Goal: Task Accomplishment & Management: Use online tool/utility

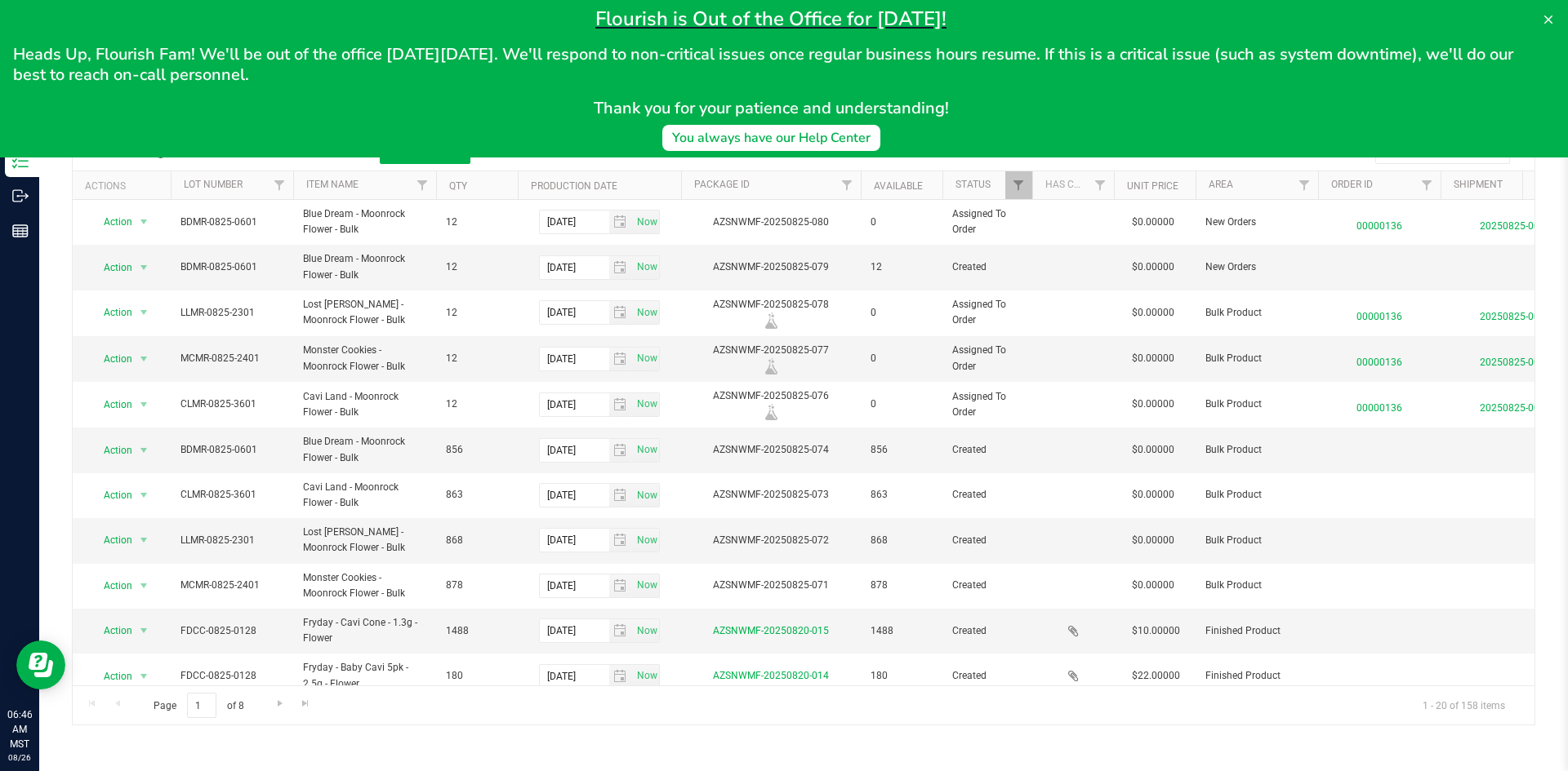
click at [1326, 748] on div "Inventory All packages All inventory Waste log Create inventory Lab Results Aud…" at bounding box center [803, 404] width 1528 height 732
click at [1543, 25] on icon at bounding box center [1547, 19] width 13 height 13
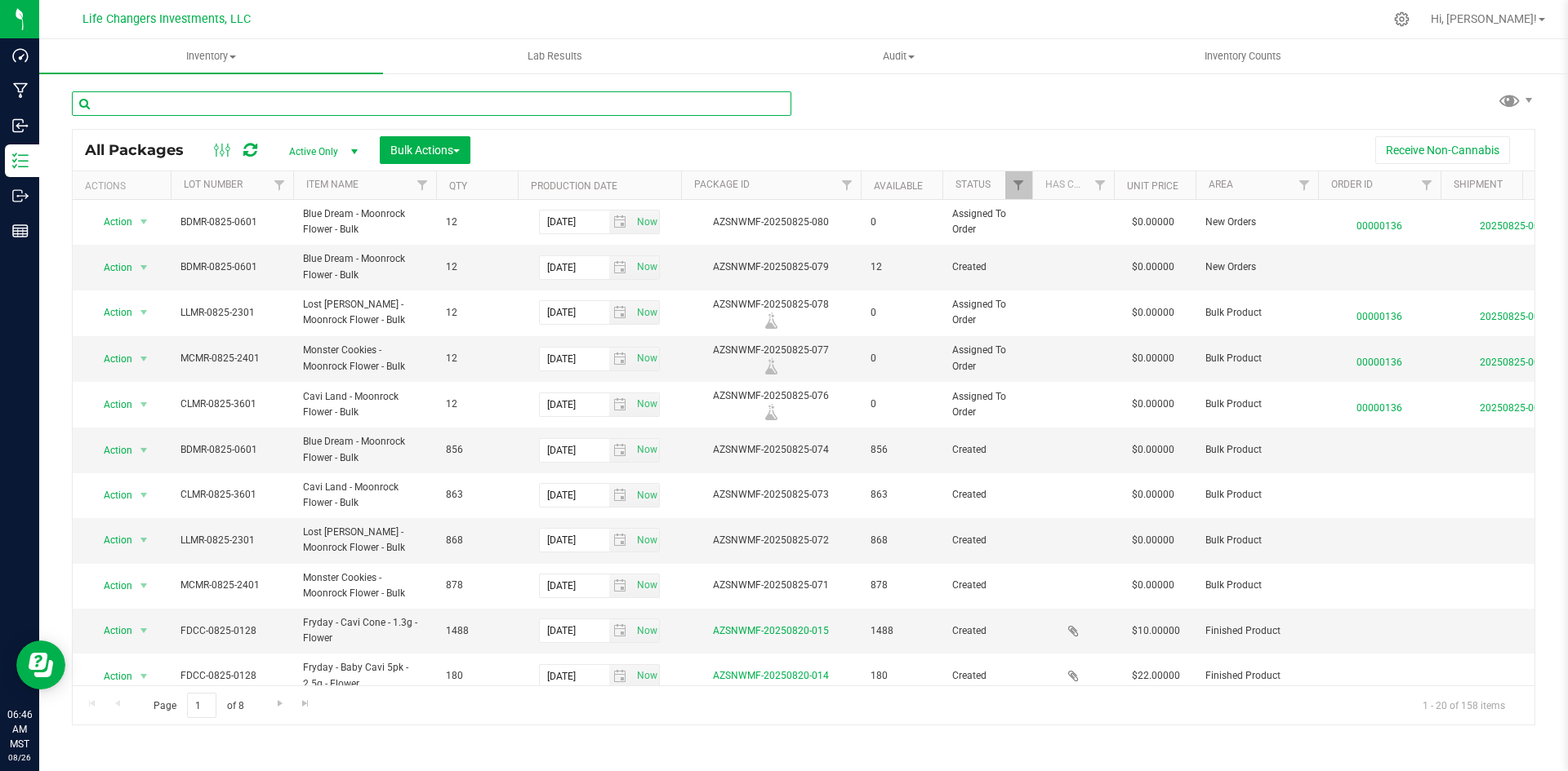
click at [348, 108] on input "text" at bounding box center [431, 103] width 720 height 24
click at [1426, 183] on span "Filter" at bounding box center [1426, 185] width 13 height 13
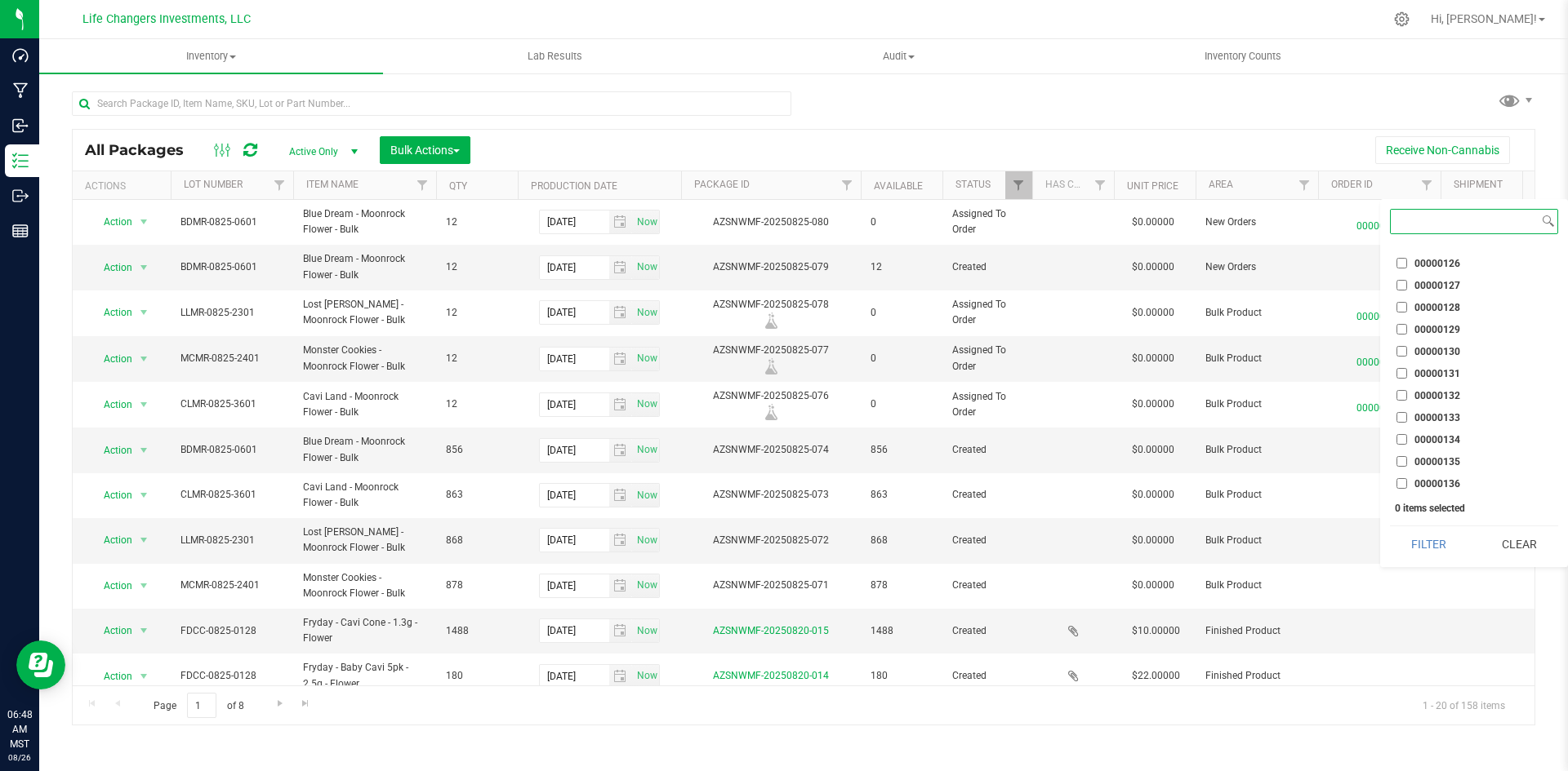
scroll to position [1557, 0]
click at [1401, 437] on input "00000134" at bounding box center [1401, 438] width 10 height 10
checkbox input "true"
click at [1437, 537] on button "Filter" at bounding box center [1428, 544] width 79 height 36
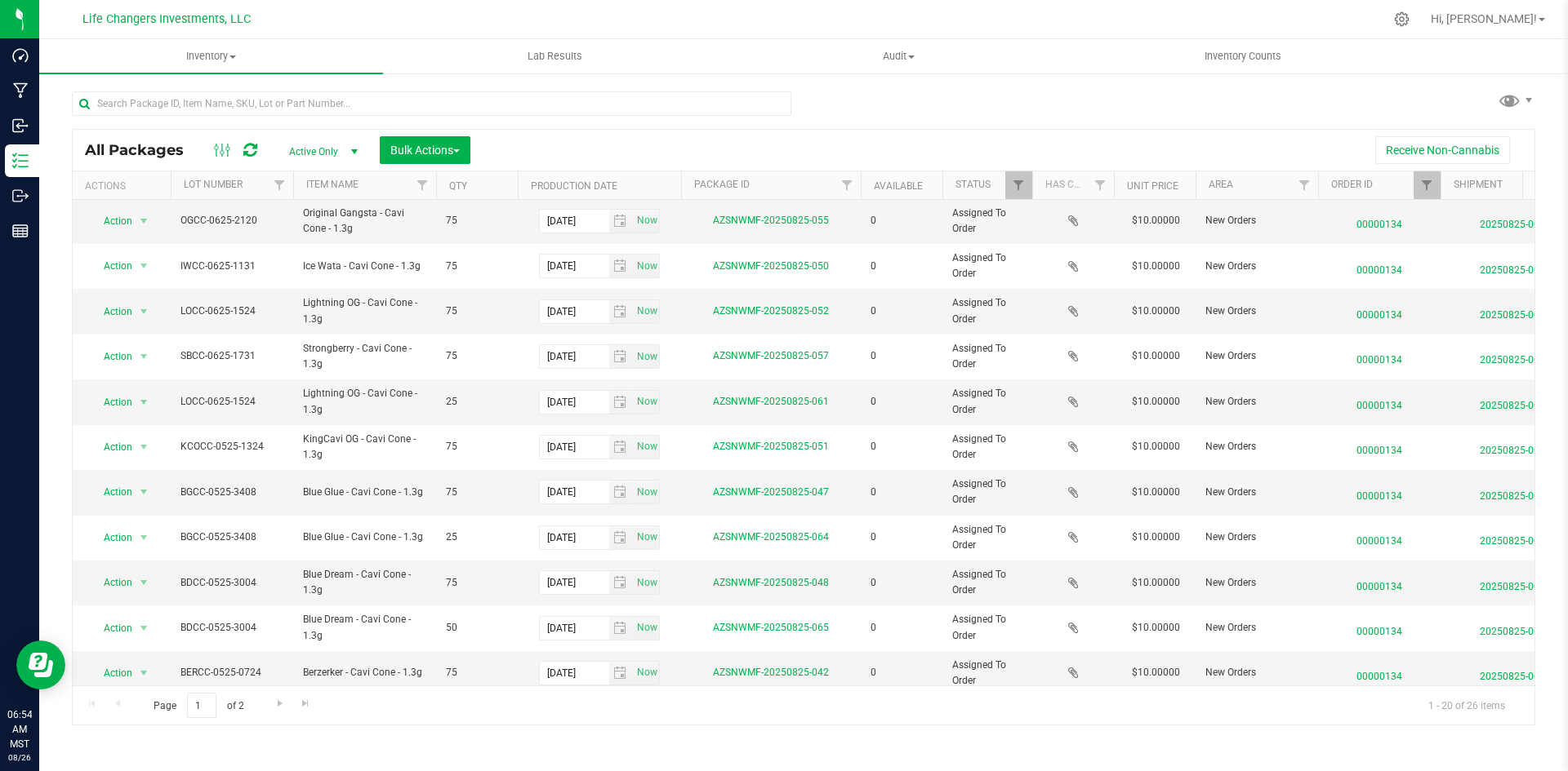
scroll to position [430, 0]
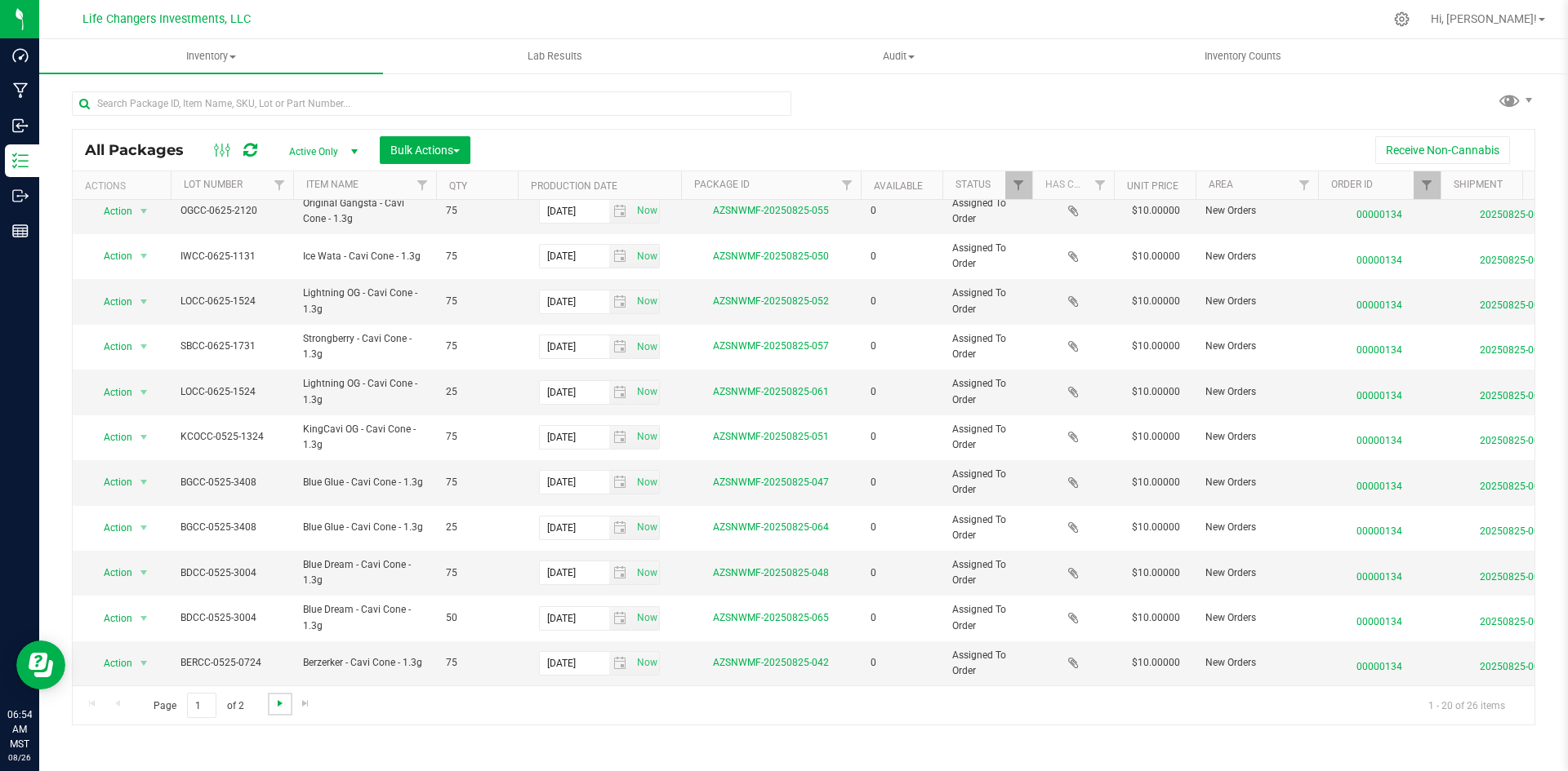
click at [279, 705] on span "Go to the next page" at bounding box center [280, 703] width 13 height 13
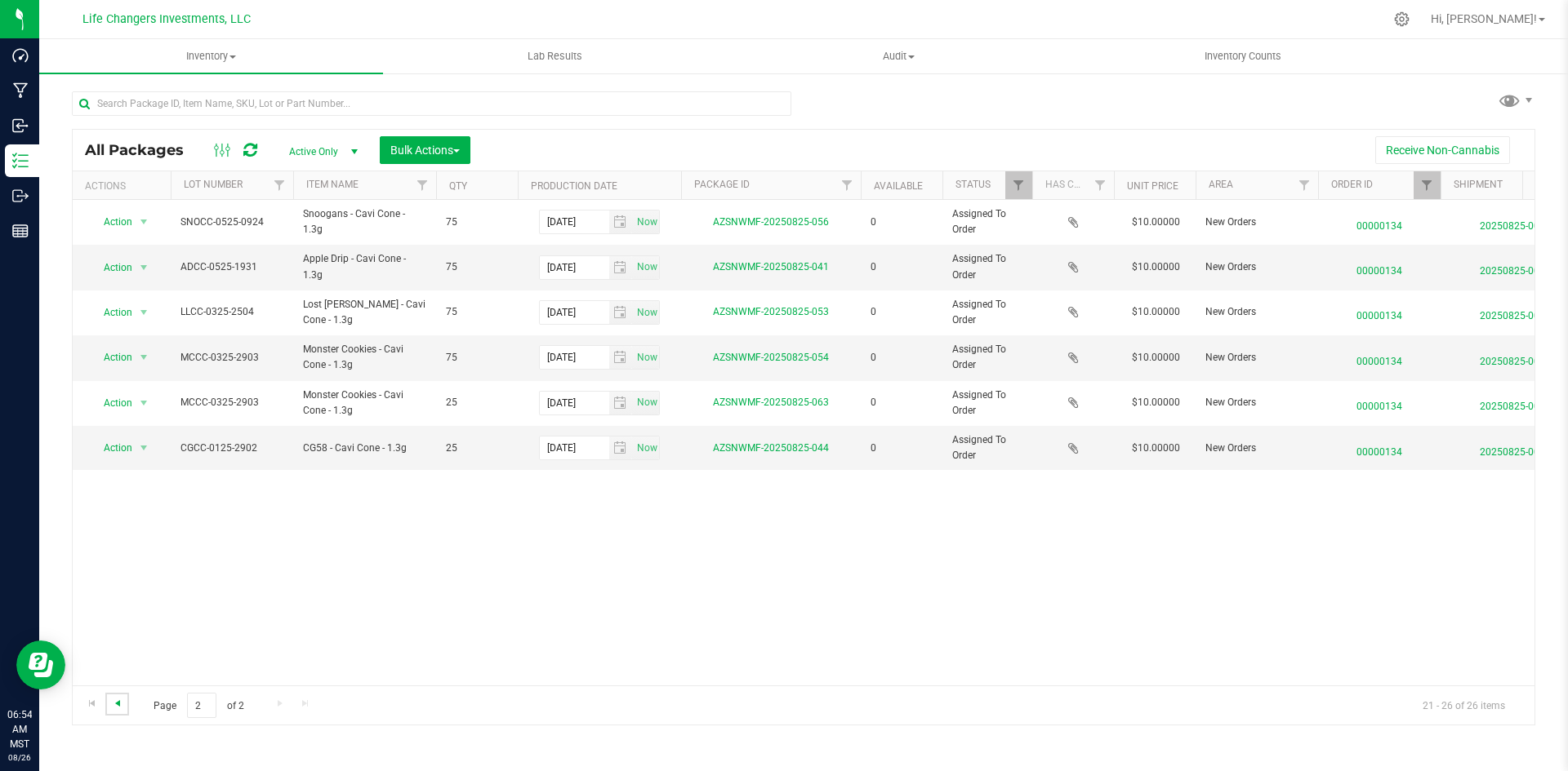
click at [117, 699] on span "Go to the previous page" at bounding box center [117, 703] width 13 height 13
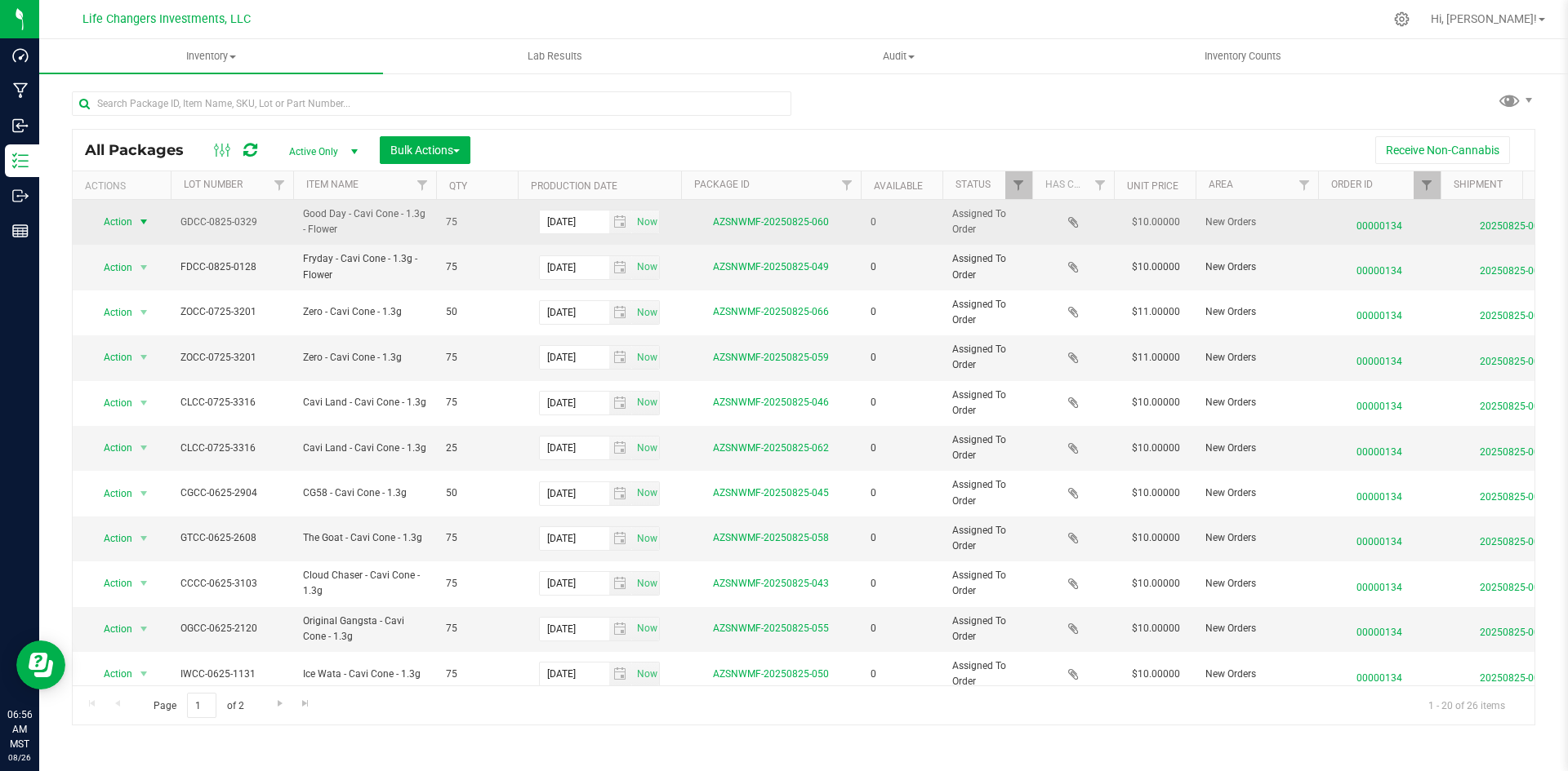
click at [138, 220] on span "select" at bounding box center [143, 222] width 13 height 13
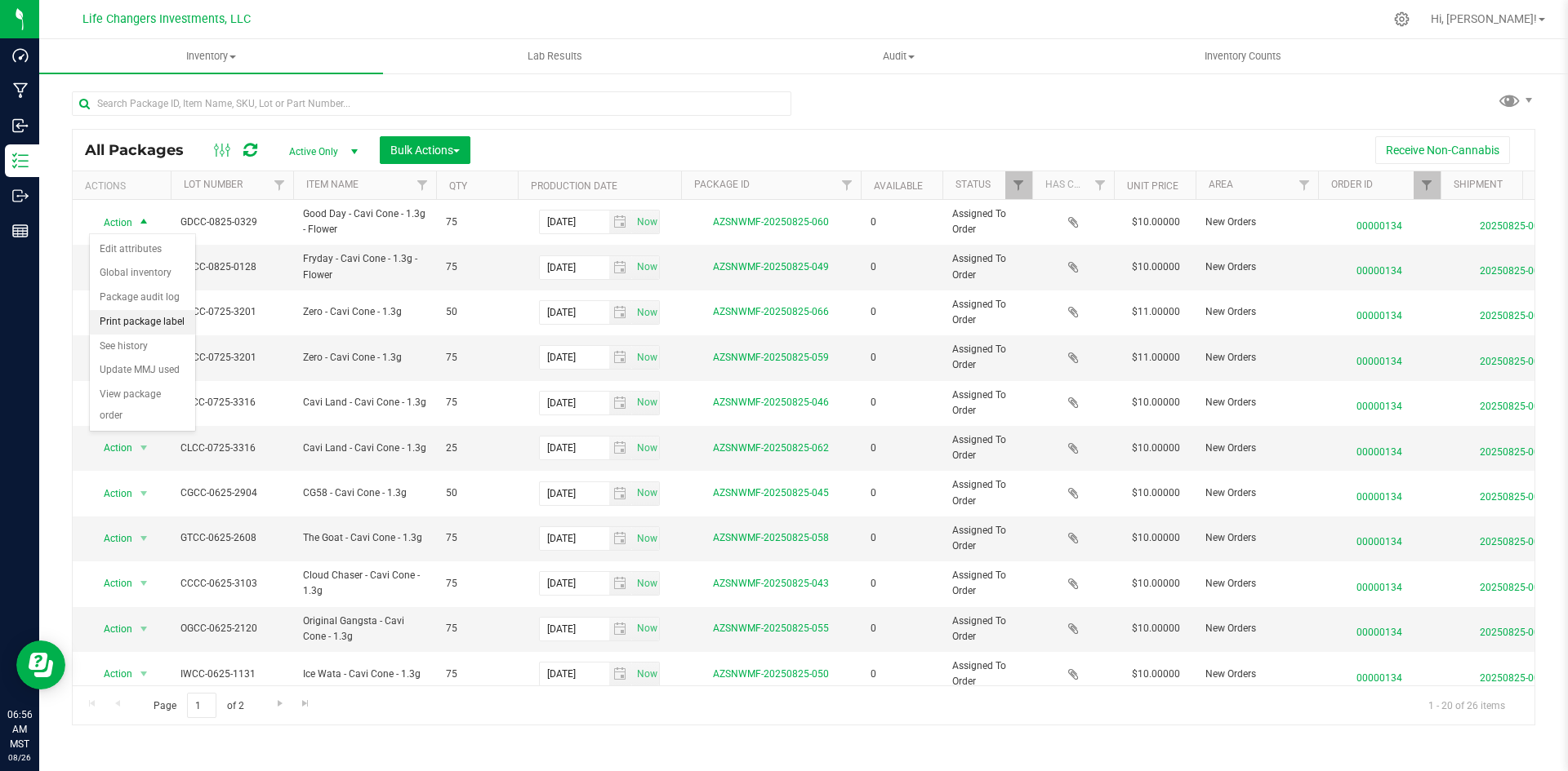
click at [162, 311] on li "Print package label" at bounding box center [142, 323] width 105 height 24
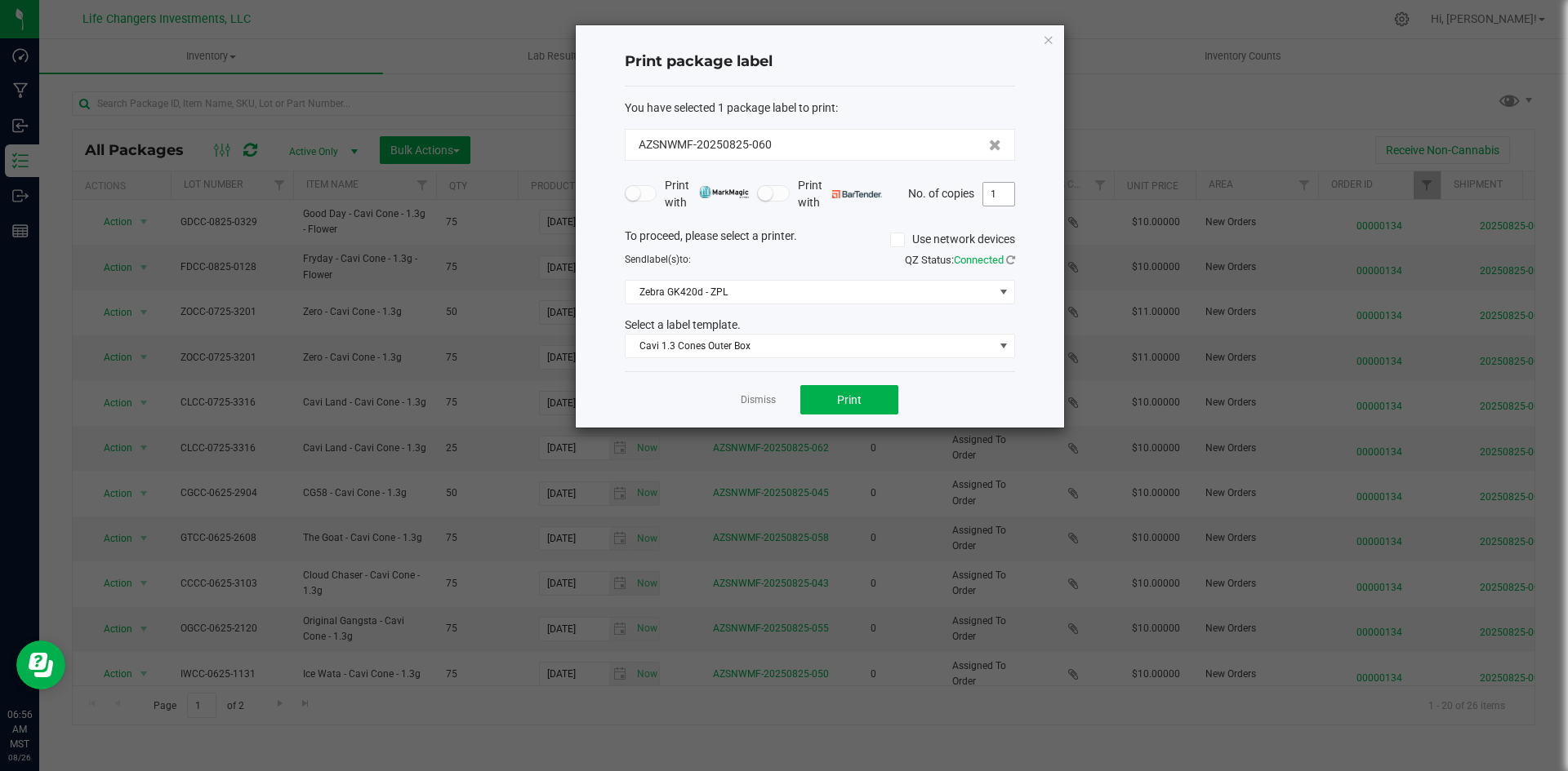
click at [1004, 194] on input "1" at bounding box center [998, 194] width 31 height 22
type input "3"
click at [871, 400] on button "Print" at bounding box center [849, 400] width 98 height 29
click at [1046, 41] on icon "button" at bounding box center [1048, 39] width 11 height 20
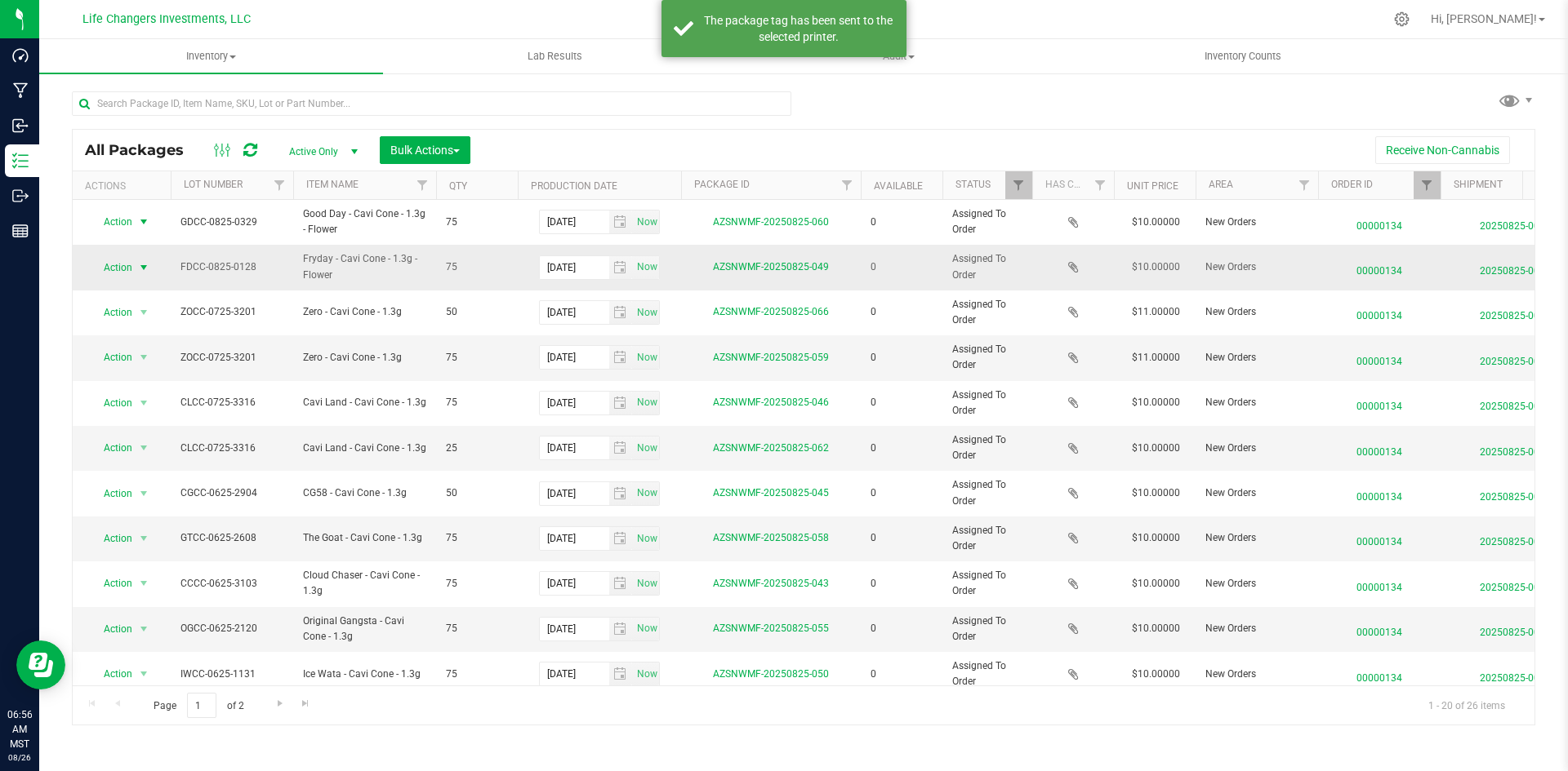
click at [127, 265] on span "Action" at bounding box center [110, 267] width 44 height 22
click at [144, 366] on li "Print package label" at bounding box center [142, 367] width 105 height 24
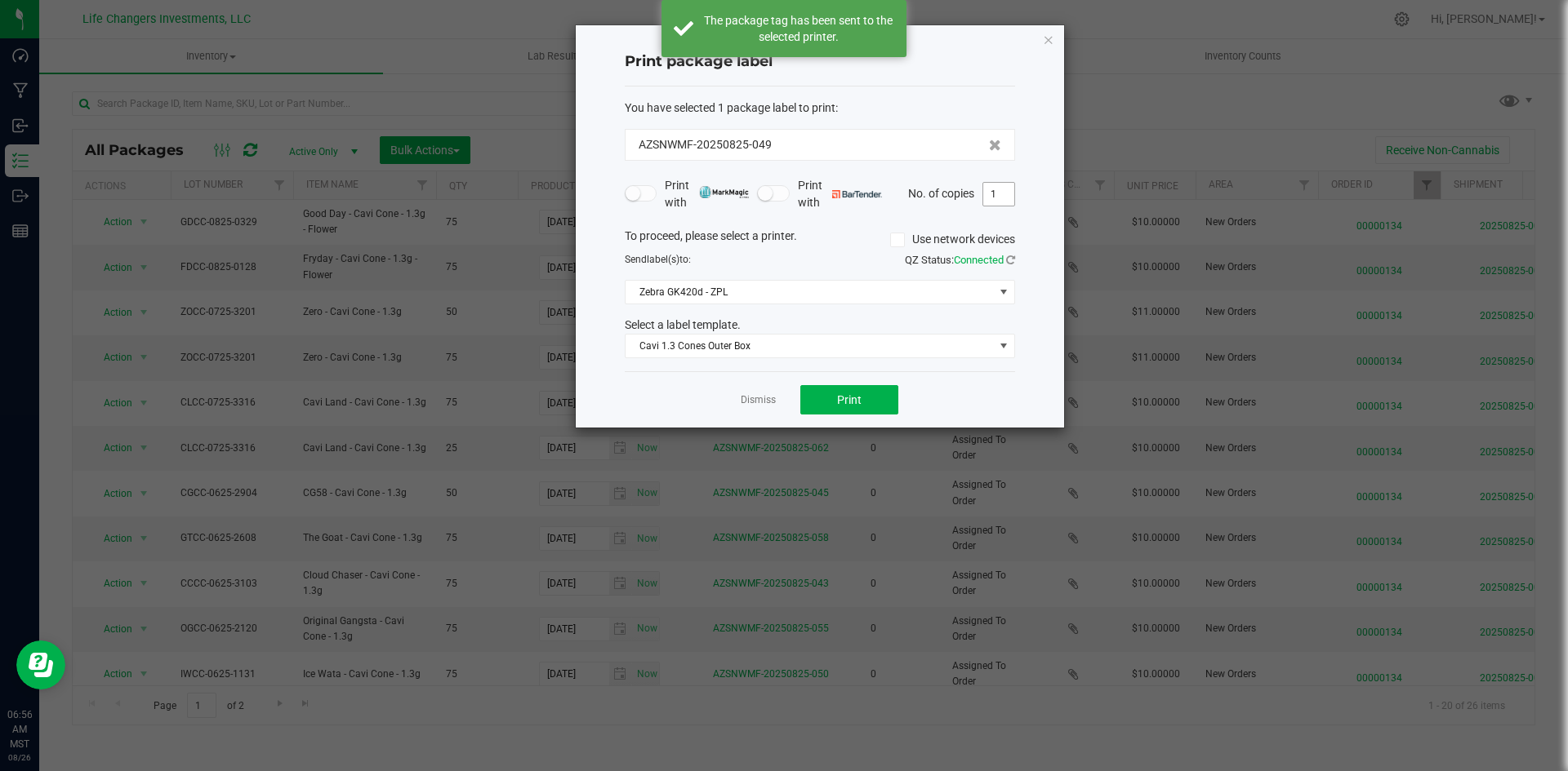
click at [1004, 197] on input "1" at bounding box center [998, 194] width 31 height 22
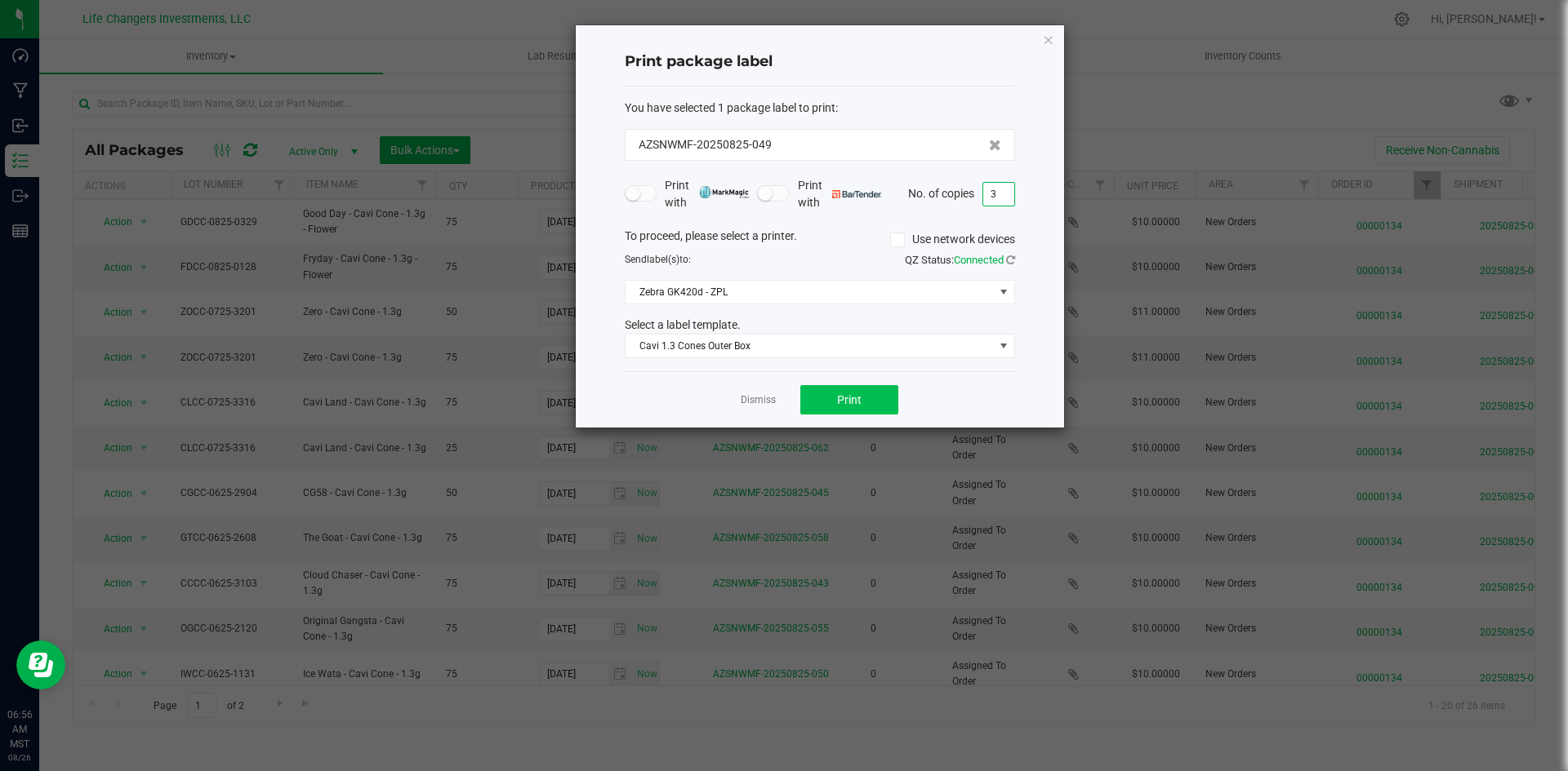
type input "3"
click at [864, 398] on button "Print" at bounding box center [849, 400] width 98 height 29
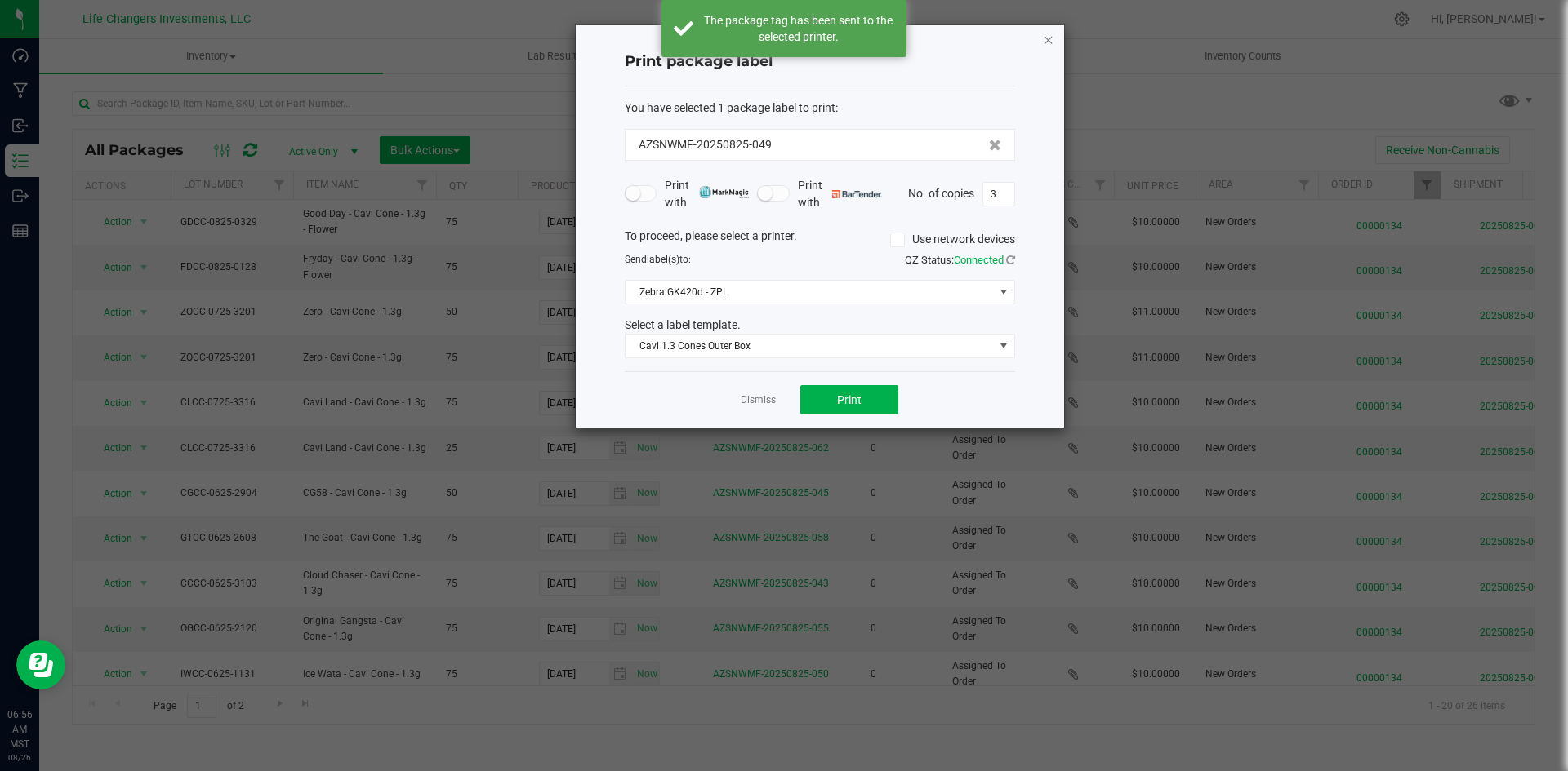
click at [1044, 46] on icon "button" at bounding box center [1048, 39] width 11 height 20
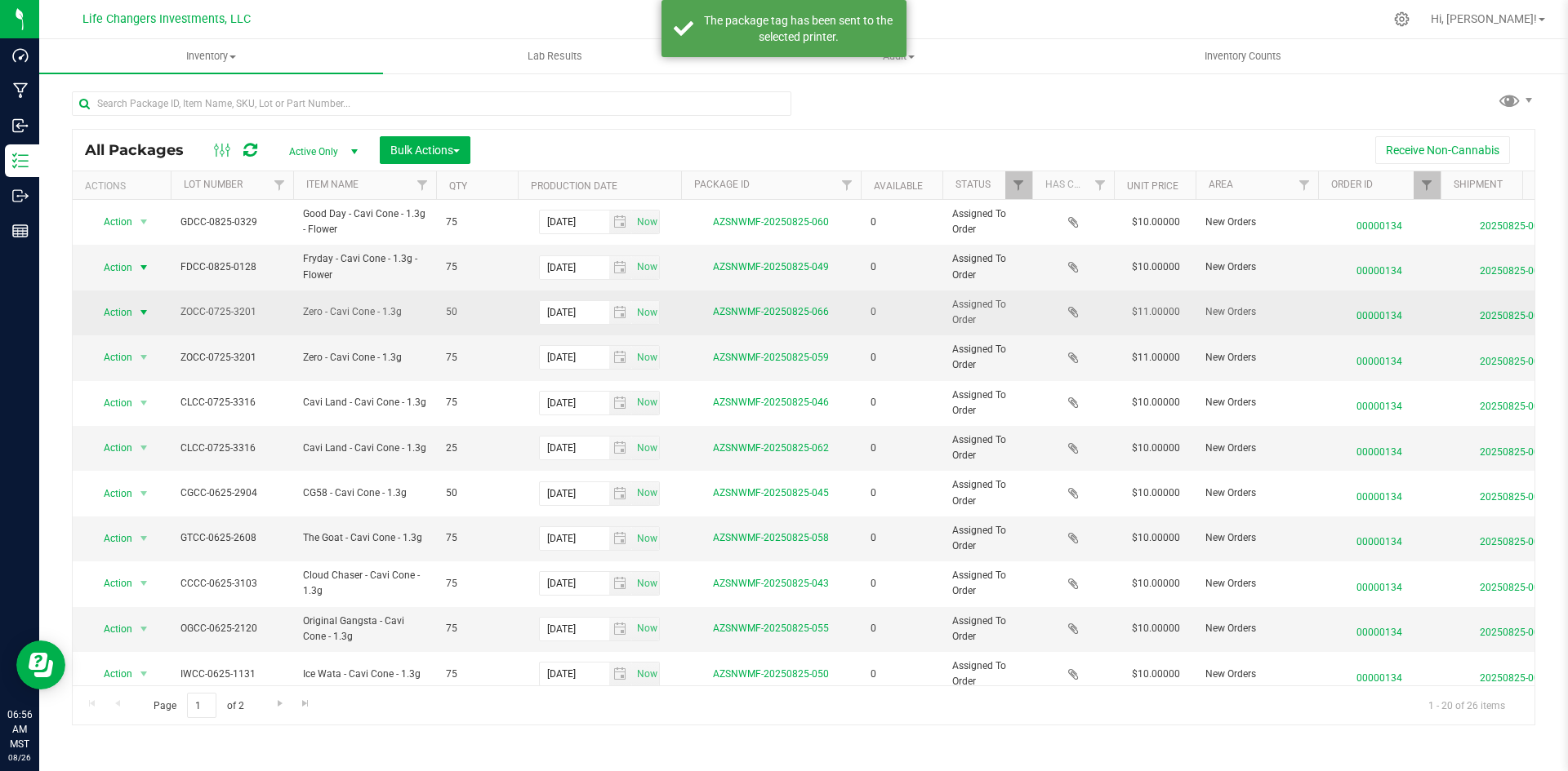
click at [123, 309] on span "Action" at bounding box center [110, 312] width 44 height 22
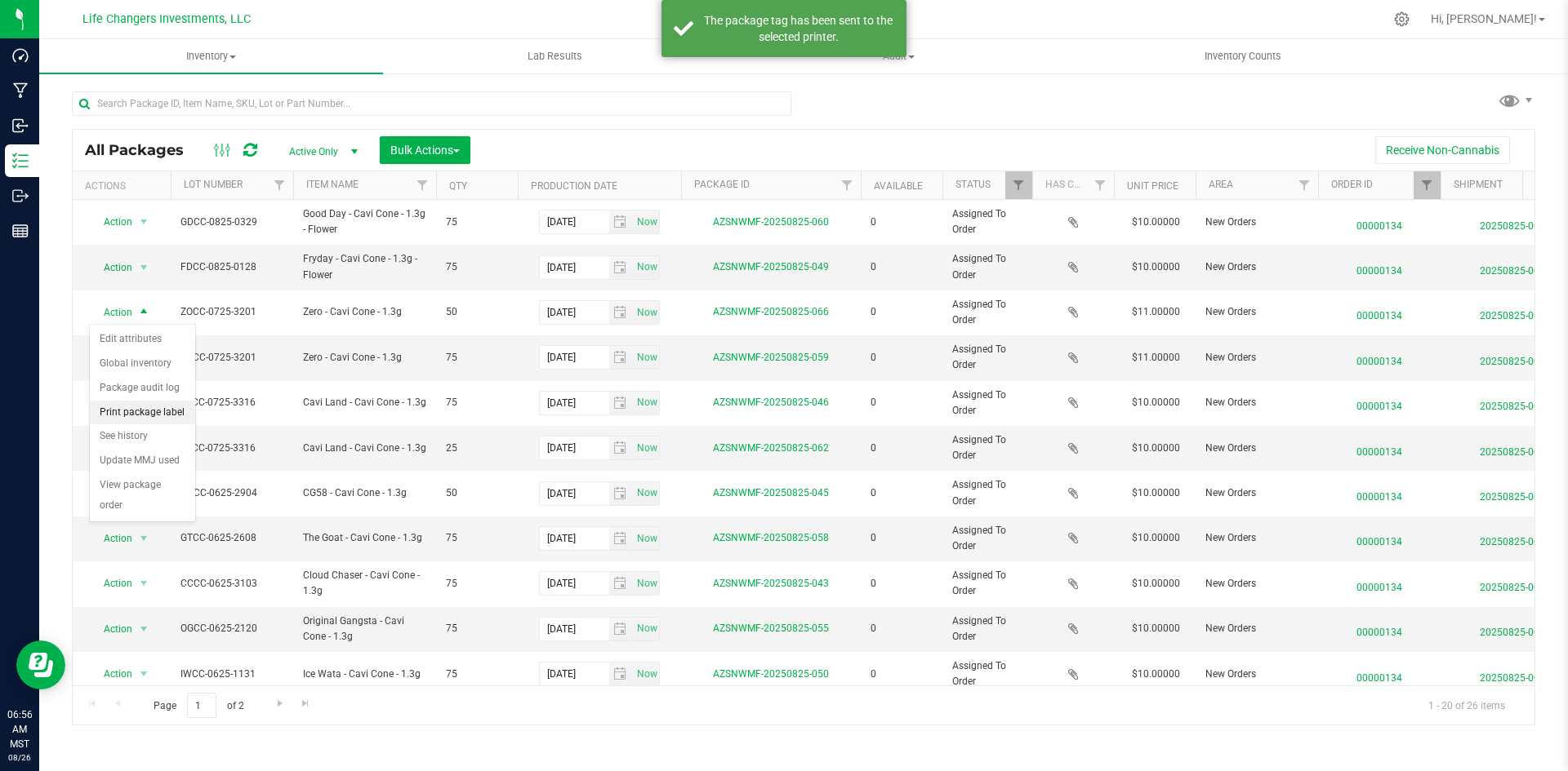
click at [142, 415] on li "Print package label" at bounding box center [142, 413] width 105 height 24
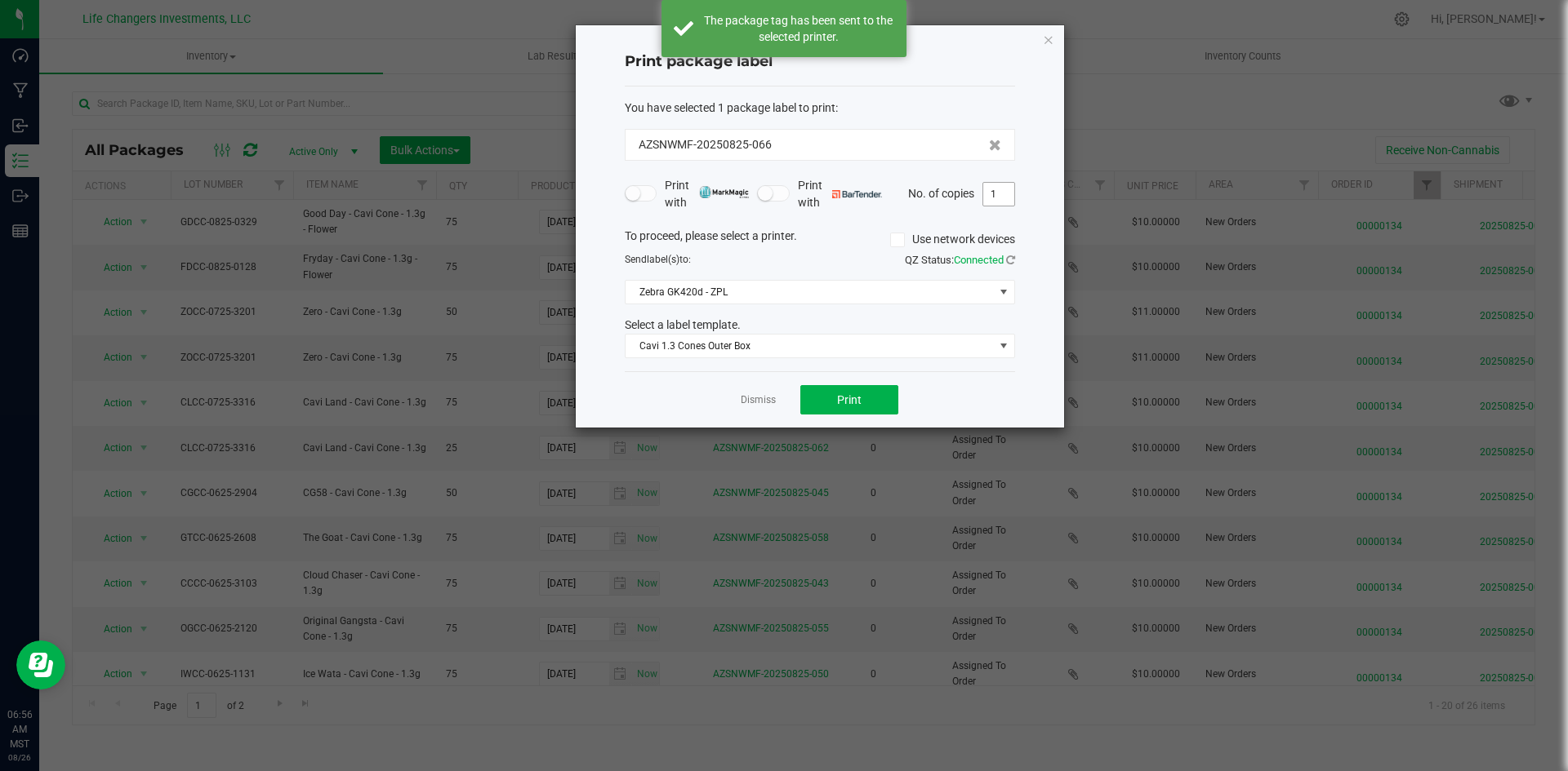
click at [1001, 190] on input "1" at bounding box center [998, 194] width 31 height 22
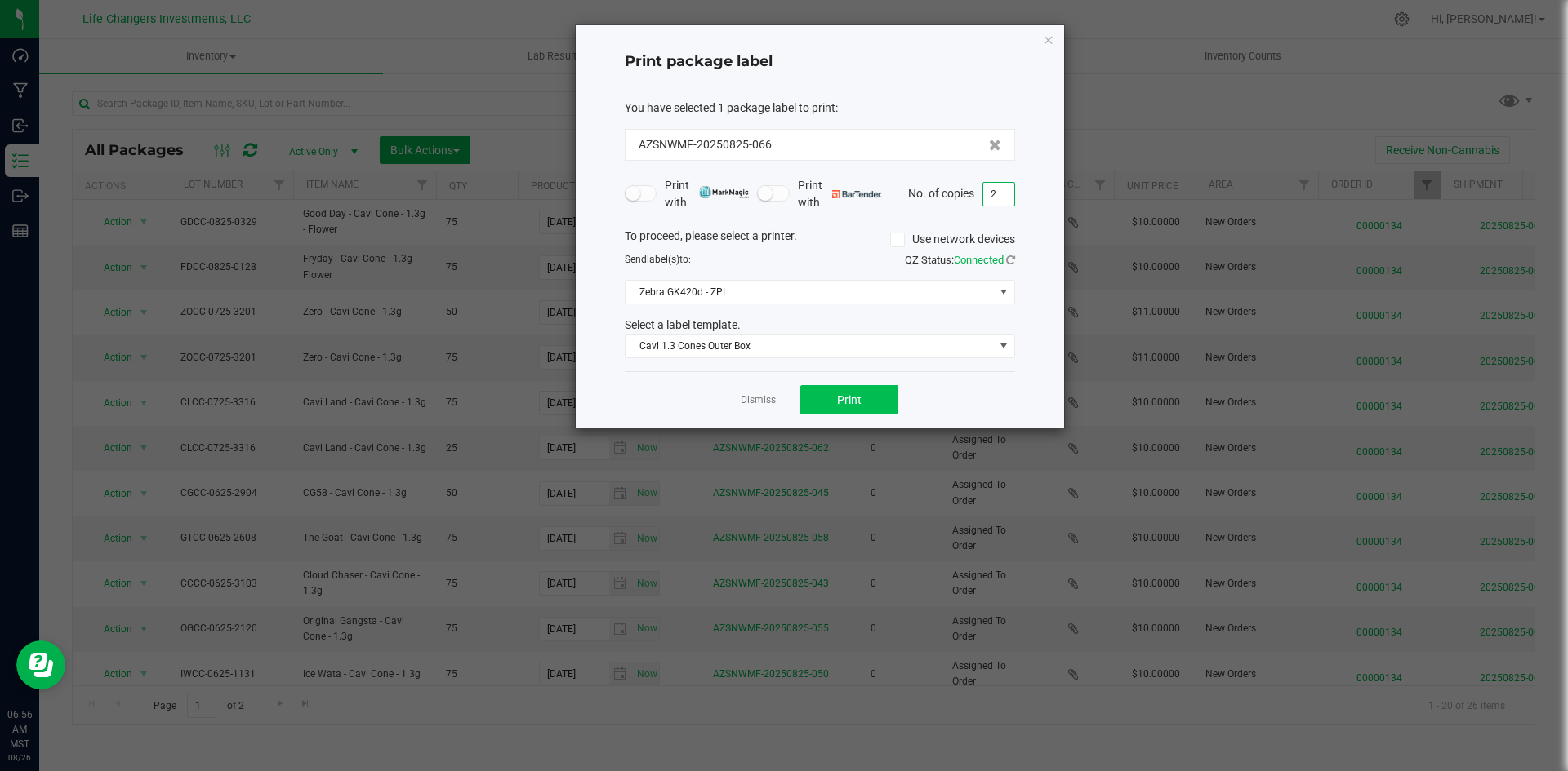
type input "2"
click at [861, 399] on button "Print" at bounding box center [849, 400] width 98 height 29
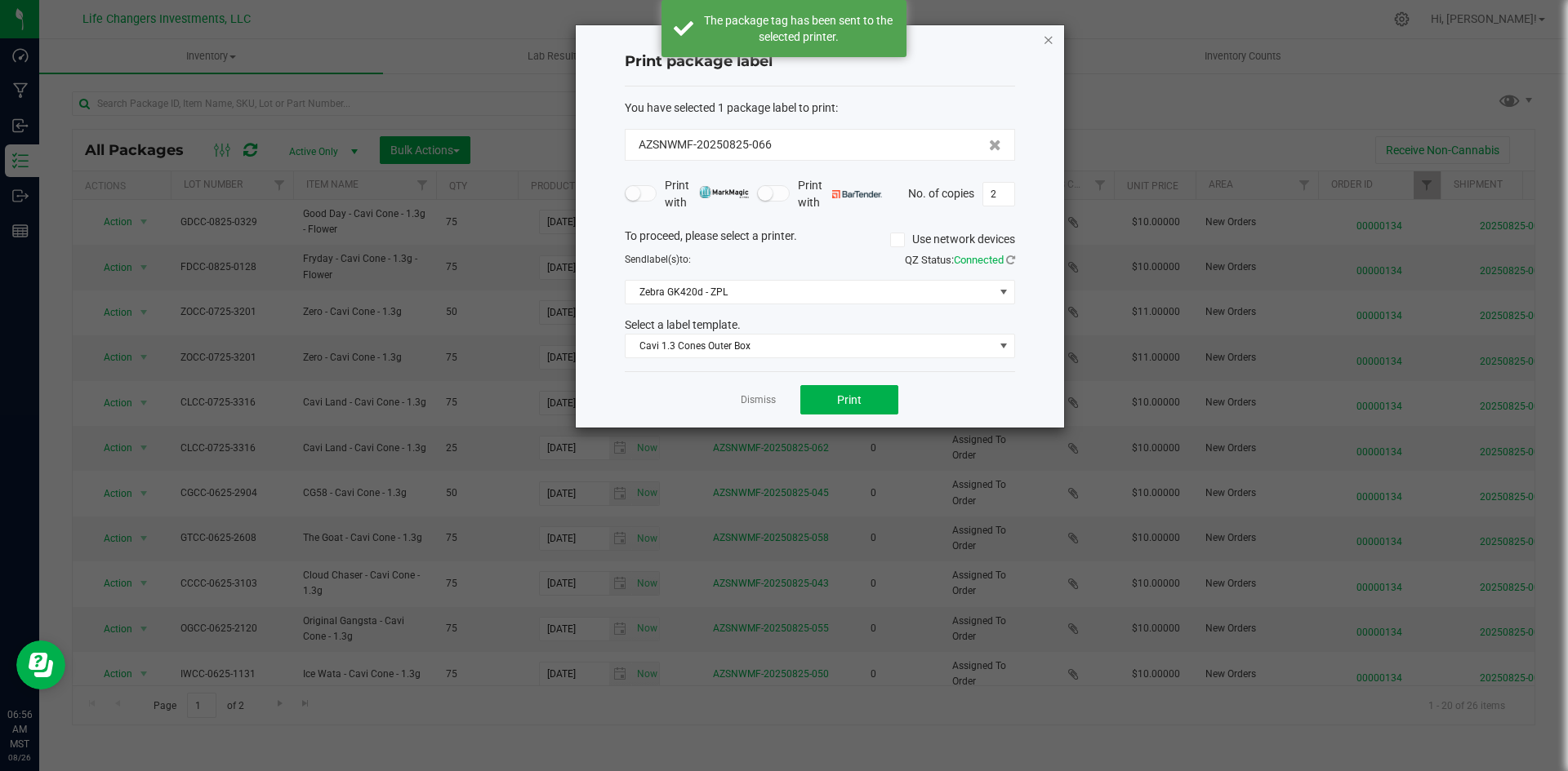
click at [1046, 41] on icon "button" at bounding box center [1048, 39] width 11 height 20
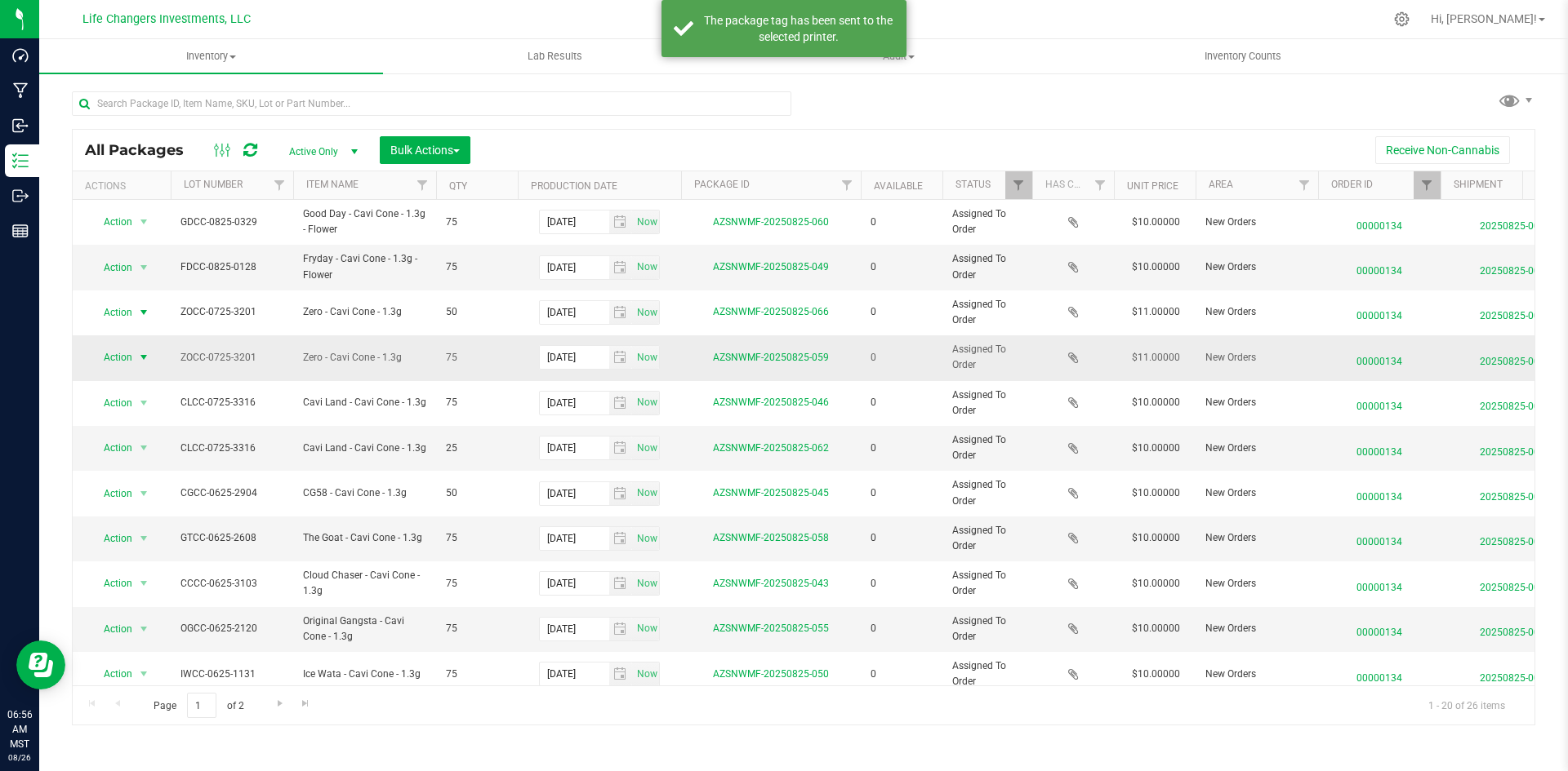
click at [115, 355] on span "Action" at bounding box center [110, 357] width 44 height 22
click at [149, 451] on li "Print package label" at bounding box center [142, 458] width 105 height 24
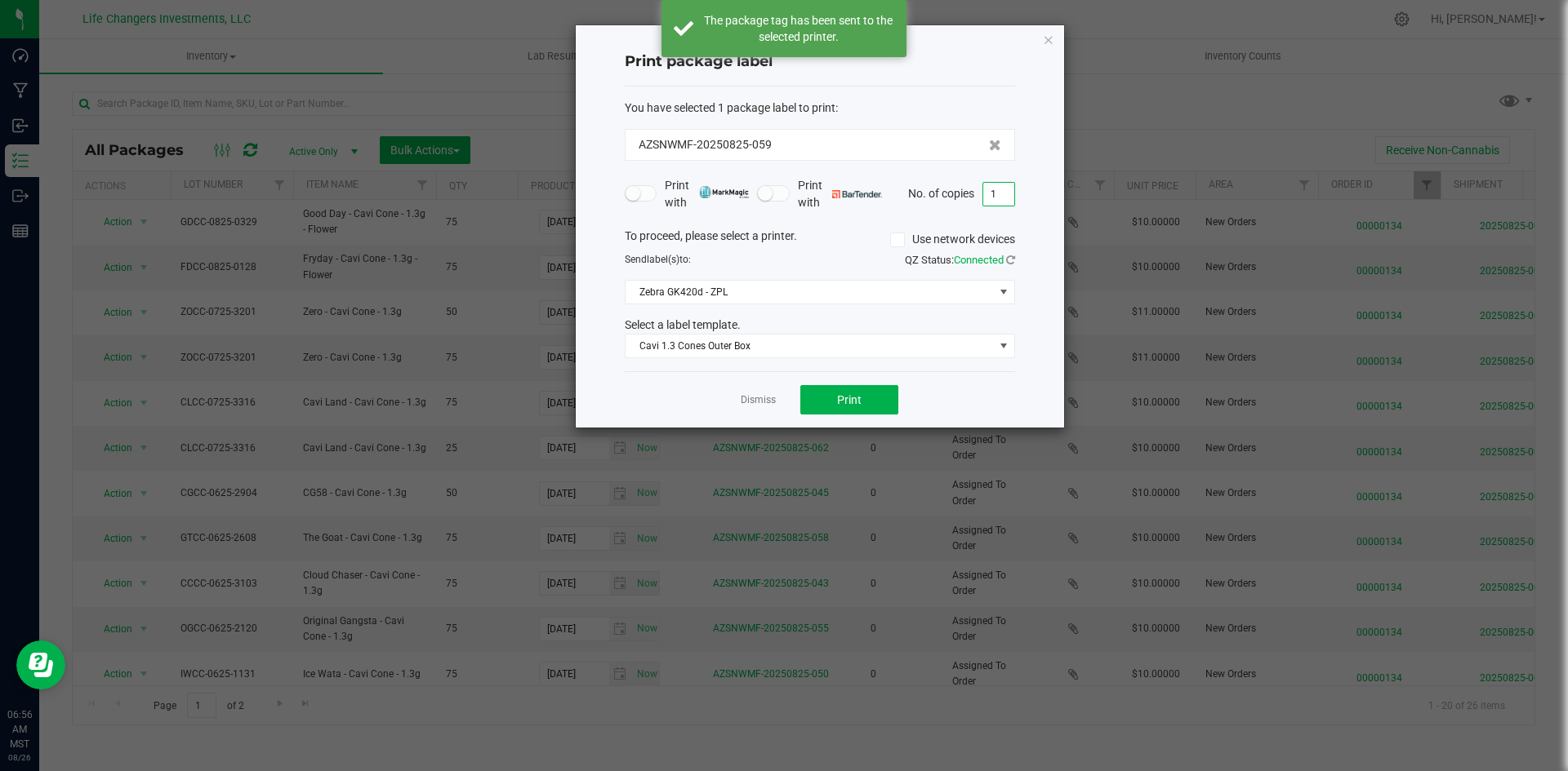
click at [1004, 191] on input "1" at bounding box center [998, 194] width 31 height 22
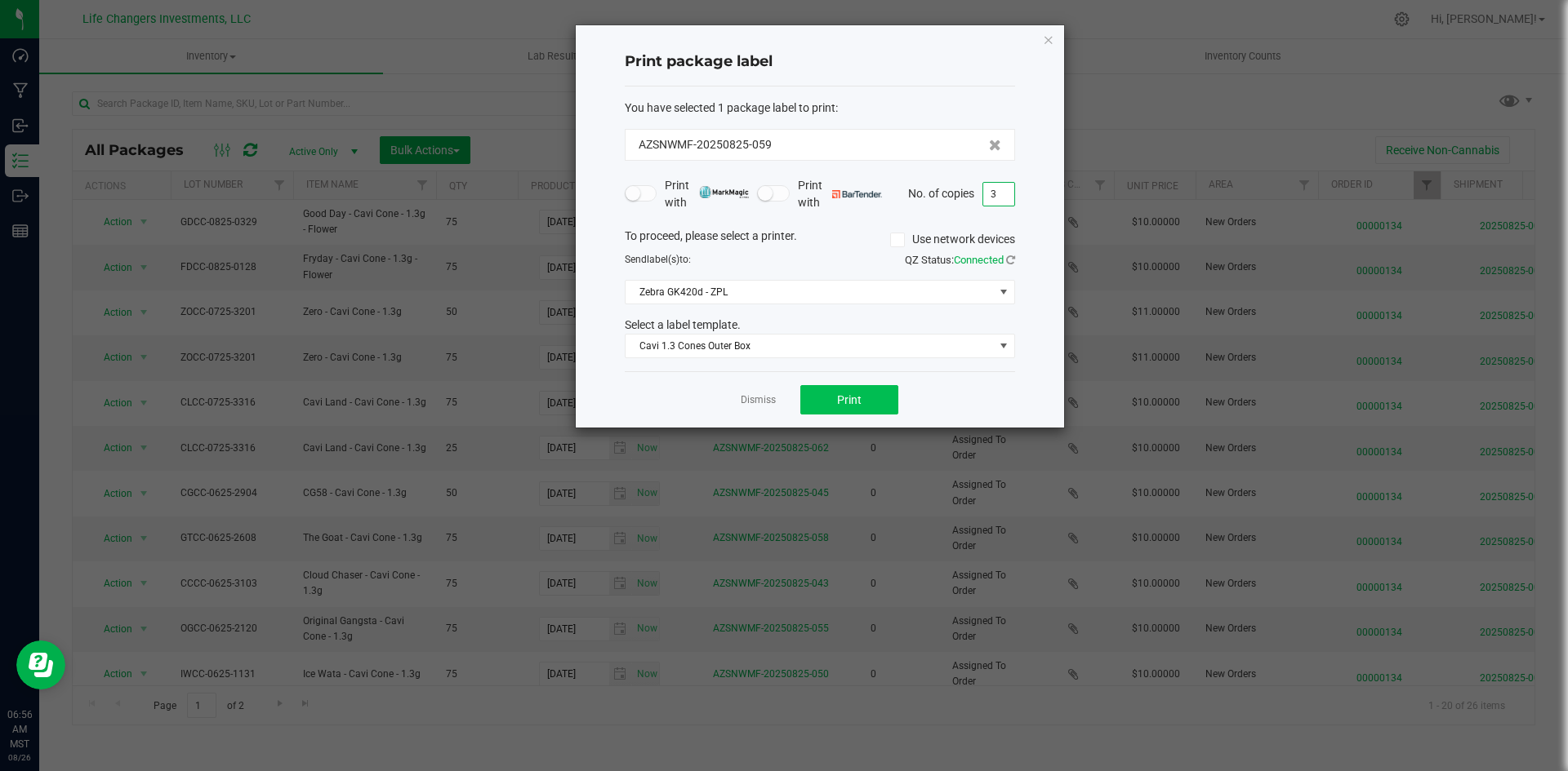
type input "3"
click at [869, 397] on button "Print" at bounding box center [849, 400] width 98 height 29
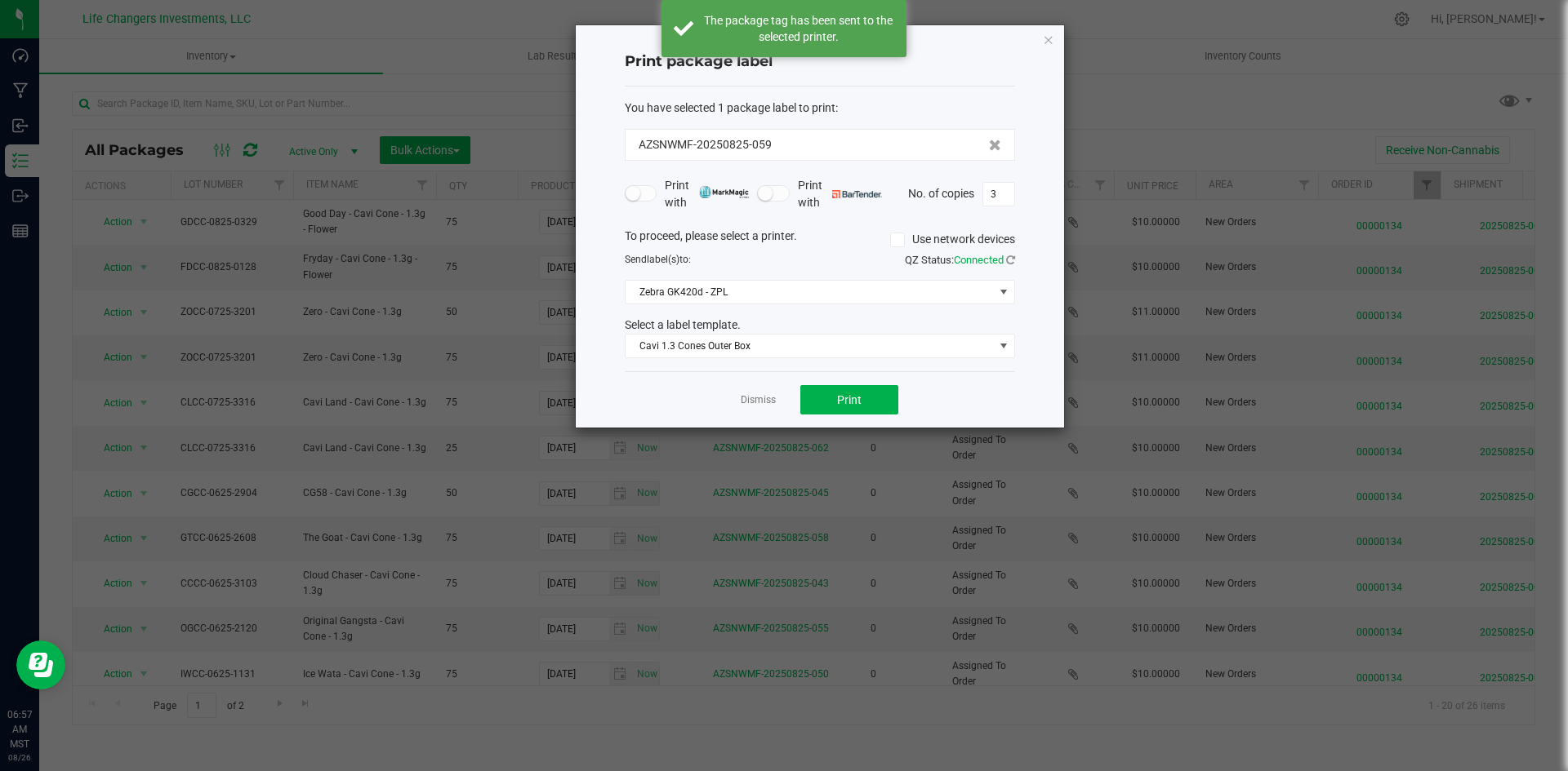
click at [1055, 39] on div "Print package label You have selected 1 package label to print : AZSNWMF-202508…" at bounding box center [820, 226] width 488 height 402
click at [1048, 42] on icon "button" at bounding box center [1048, 39] width 11 height 20
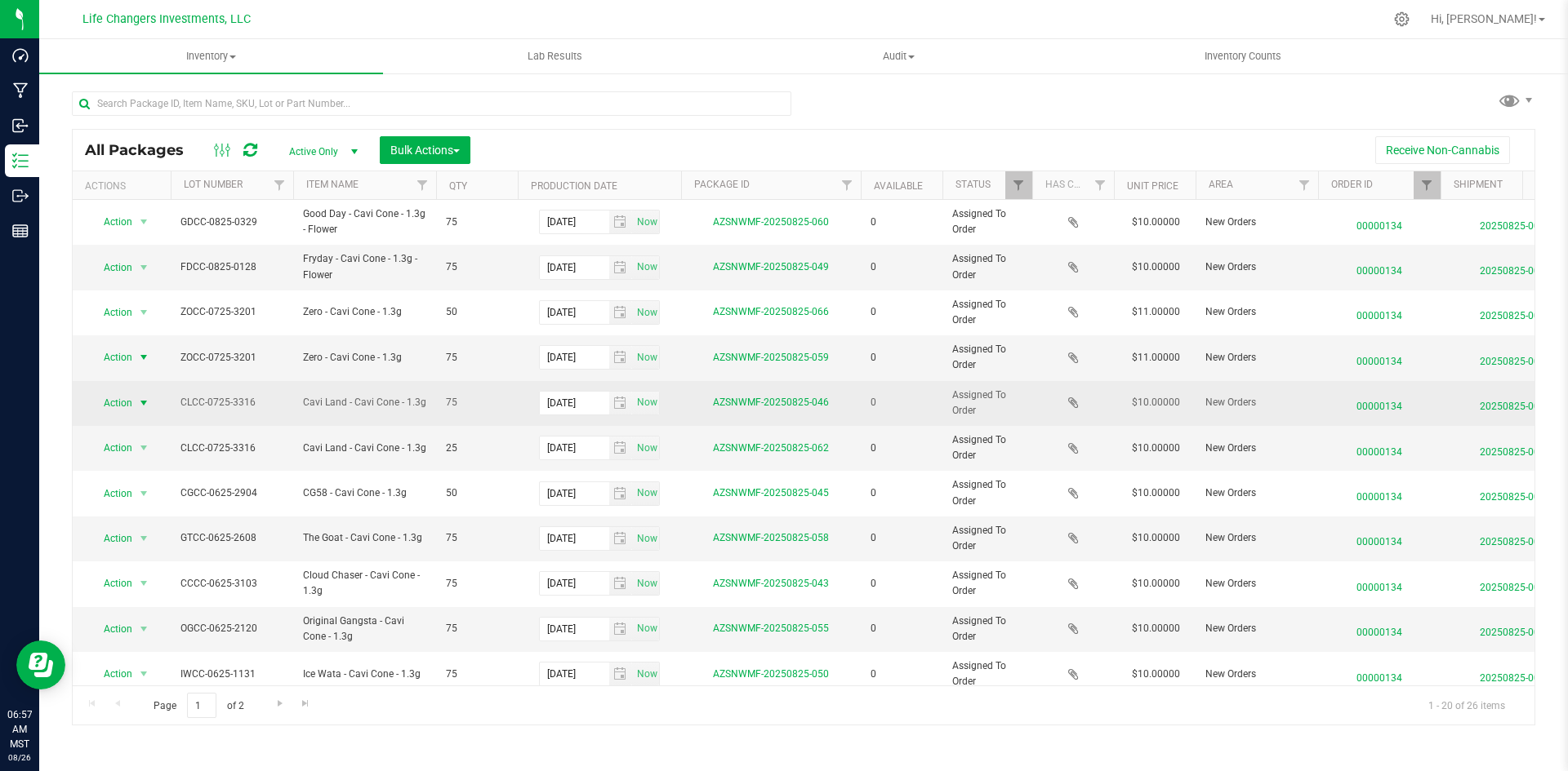
click at [123, 404] on span "Action" at bounding box center [110, 403] width 44 height 22
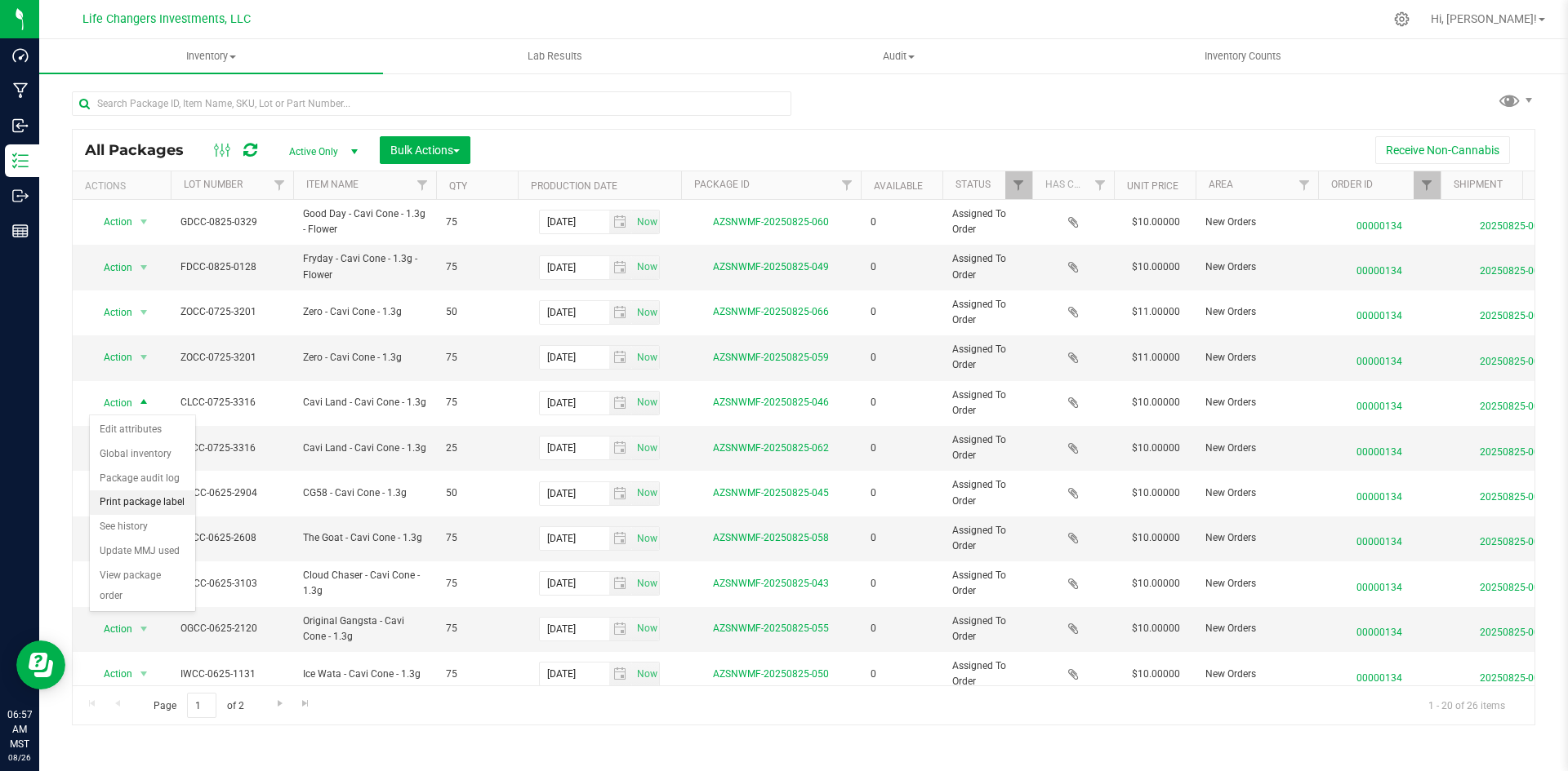
click at [139, 502] on li "Print package label" at bounding box center [142, 503] width 105 height 24
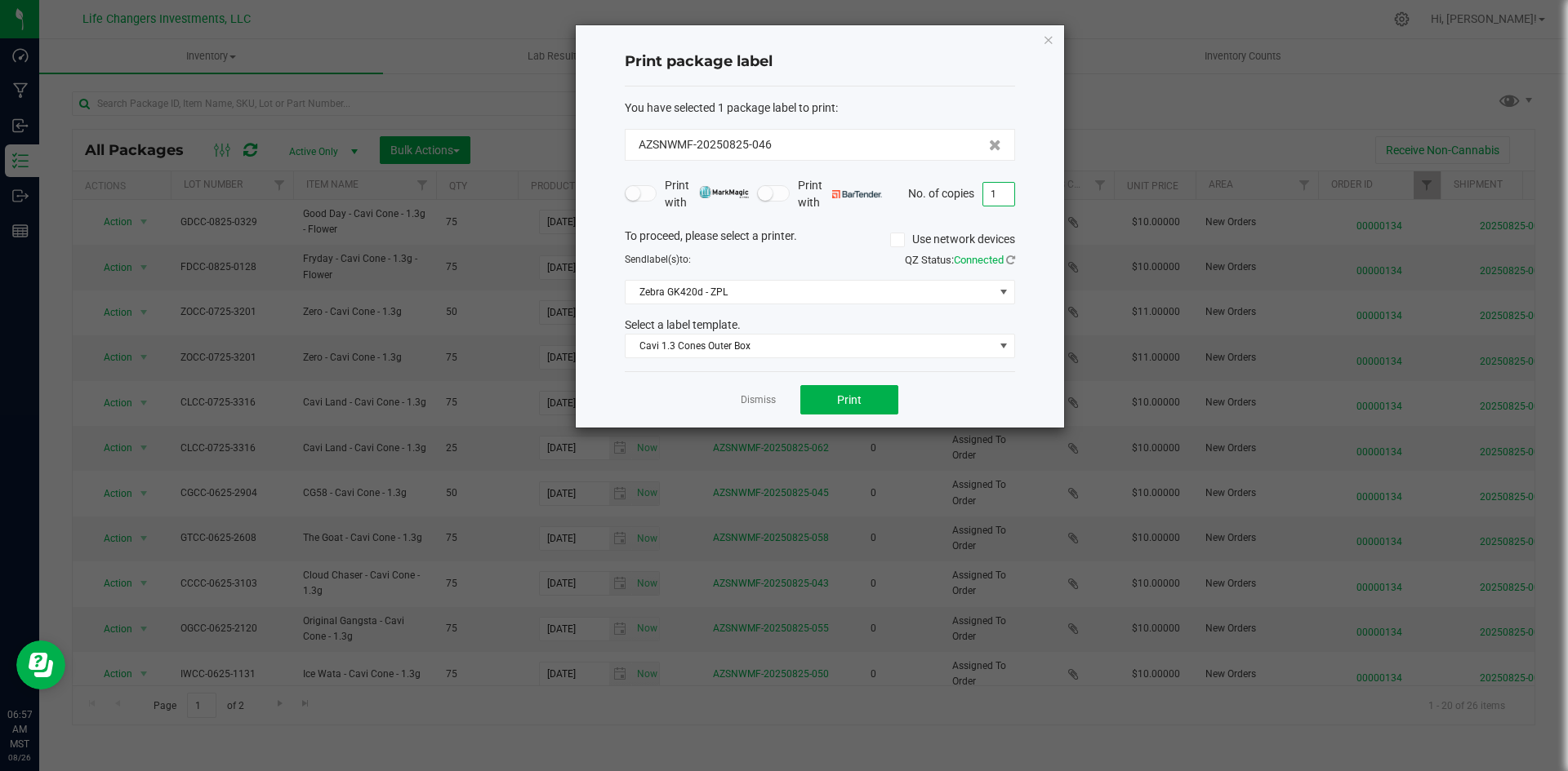
click at [1003, 193] on input "1" at bounding box center [998, 194] width 31 height 22
type input "3"
click at [874, 397] on button "Print" at bounding box center [849, 400] width 98 height 29
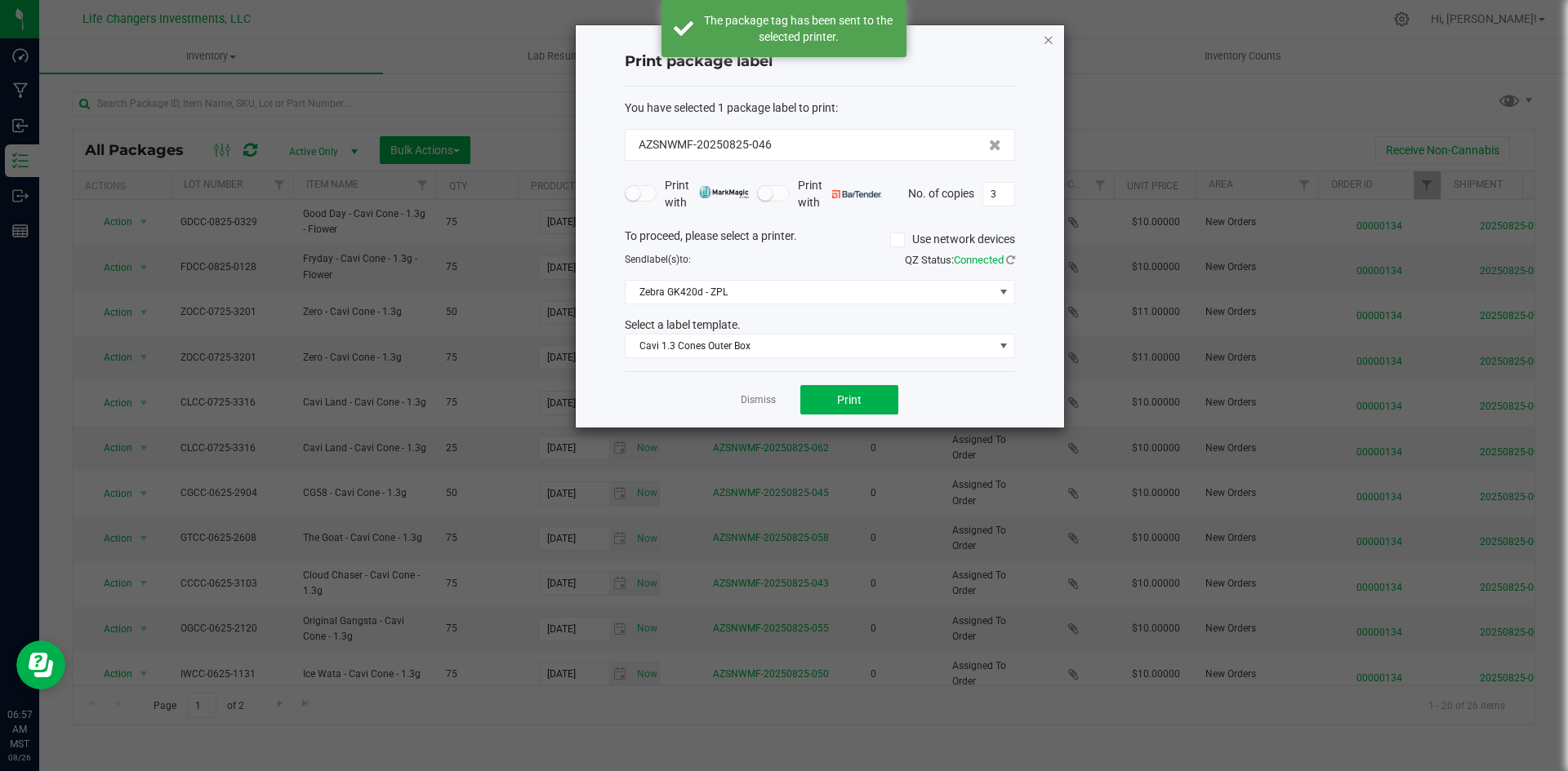
click at [1048, 41] on icon "button" at bounding box center [1048, 39] width 11 height 20
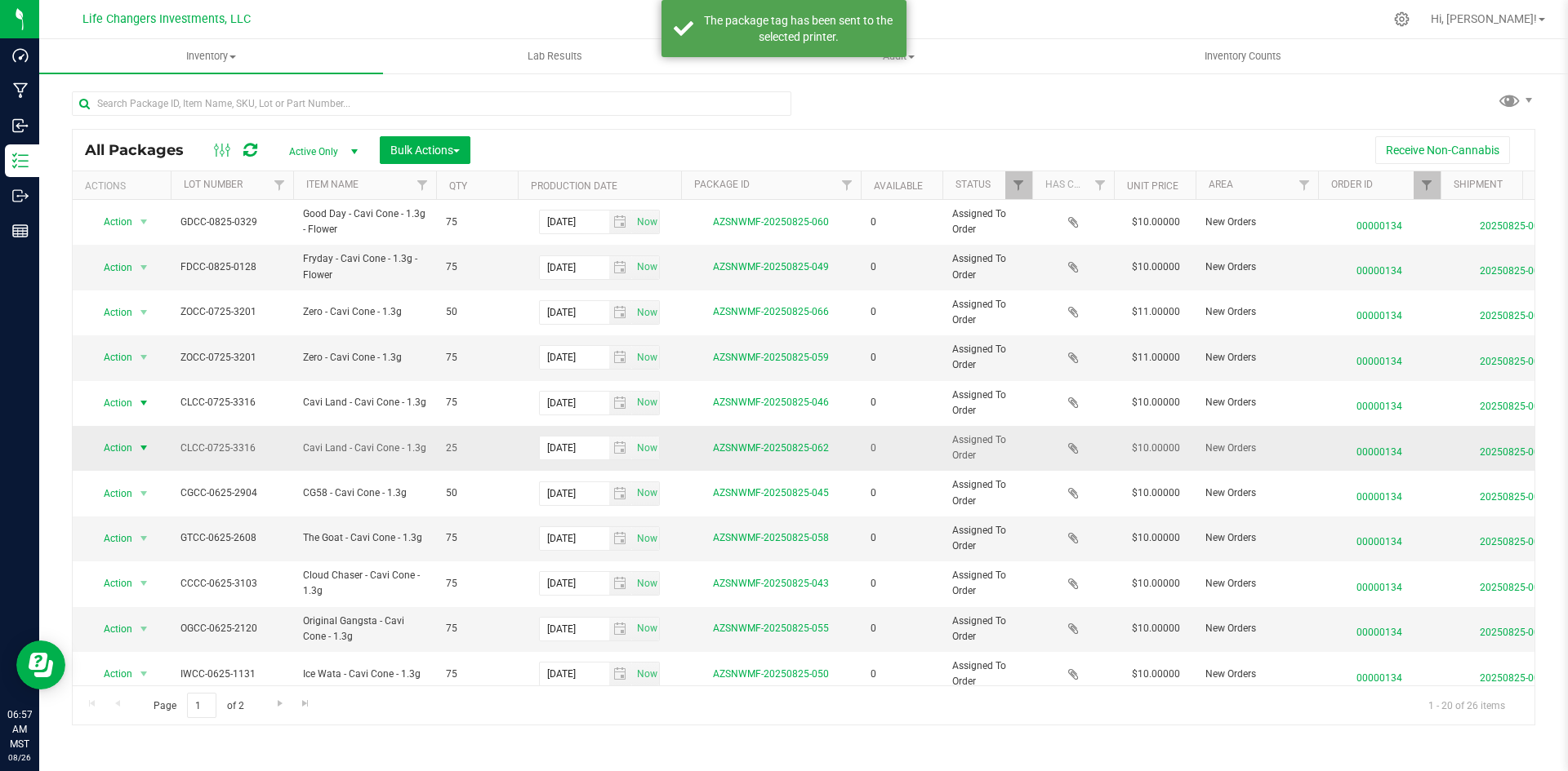
click at [126, 440] on span "Action" at bounding box center [110, 448] width 44 height 22
drag, startPoint x: 155, startPoint y: 546, endPoint x: 193, endPoint y: 528, distance: 42.0
click at [156, 546] on li "Print package label" at bounding box center [142, 548] width 105 height 24
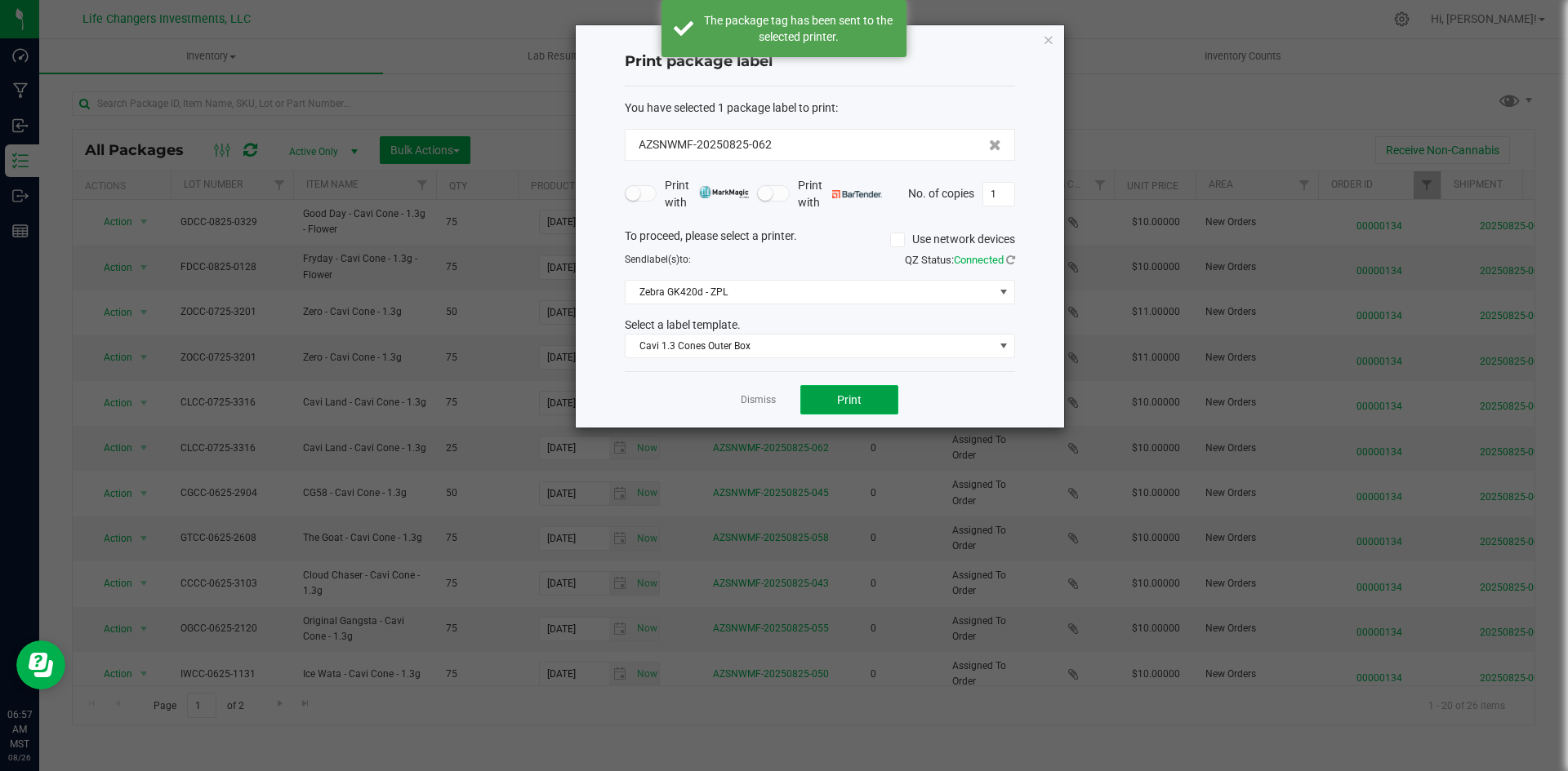
click at [893, 403] on button "Print" at bounding box center [849, 400] width 98 height 29
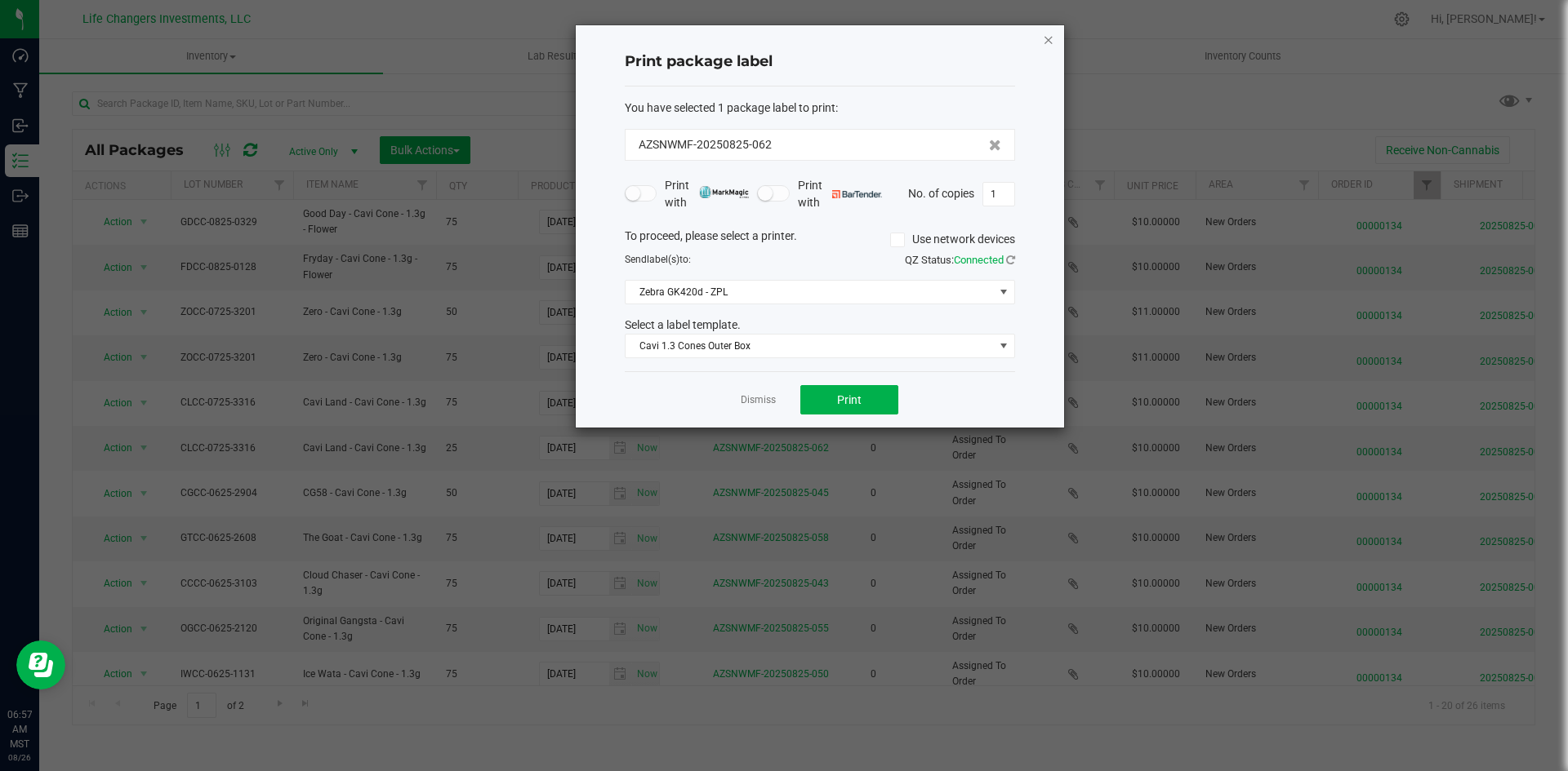
click at [1048, 41] on icon "button" at bounding box center [1048, 39] width 11 height 20
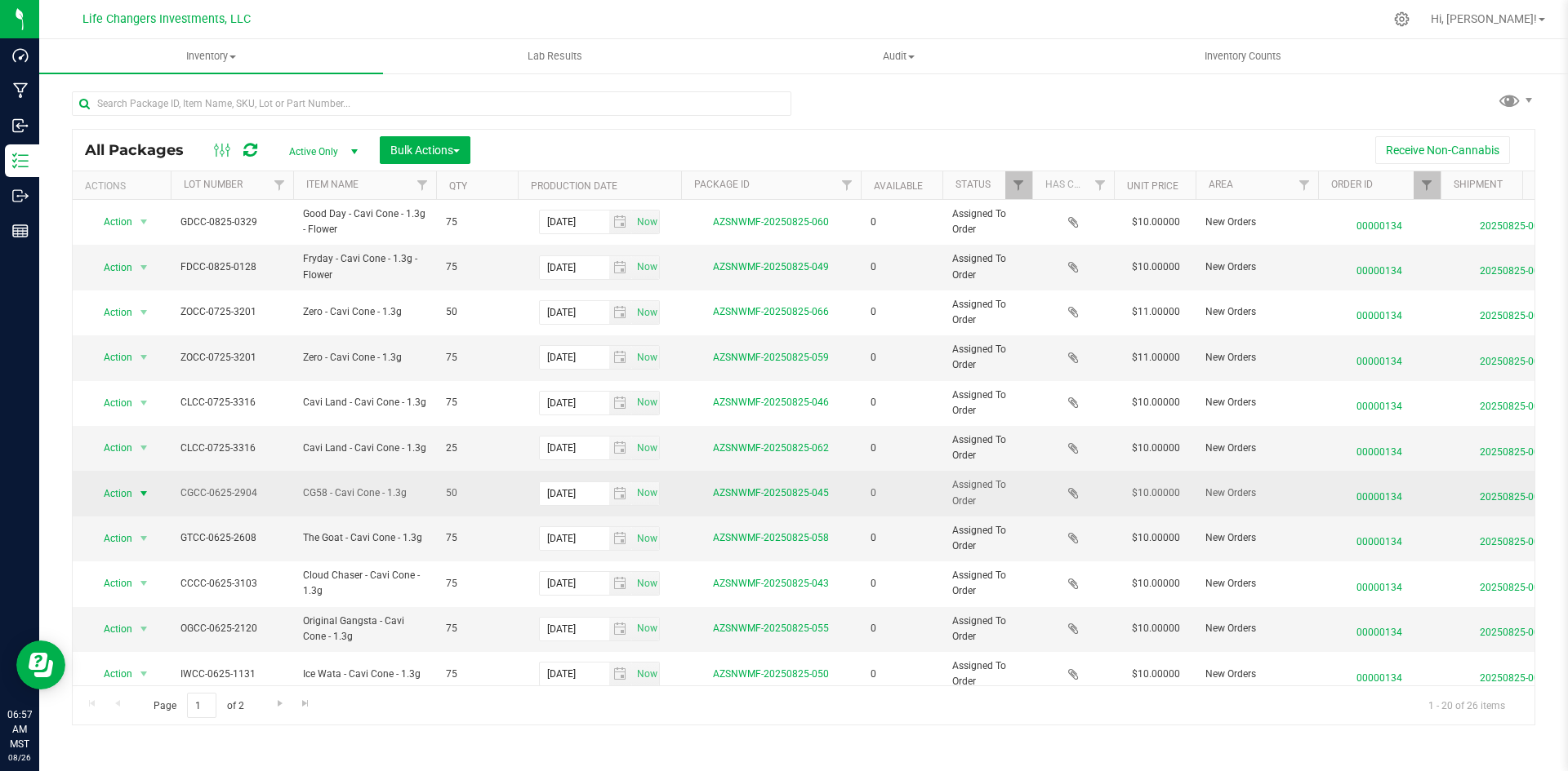
click at [121, 498] on span "Action" at bounding box center [110, 493] width 44 height 22
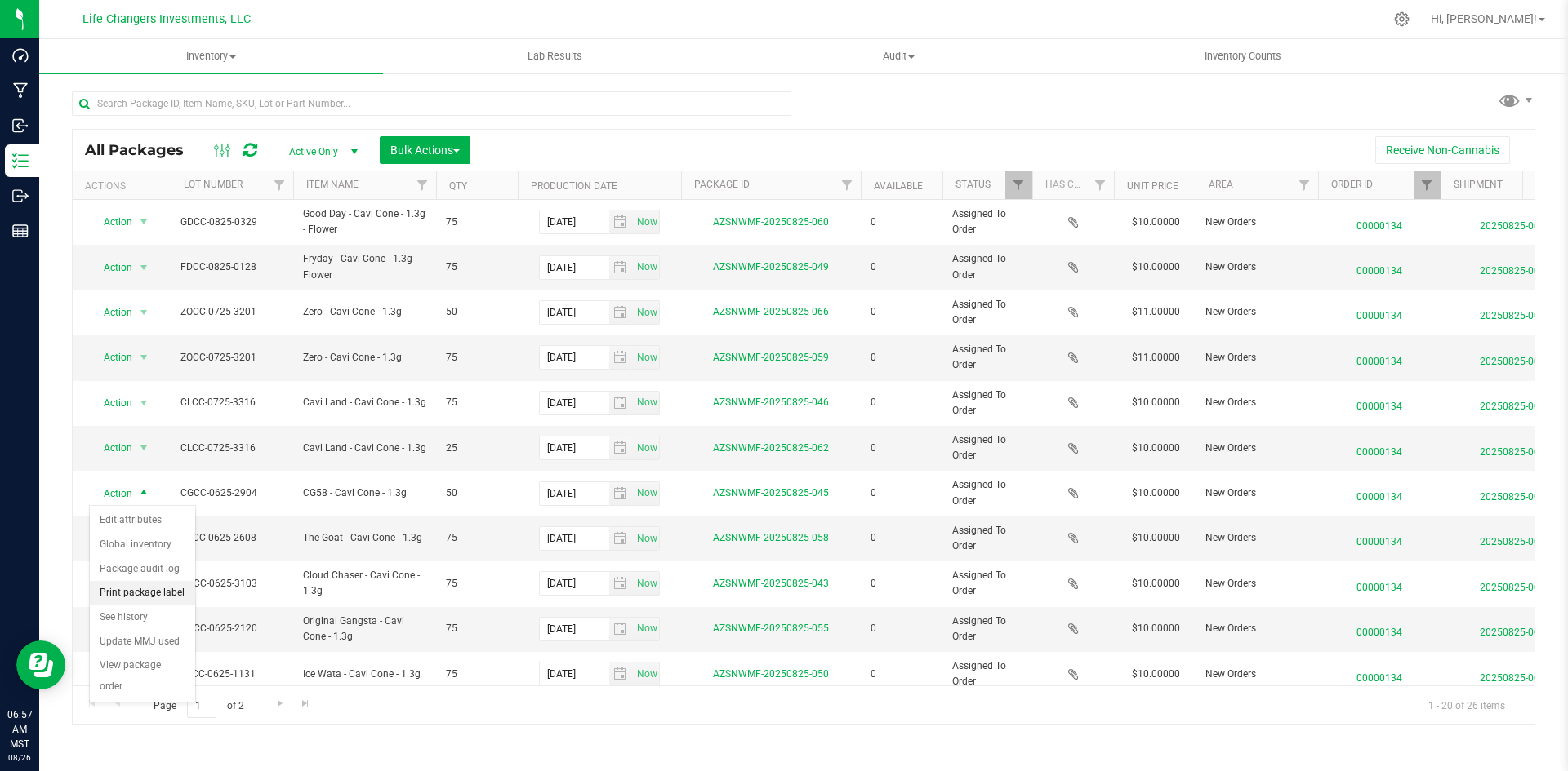
click at [126, 589] on li "Print package label" at bounding box center [142, 593] width 105 height 24
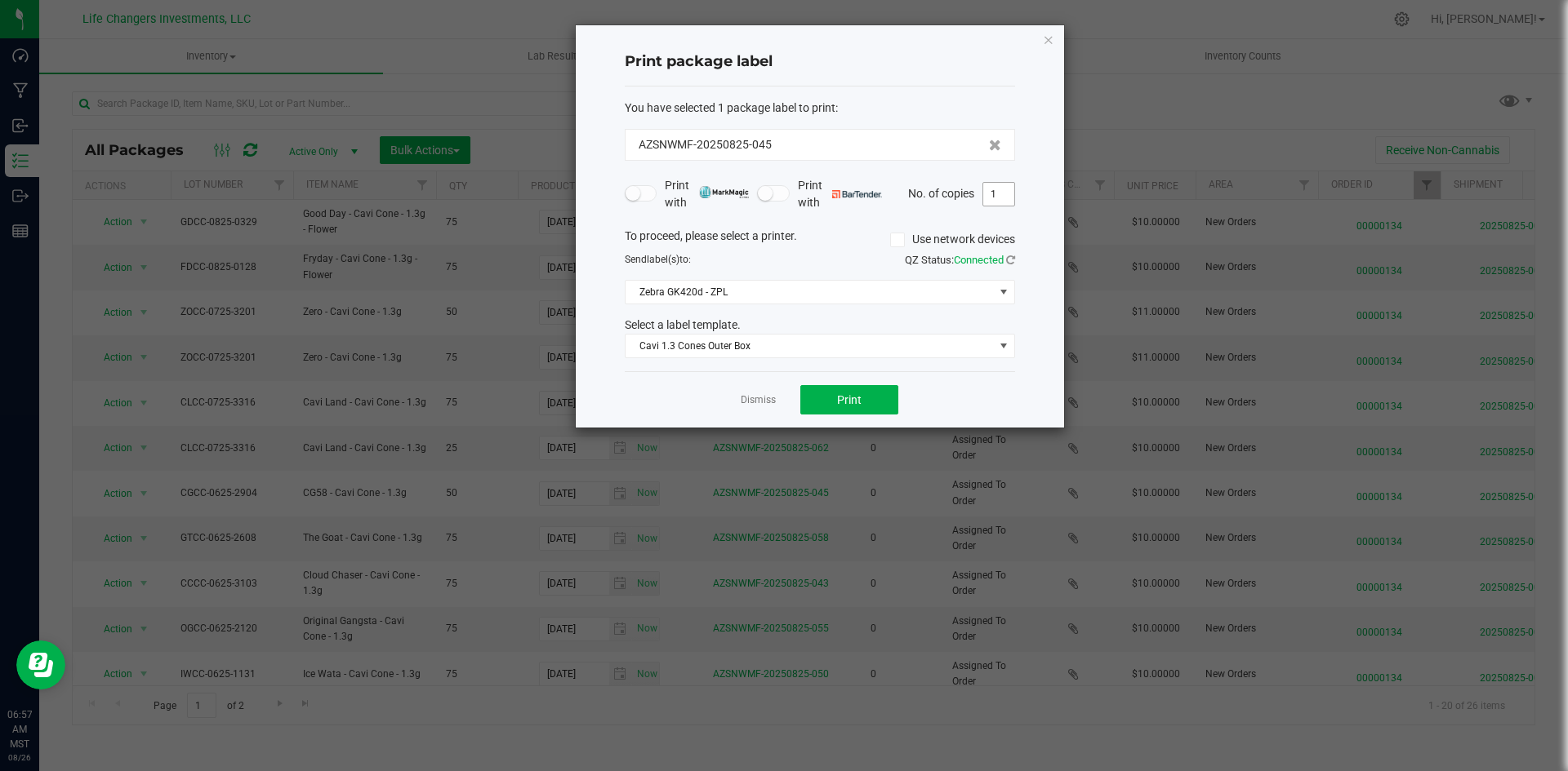
click at [996, 191] on input "1" at bounding box center [998, 194] width 31 height 22
type input "2"
click at [851, 398] on span "Print" at bounding box center [849, 399] width 24 height 13
click at [1047, 41] on icon "button" at bounding box center [1048, 39] width 11 height 20
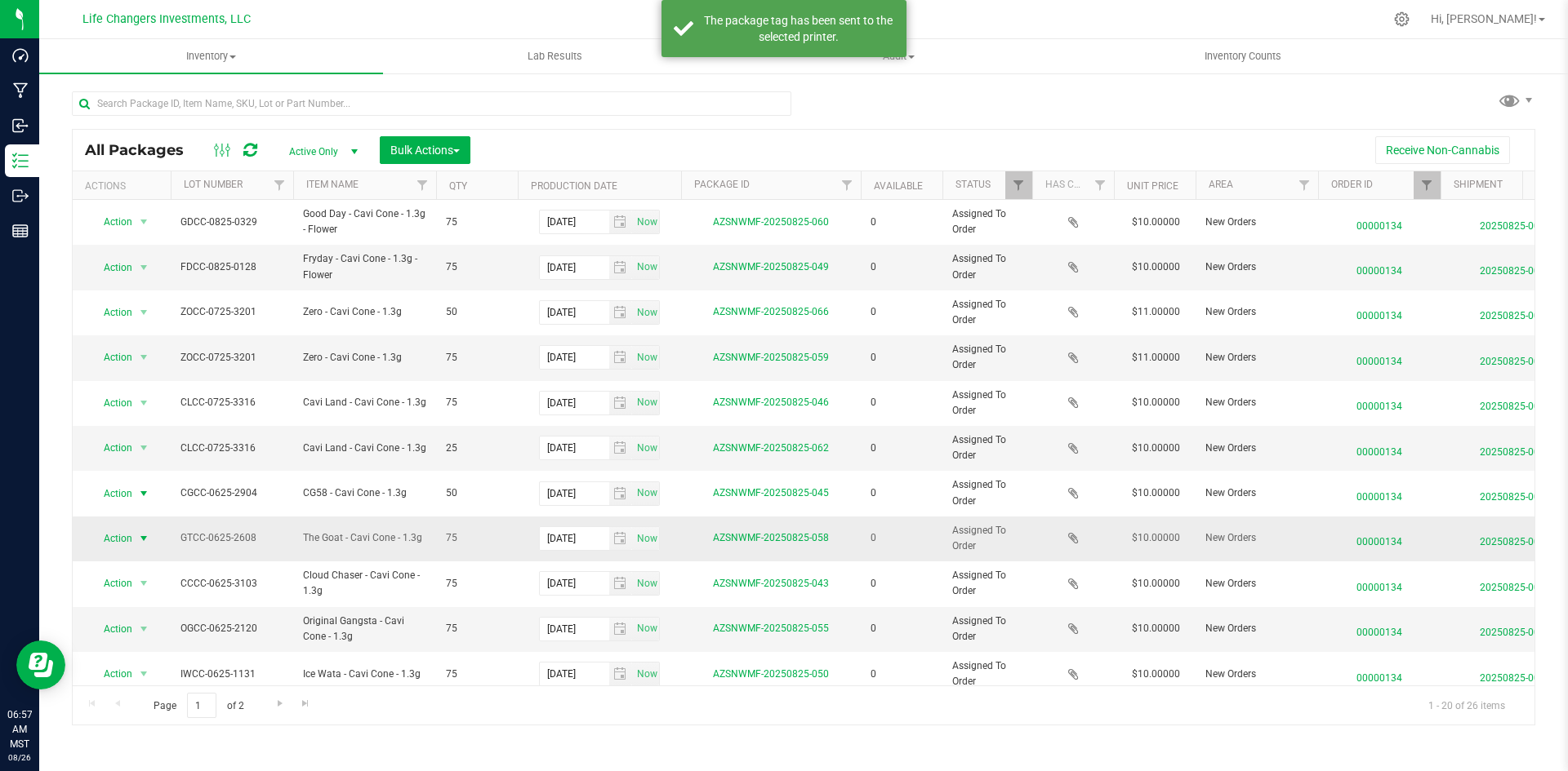
click at [104, 536] on span "Action" at bounding box center [110, 538] width 44 height 22
drag, startPoint x: 157, startPoint y: 636, endPoint x: 182, endPoint y: 624, distance: 27.7
click at [158, 636] on li "Print package label" at bounding box center [142, 639] width 105 height 24
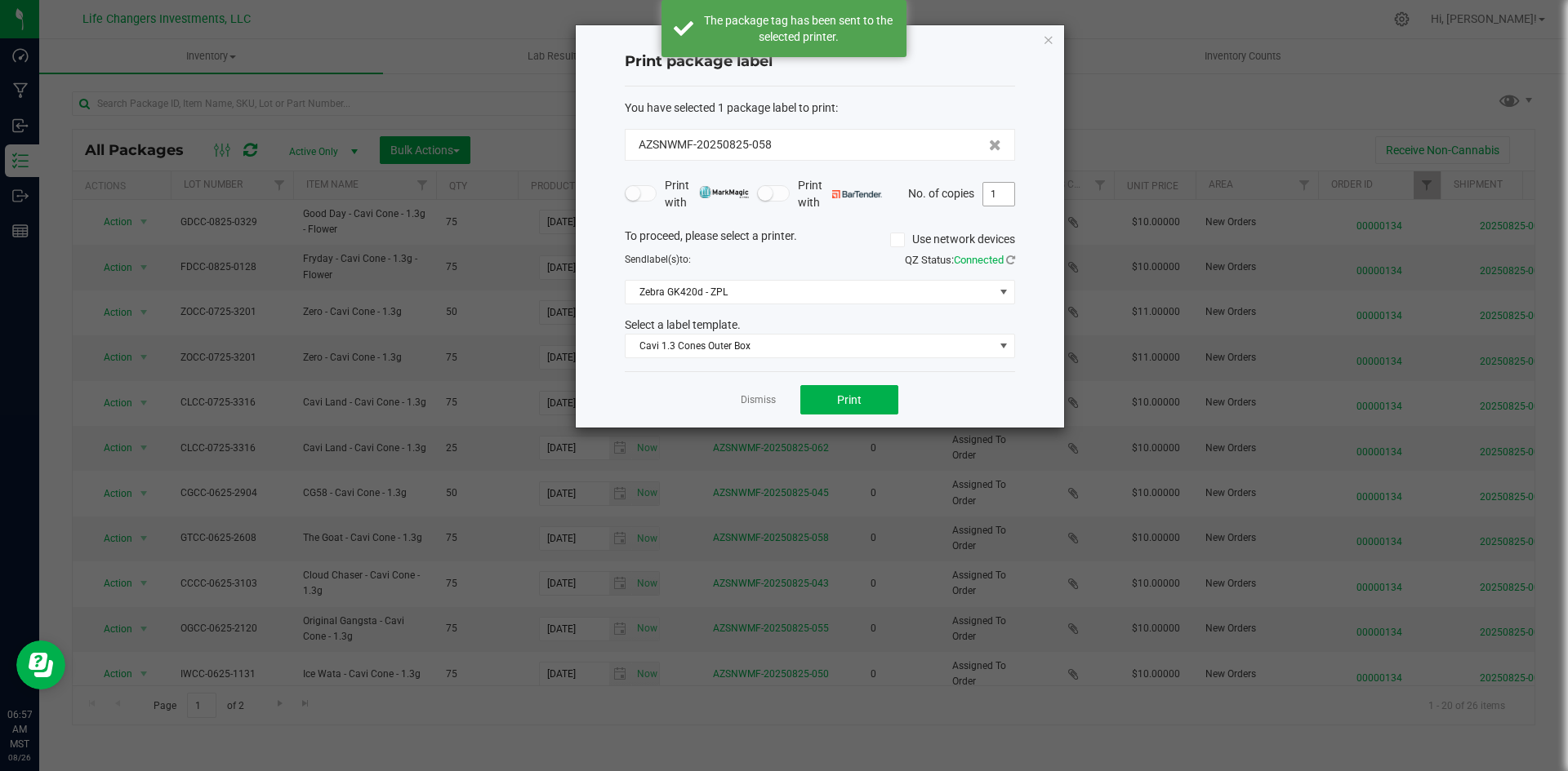
click at [1007, 194] on input "1" at bounding box center [998, 194] width 31 height 22
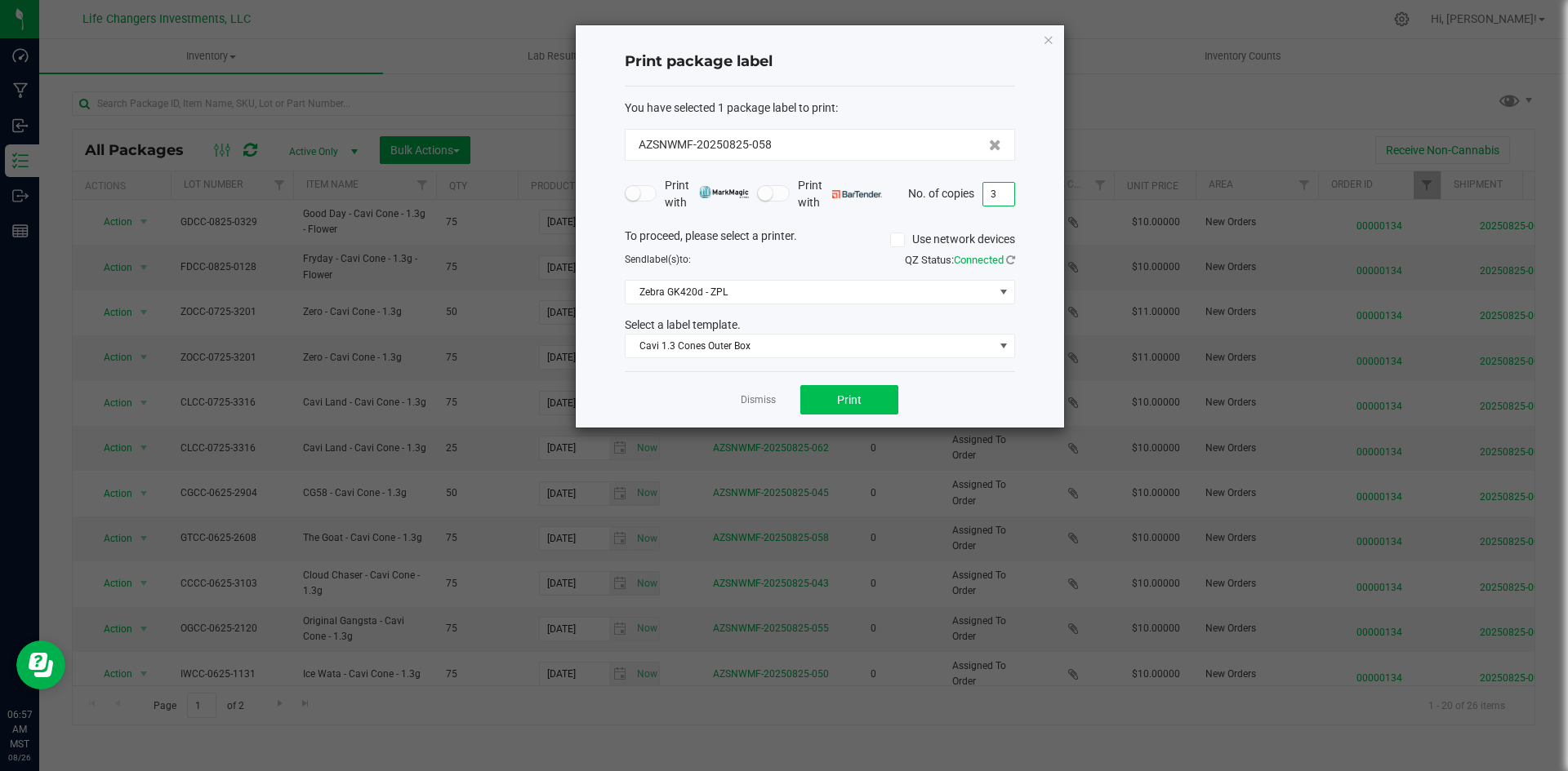
type input "3"
click at [864, 386] on button "Print" at bounding box center [849, 400] width 98 height 29
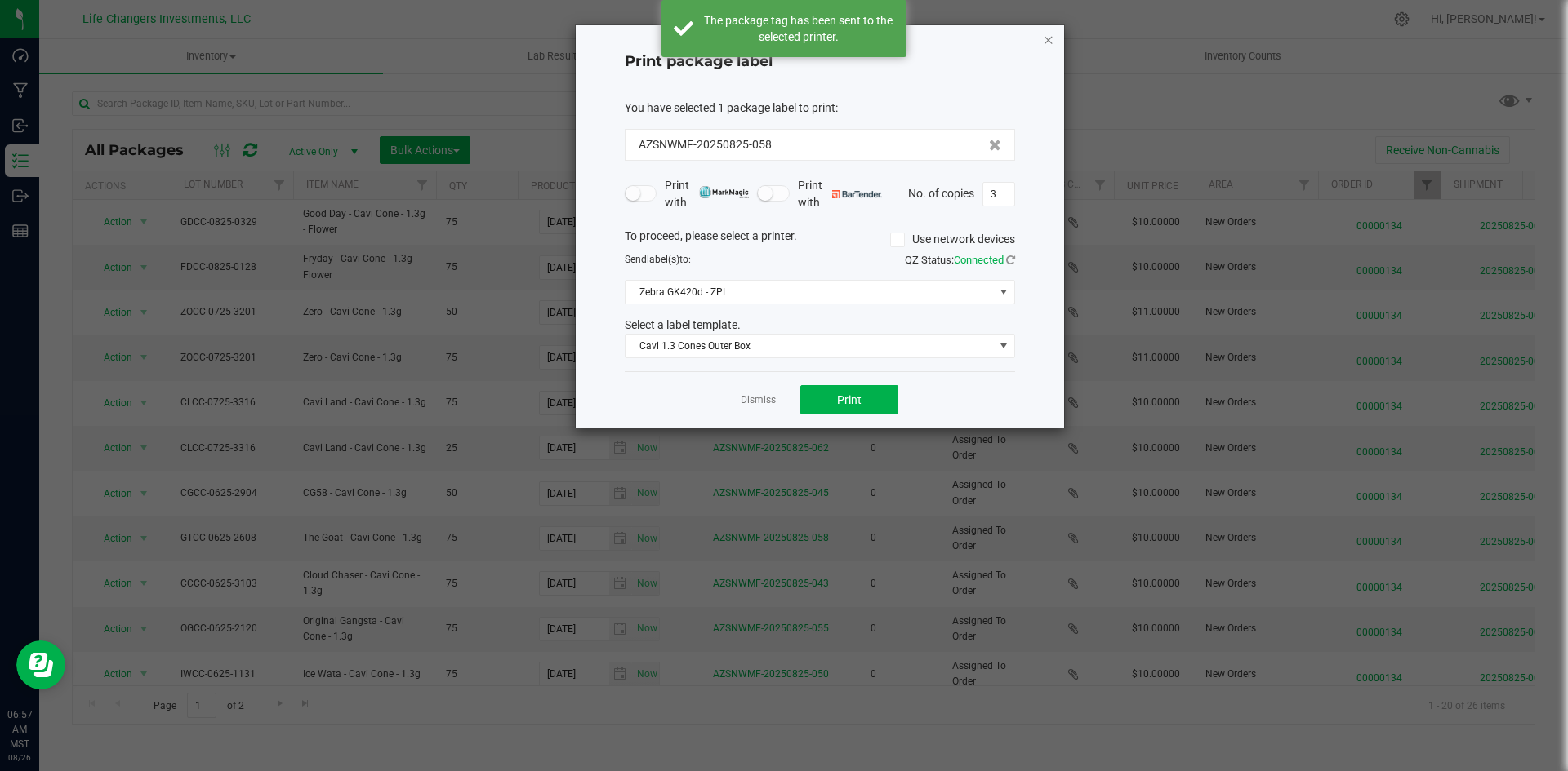
click at [1049, 45] on icon "button" at bounding box center [1048, 39] width 11 height 20
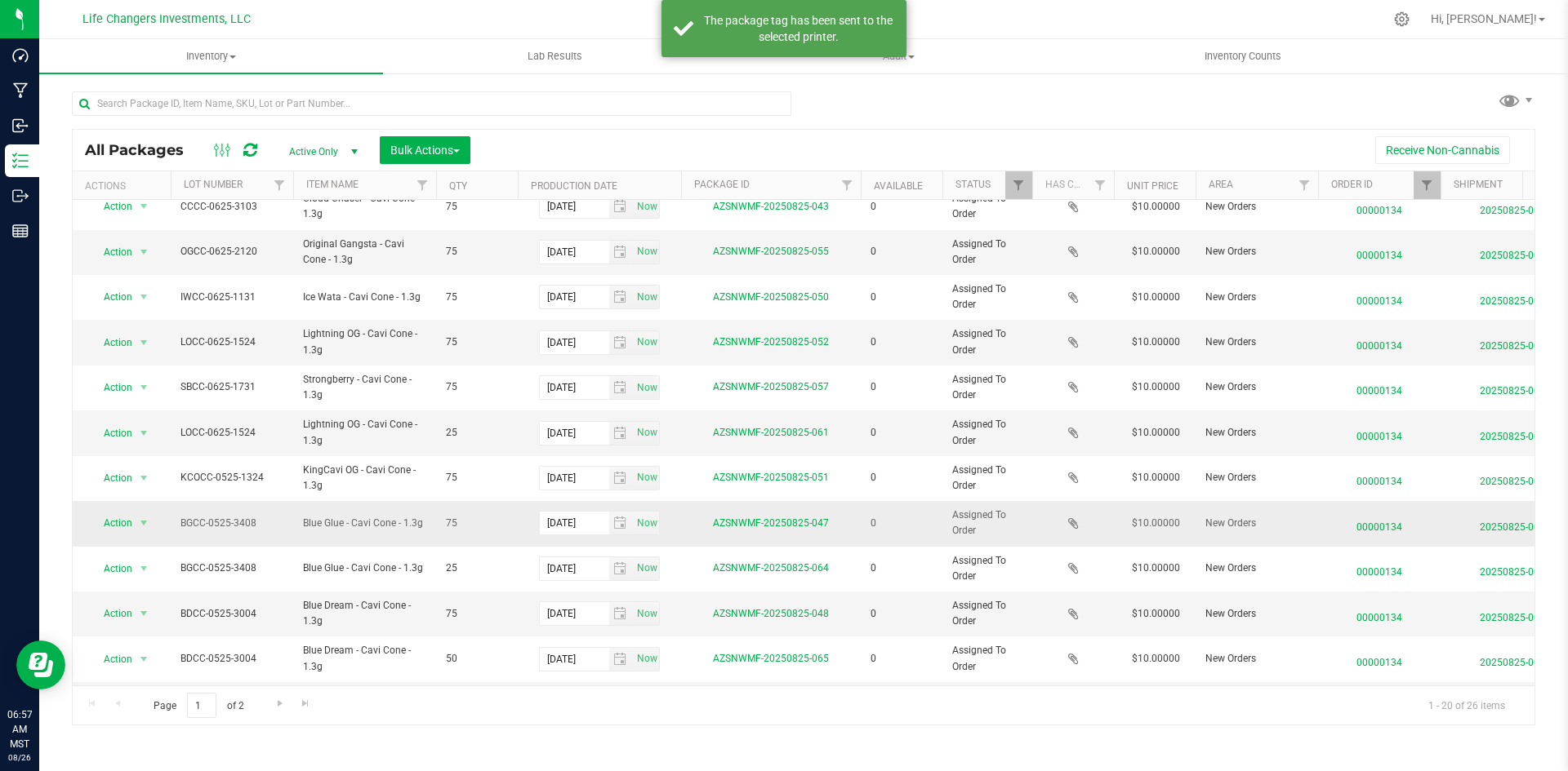
scroll to position [348, 0]
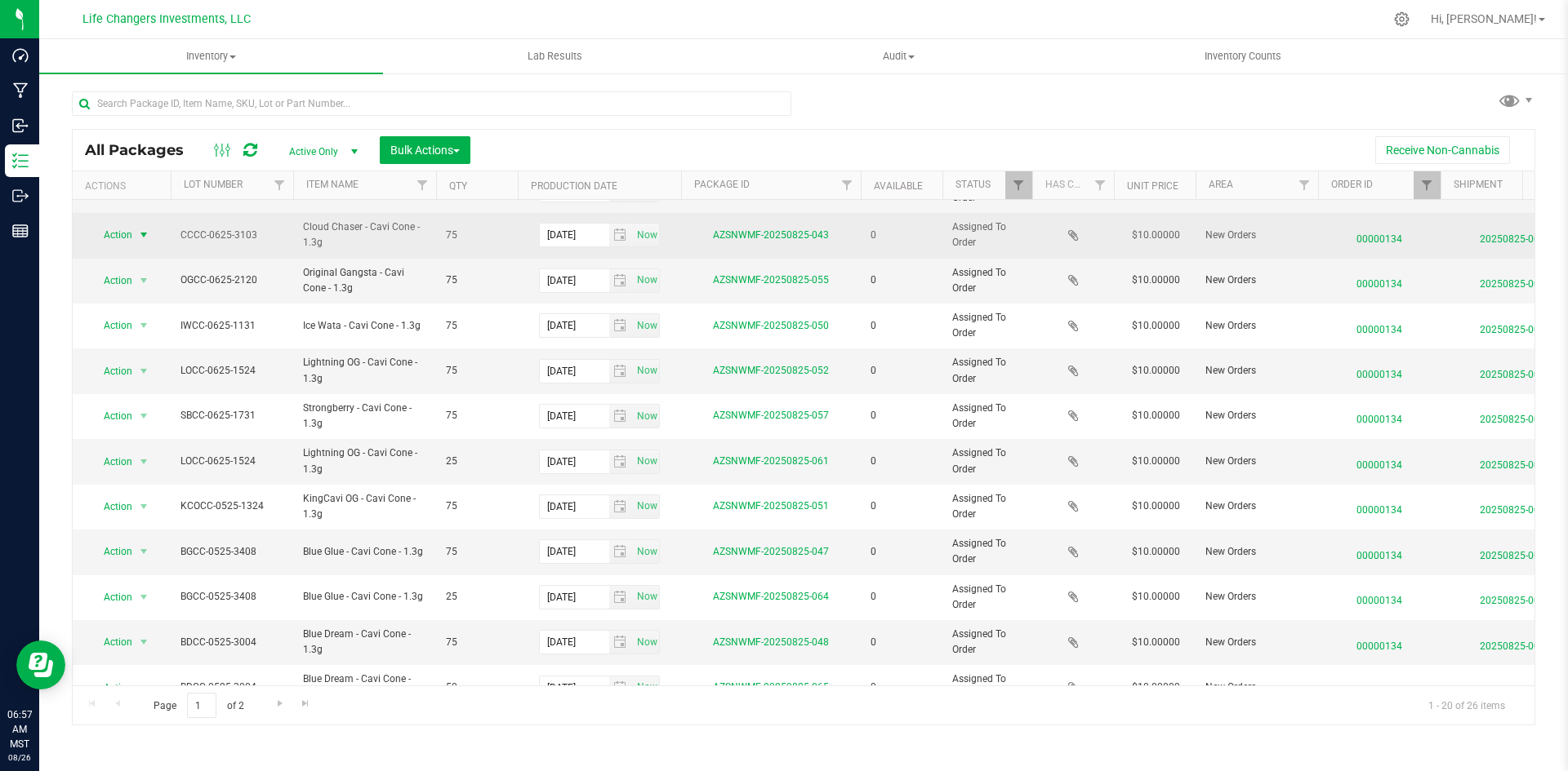
click at [128, 233] on span "Action" at bounding box center [110, 235] width 44 height 22
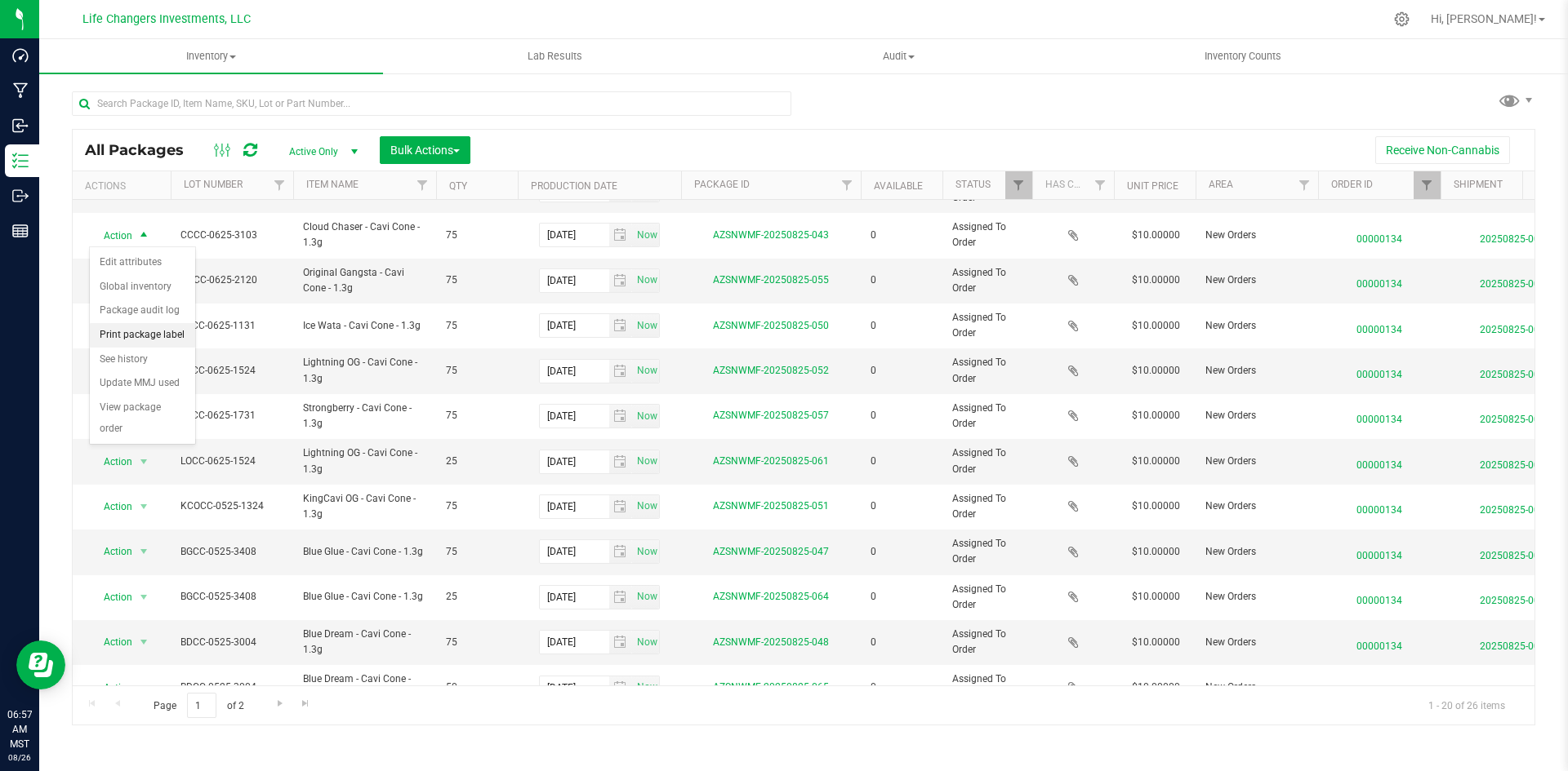
click at [134, 338] on li "Print package label" at bounding box center [142, 335] width 105 height 24
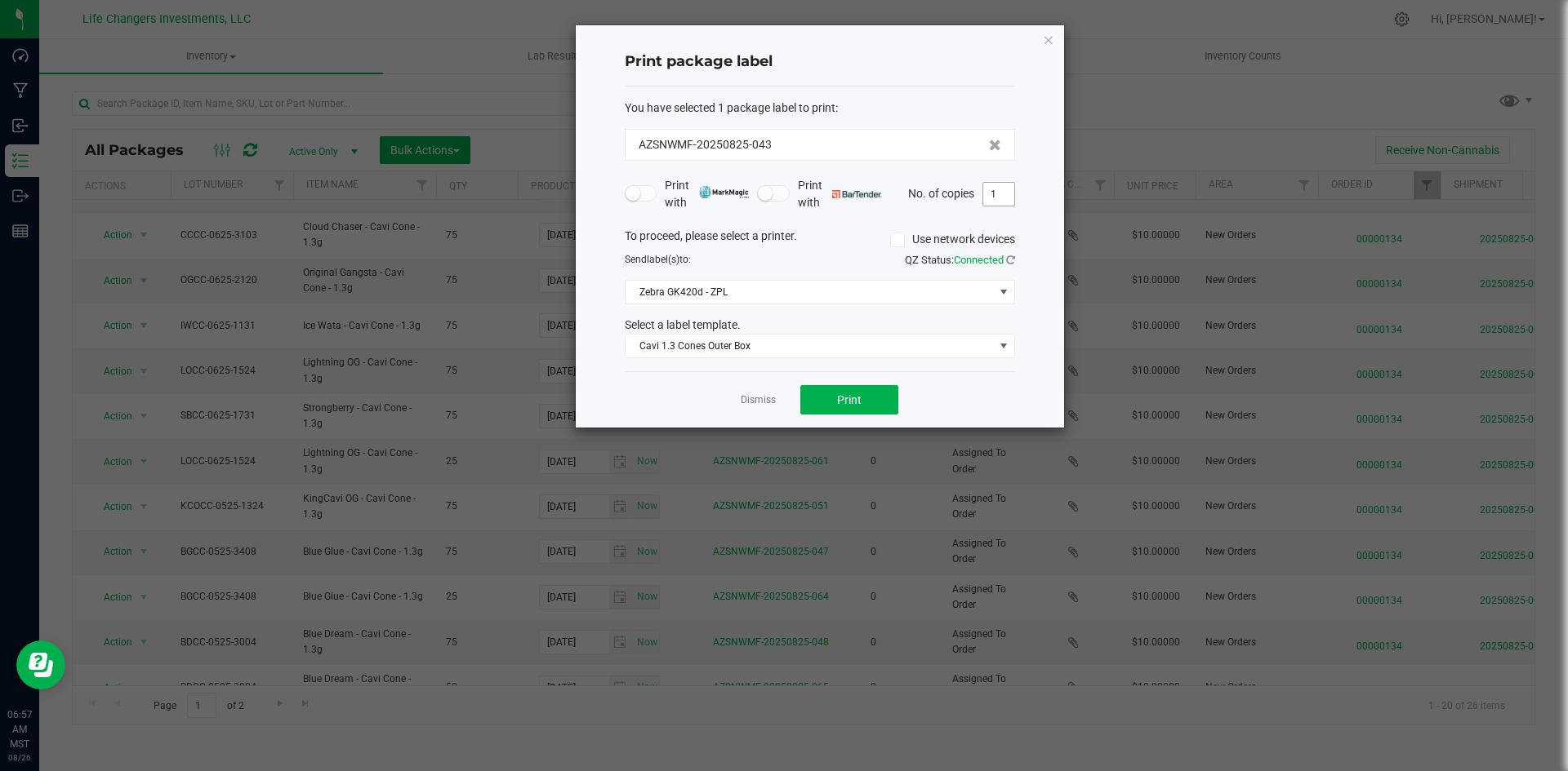
click at [999, 193] on input "1" at bounding box center [998, 194] width 31 height 22
type input "3"
click at [870, 391] on button "Print" at bounding box center [849, 400] width 98 height 29
click at [1043, 40] on icon "button" at bounding box center [1048, 39] width 11 height 20
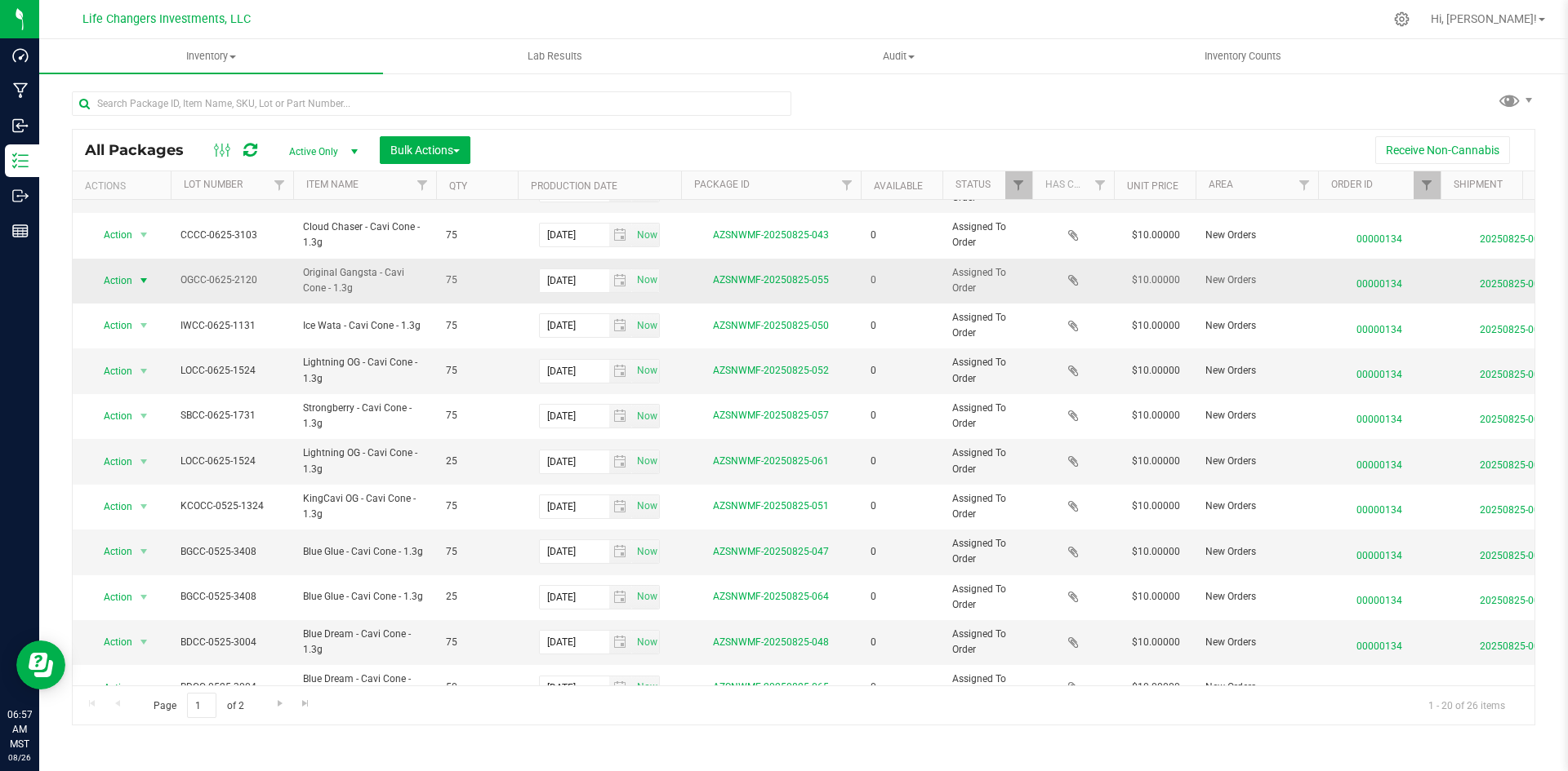
click at [109, 284] on span "Action" at bounding box center [110, 280] width 44 height 22
click at [157, 380] on li "Print package label" at bounding box center [142, 380] width 105 height 24
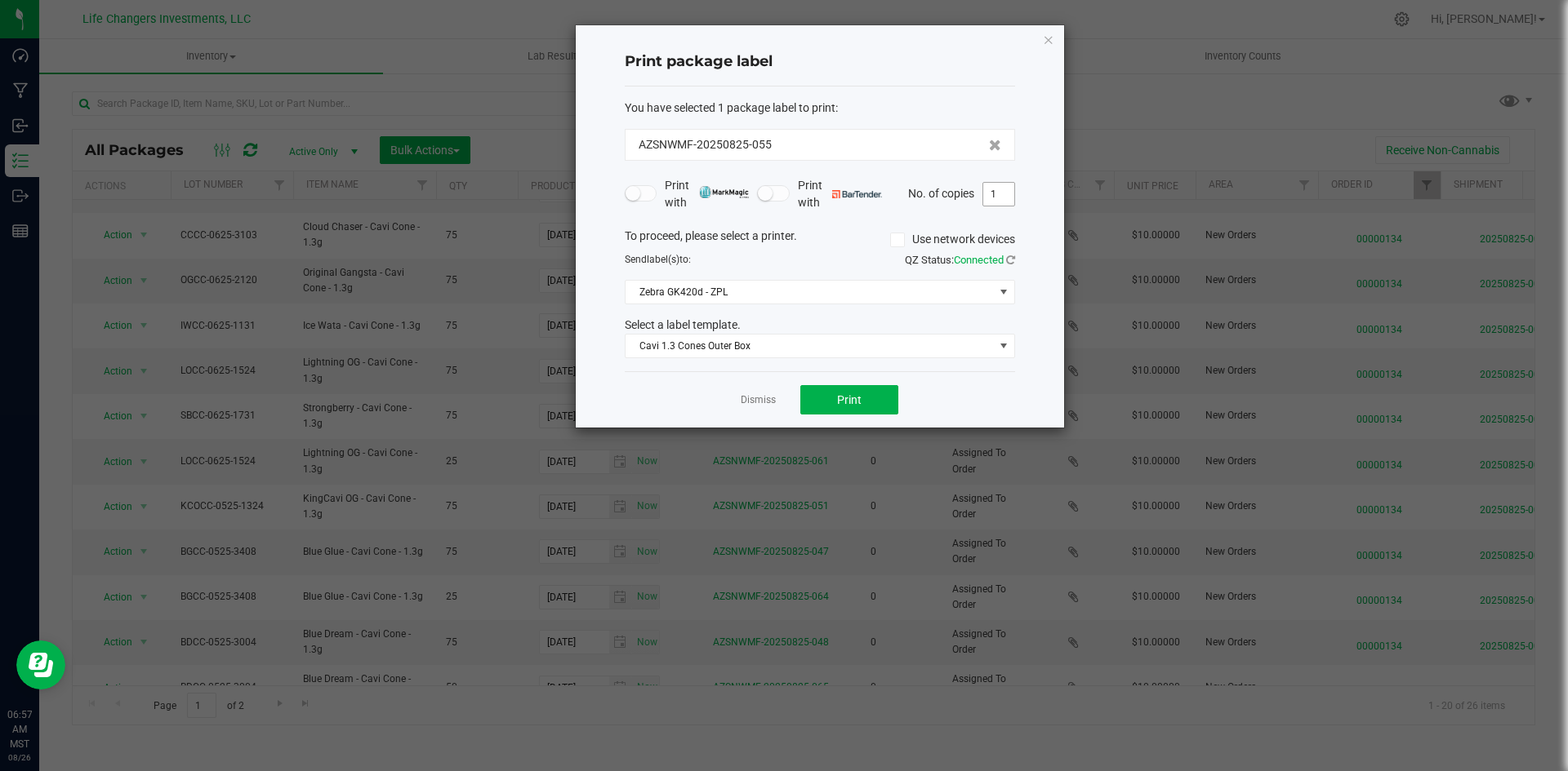
click at [998, 190] on input "1" at bounding box center [998, 194] width 31 height 22
type input "3"
click at [879, 394] on button "Print" at bounding box center [849, 400] width 98 height 29
click at [1051, 39] on icon "button" at bounding box center [1048, 39] width 11 height 20
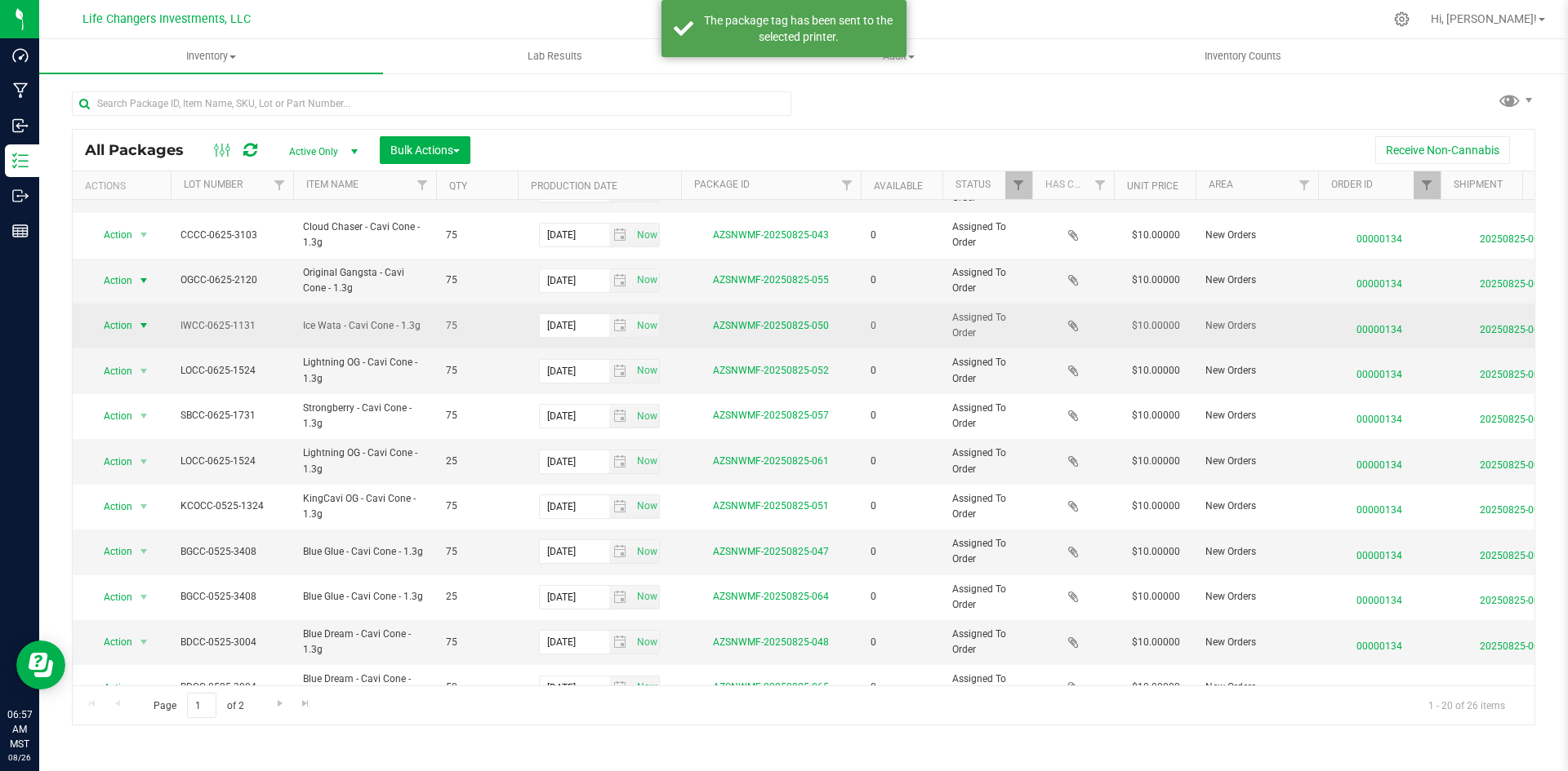
click at [129, 321] on span "Action" at bounding box center [110, 325] width 44 height 22
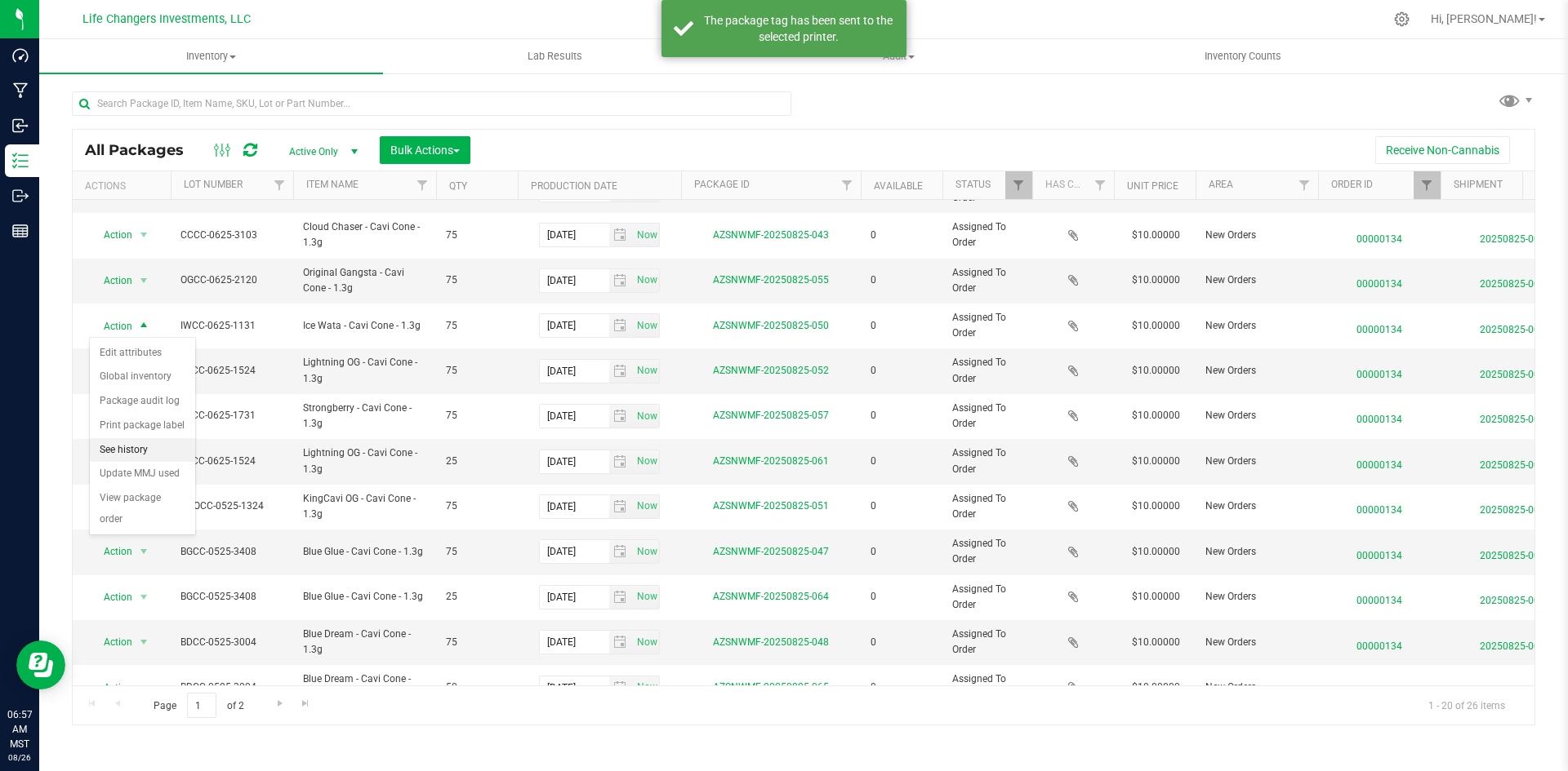
click at [130, 438] on li "See history" at bounding box center [142, 450] width 105 height 24
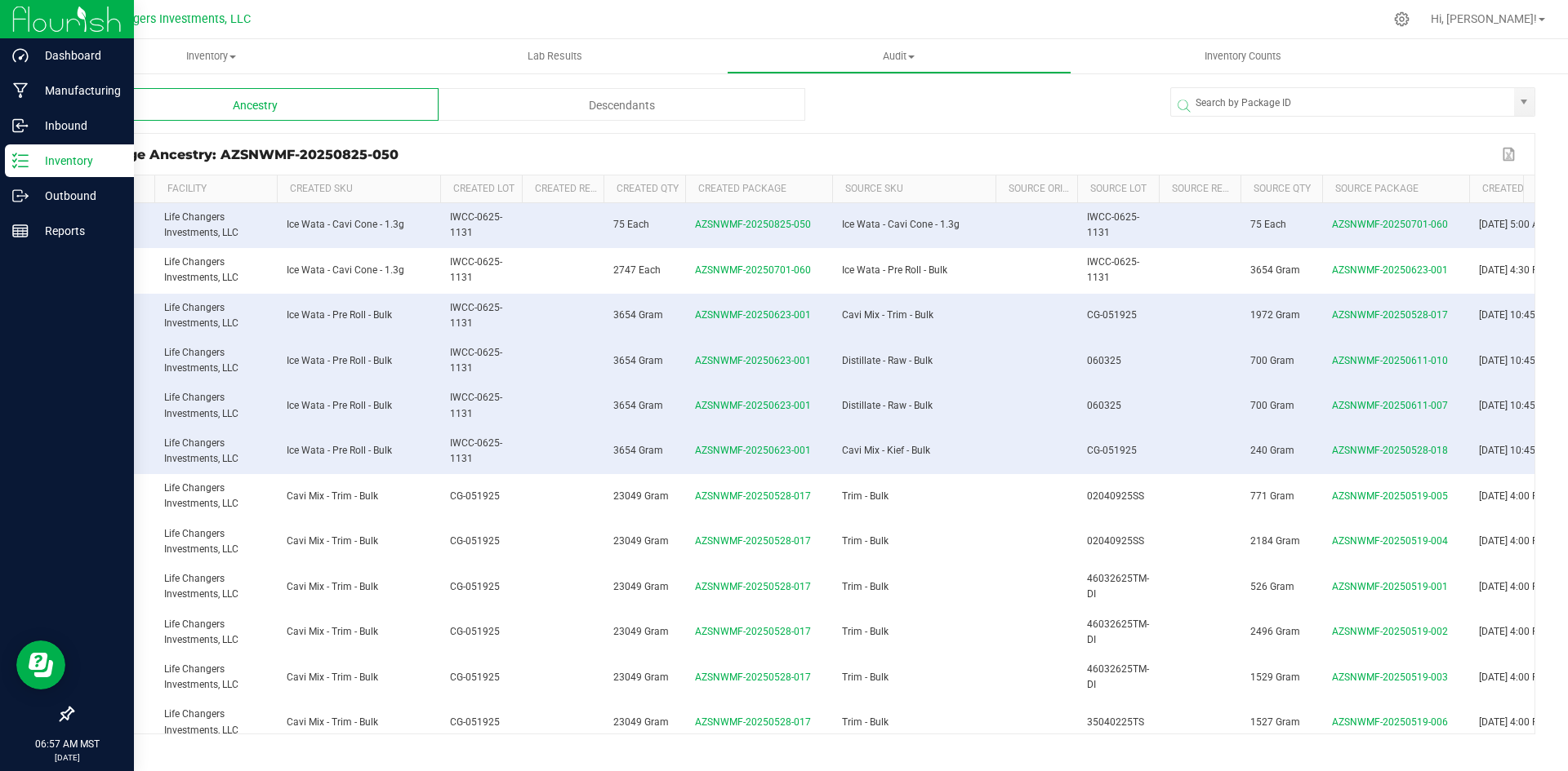
click at [32, 162] on p "Inventory" at bounding box center [78, 160] width 98 height 20
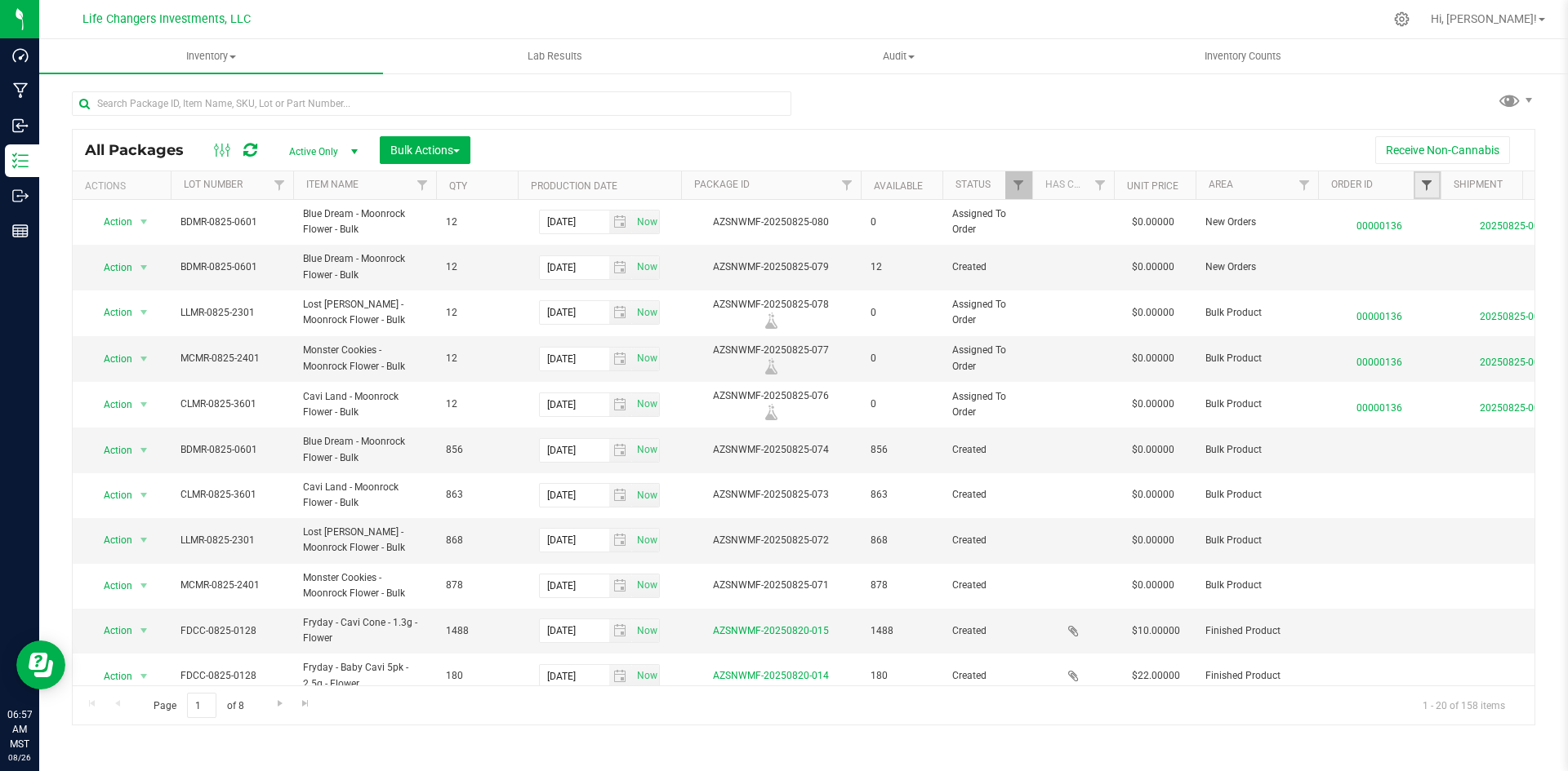
click at [1429, 190] on span "Filter" at bounding box center [1426, 185] width 13 height 13
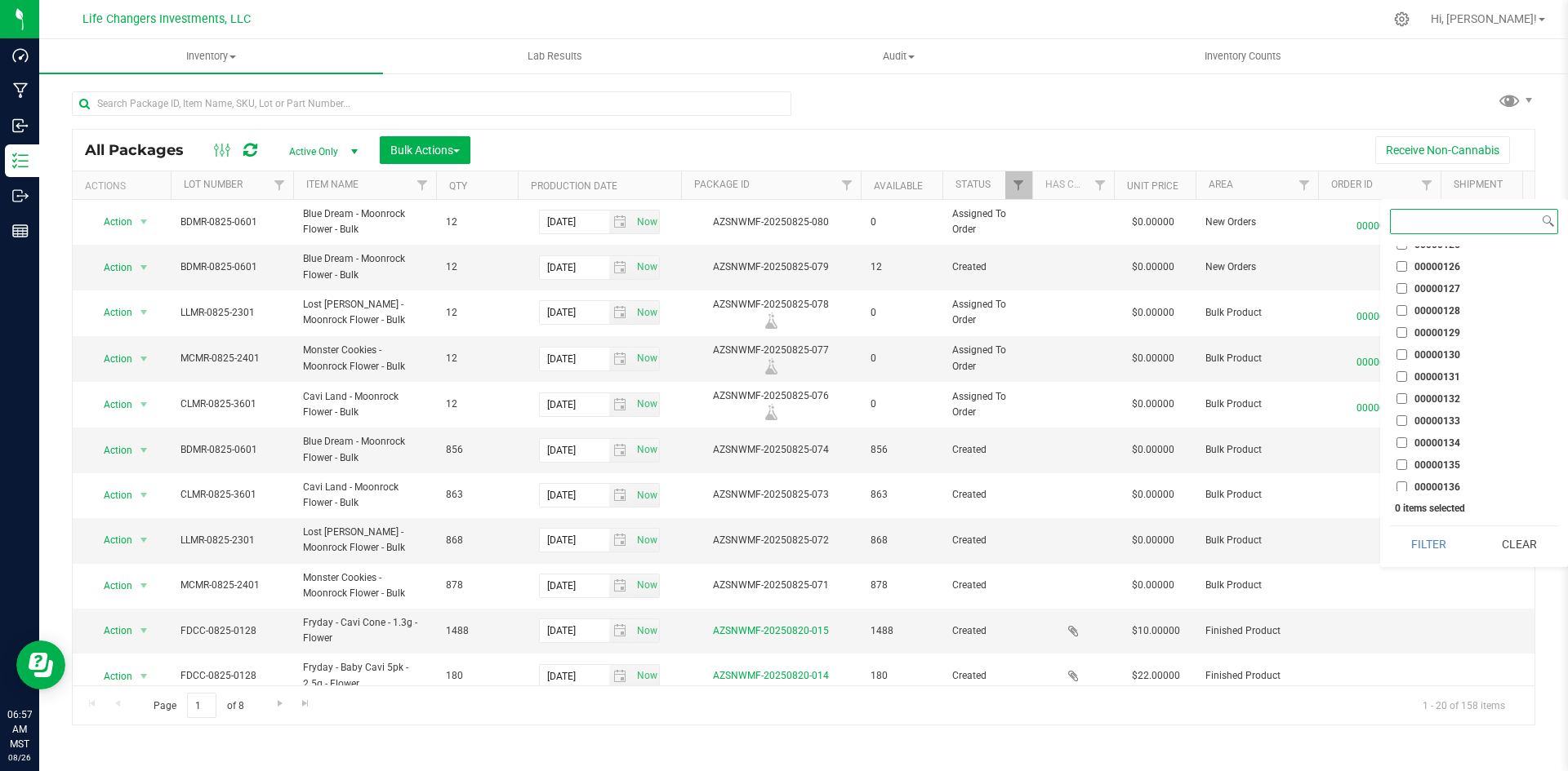
scroll to position [1557, 0]
click at [1401, 435] on input "00000134" at bounding box center [1401, 438] width 10 height 10
checkbox input "true"
click at [1447, 540] on button "Filter" at bounding box center [1428, 544] width 79 height 36
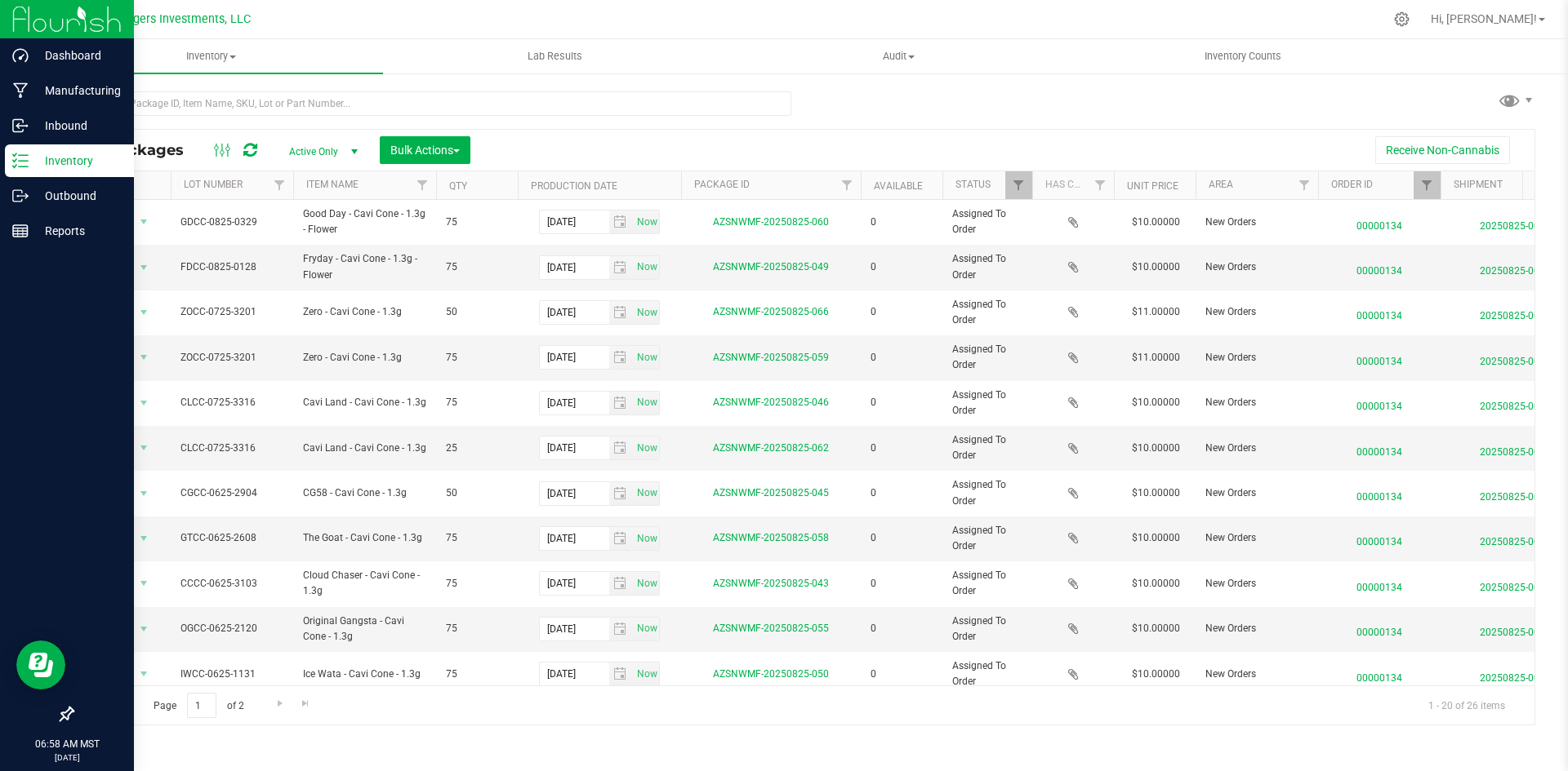
click at [0, 285] on div at bounding box center [66, 474] width 134 height 448
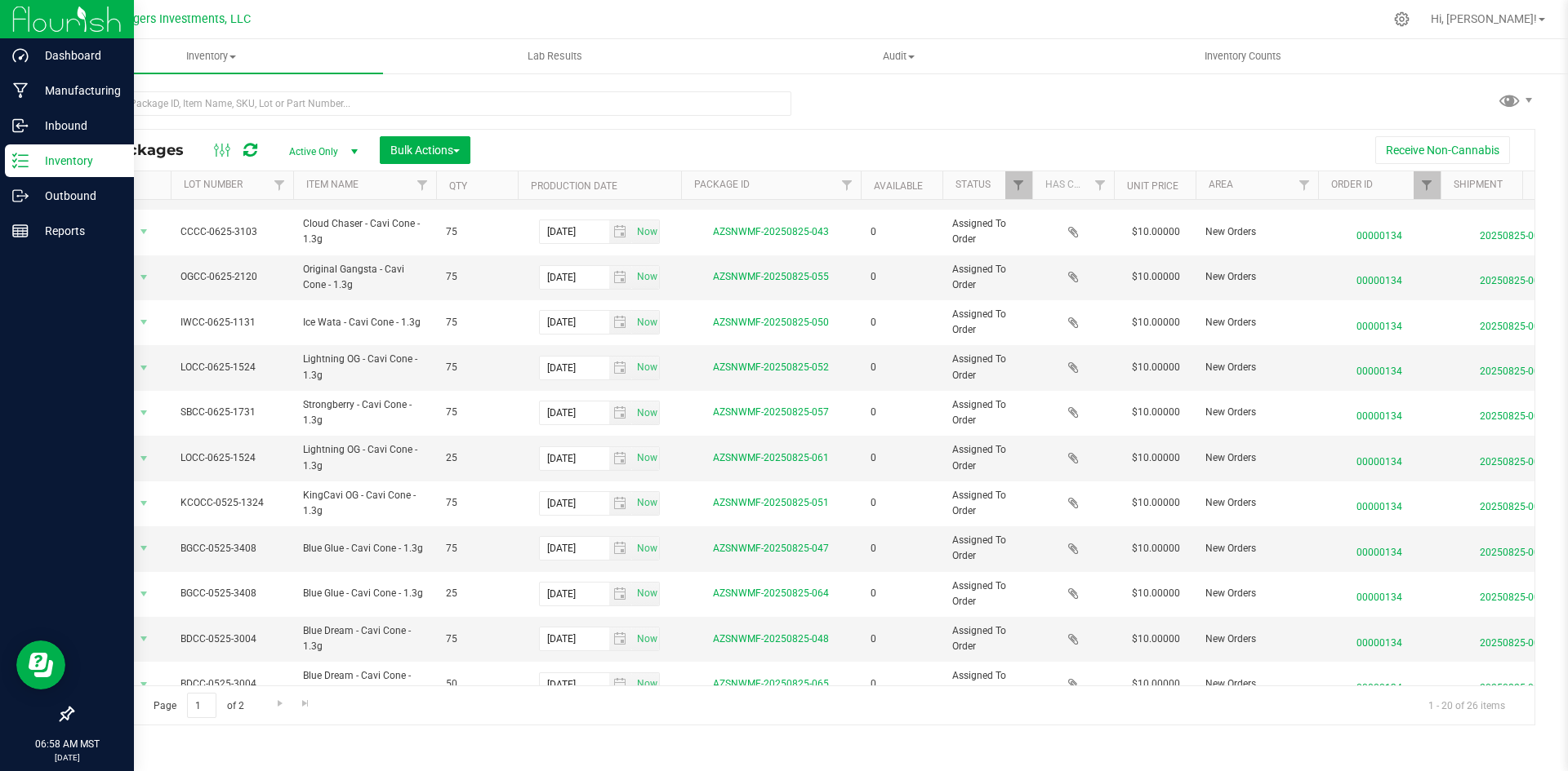
scroll to position [355, 0]
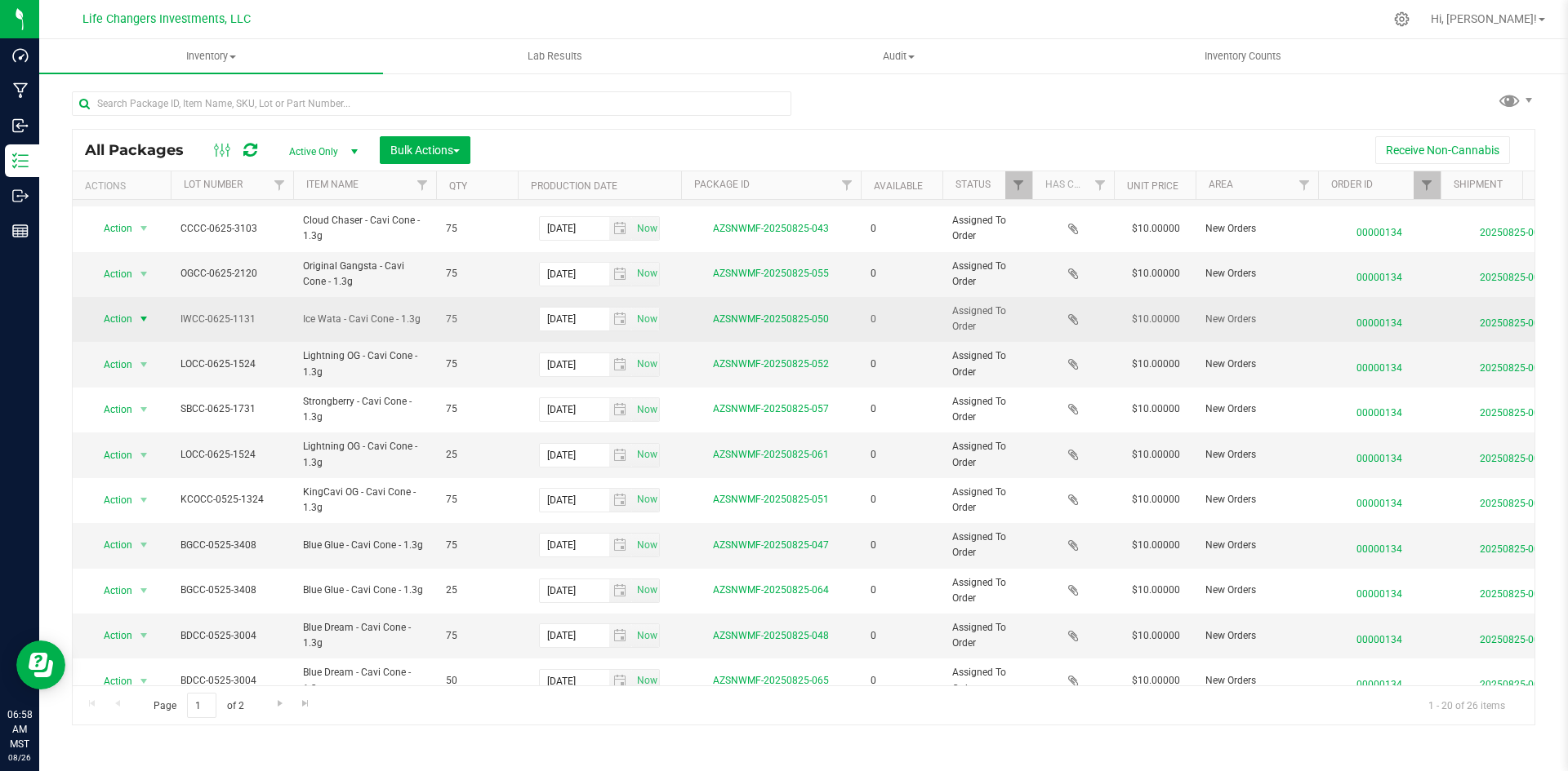
click at [148, 321] on span "select" at bounding box center [143, 318] width 13 height 13
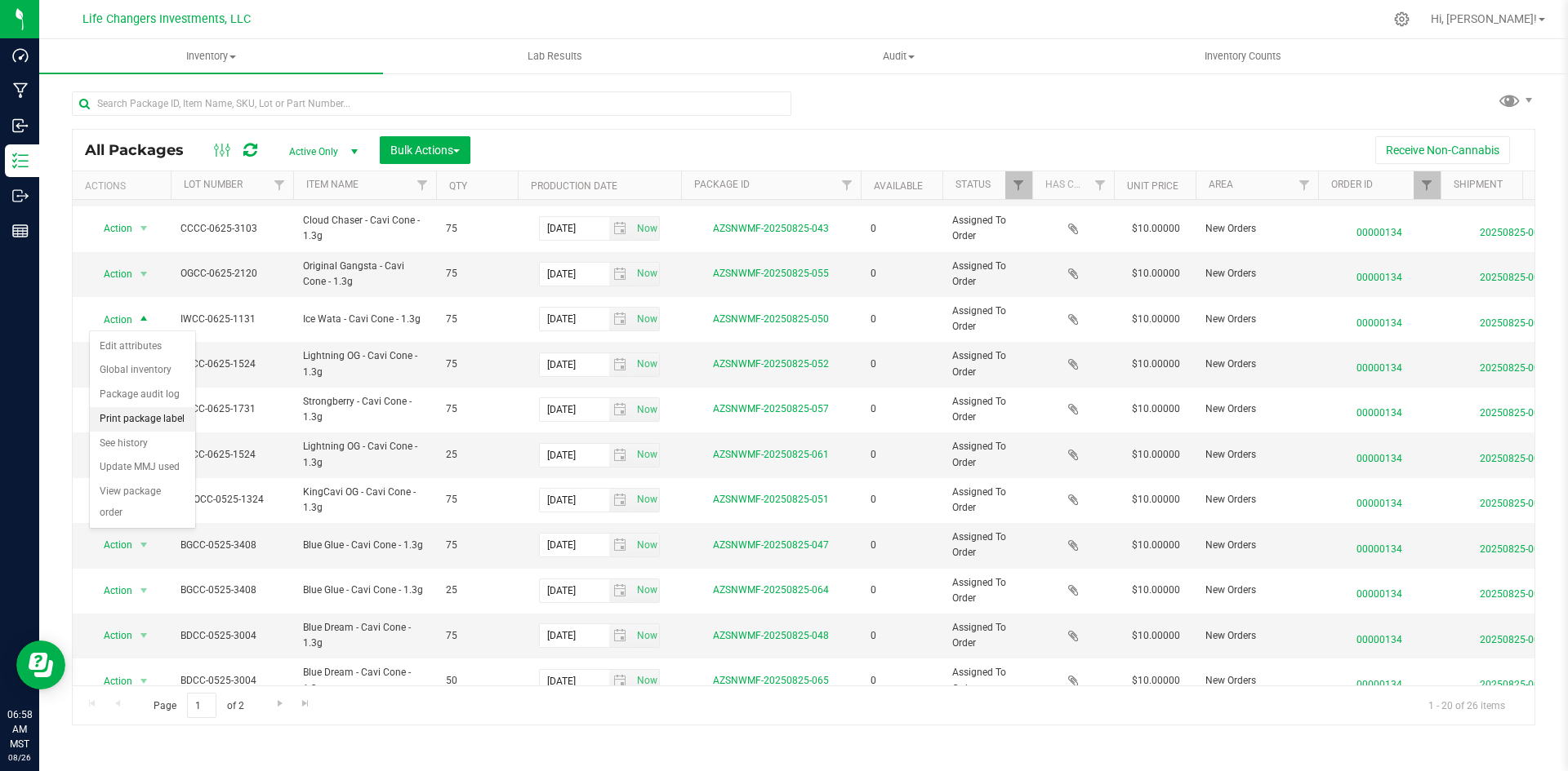
click at [127, 417] on li "Print package label" at bounding box center [142, 419] width 105 height 24
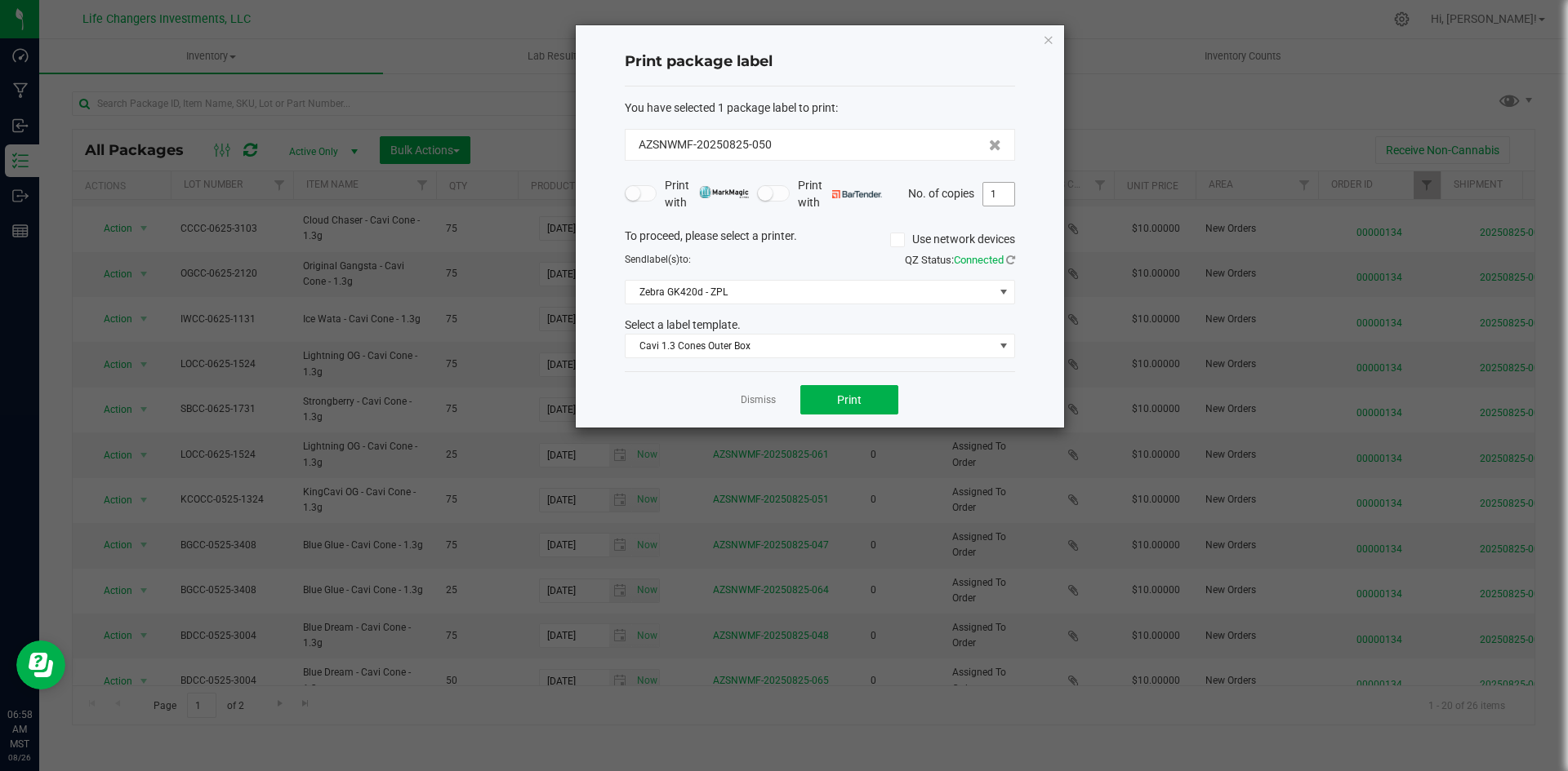
click at [1002, 193] on input "1" at bounding box center [998, 194] width 31 height 22
type input "3"
click at [849, 396] on span "Print" at bounding box center [849, 399] width 24 height 13
click at [1048, 40] on icon "button" at bounding box center [1048, 39] width 11 height 20
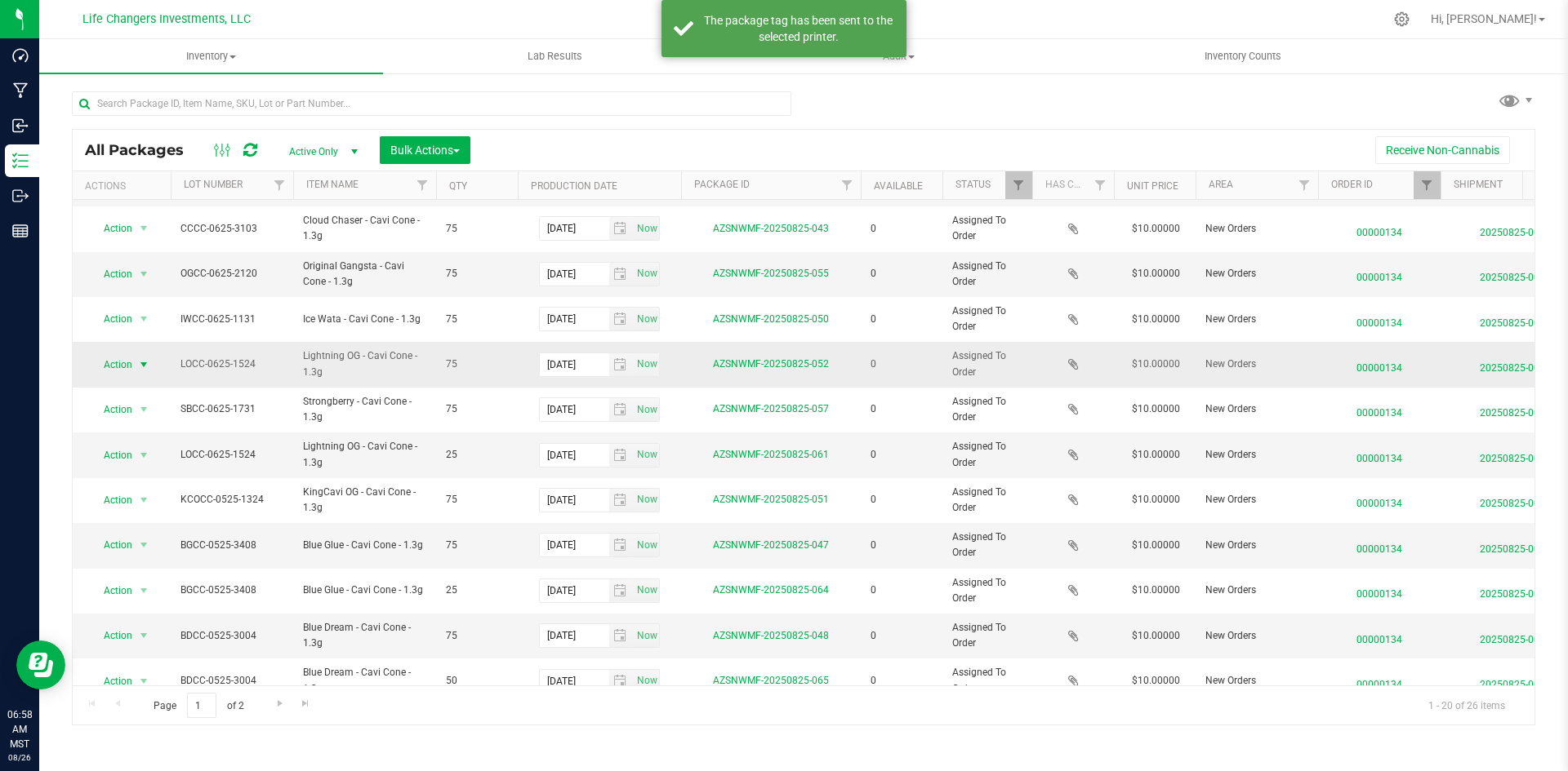
click at [116, 360] on span "Action" at bounding box center [110, 365] width 44 height 22
click at [163, 453] on li "Print package label" at bounding box center [142, 464] width 105 height 24
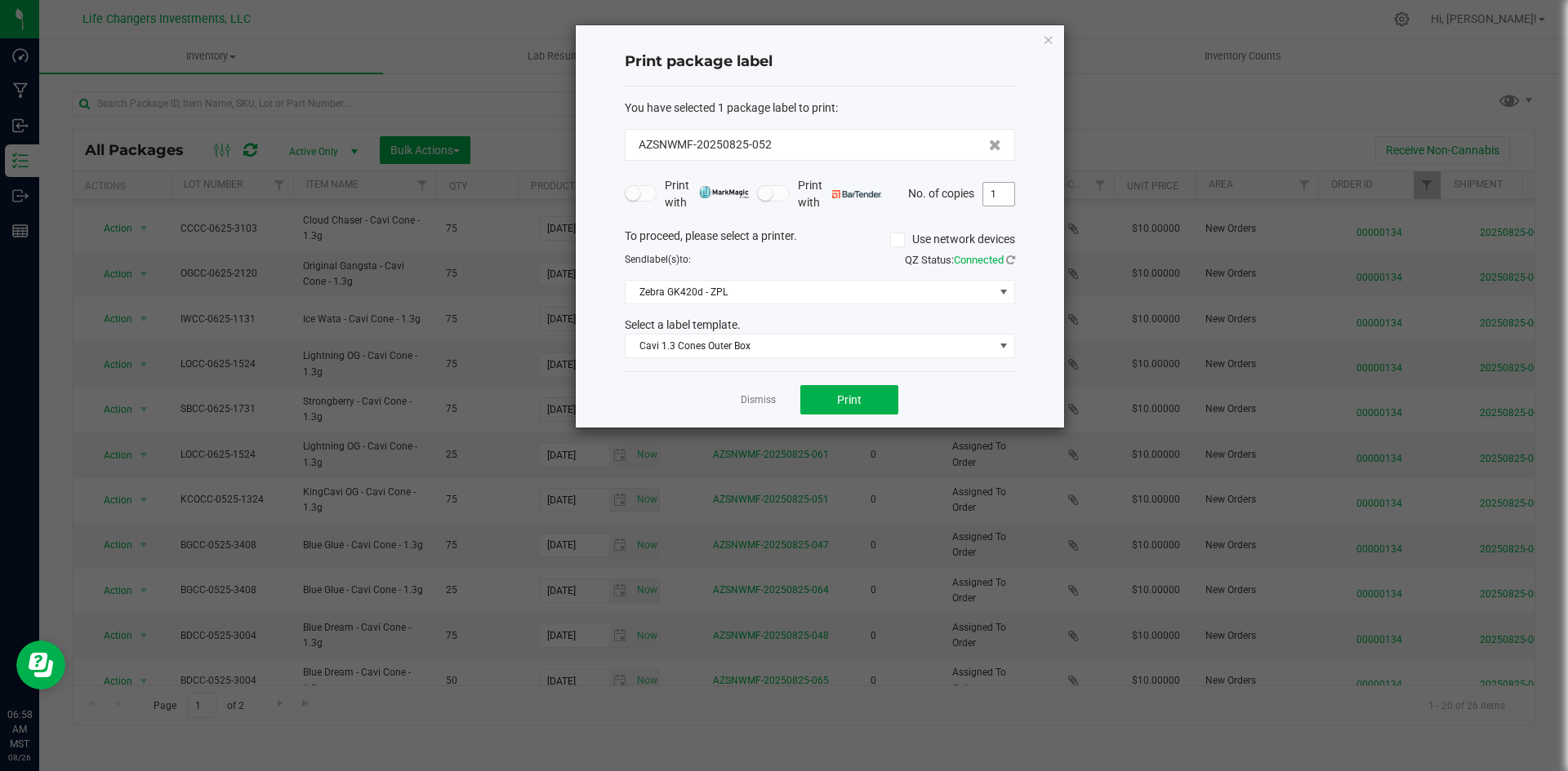
click at [993, 186] on input "1" at bounding box center [998, 194] width 31 height 22
type input "3"
click at [889, 394] on button "Print" at bounding box center [849, 400] width 98 height 29
click at [1049, 42] on icon "button" at bounding box center [1048, 39] width 11 height 20
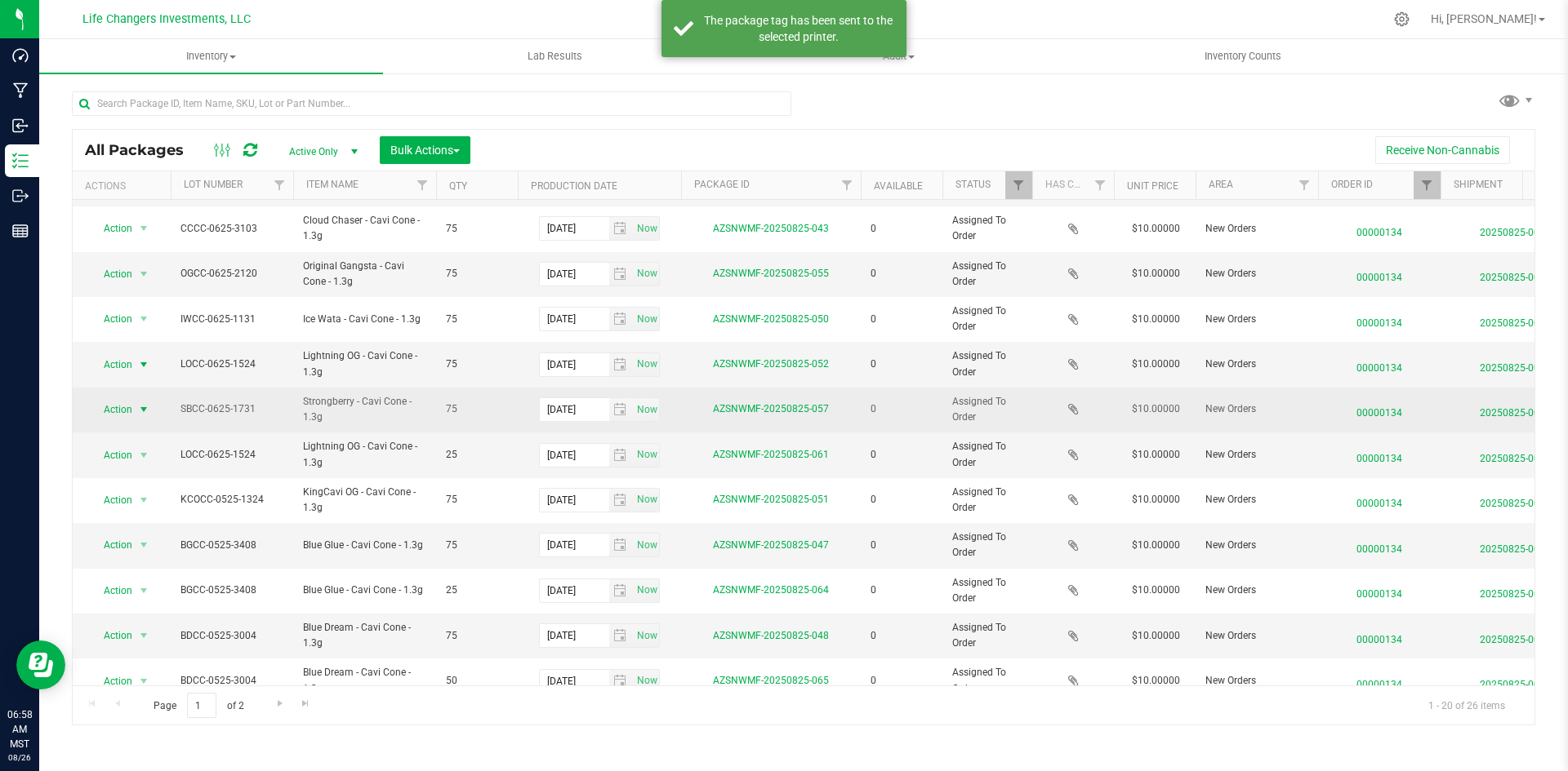
click at [140, 399] on span "select" at bounding box center [144, 410] width 21 height 22
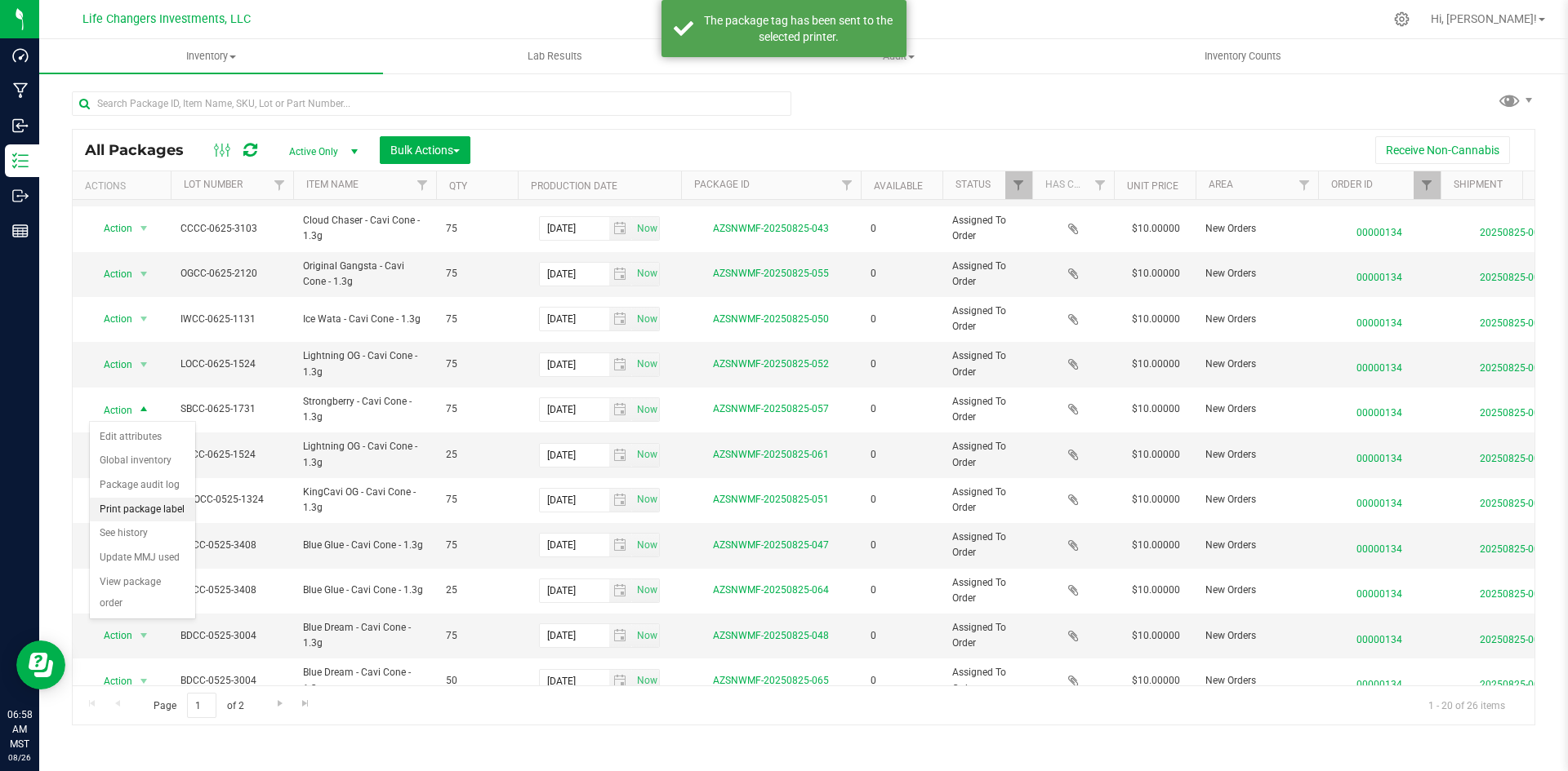
click at [141, 499] on li "Print package label" at bounding box center [142, 510] width 105 height 24
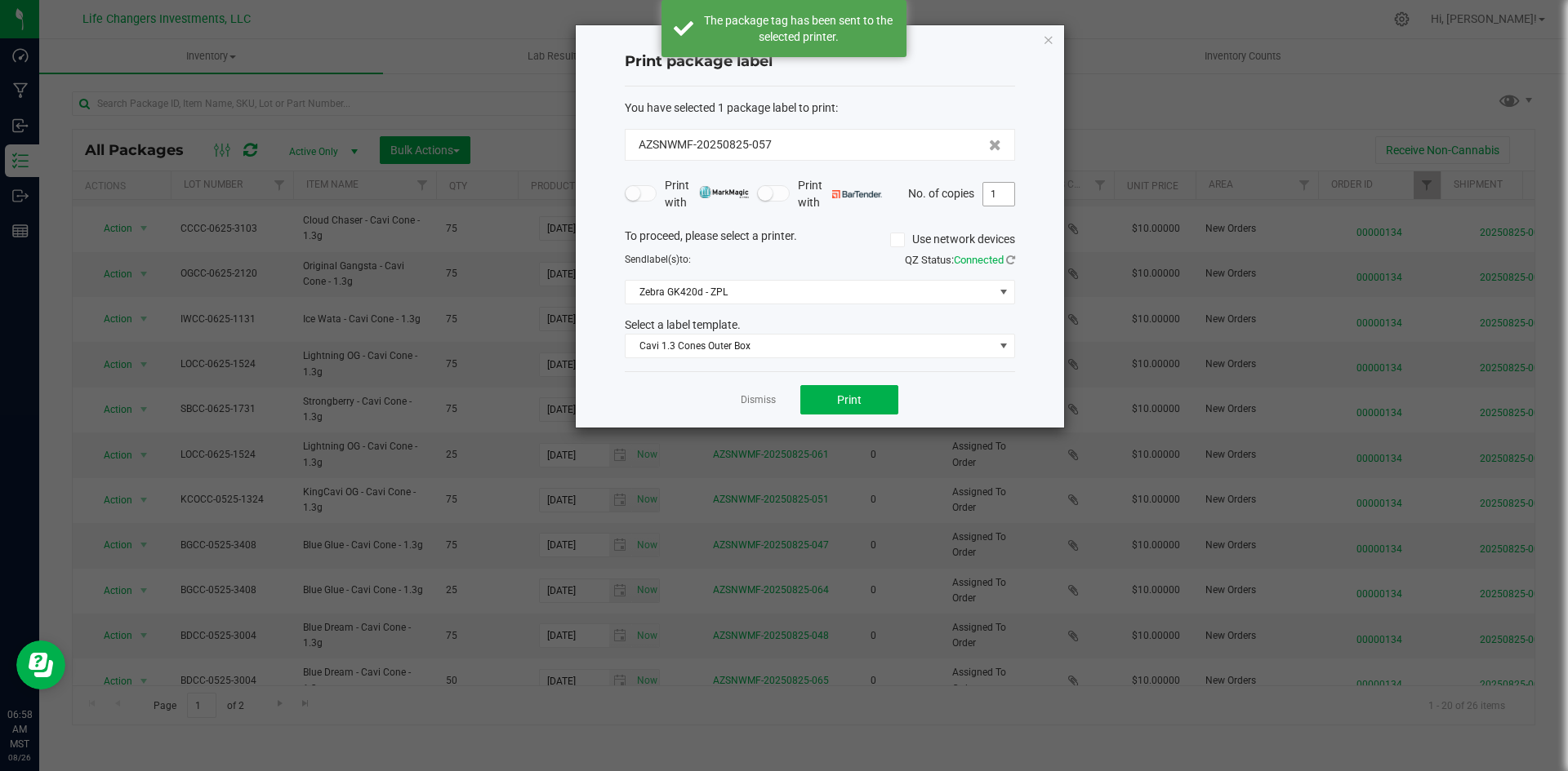
click at [1008, 197] on input "1" at bounding box center [998, 194] width 31 height 22
type input "3"
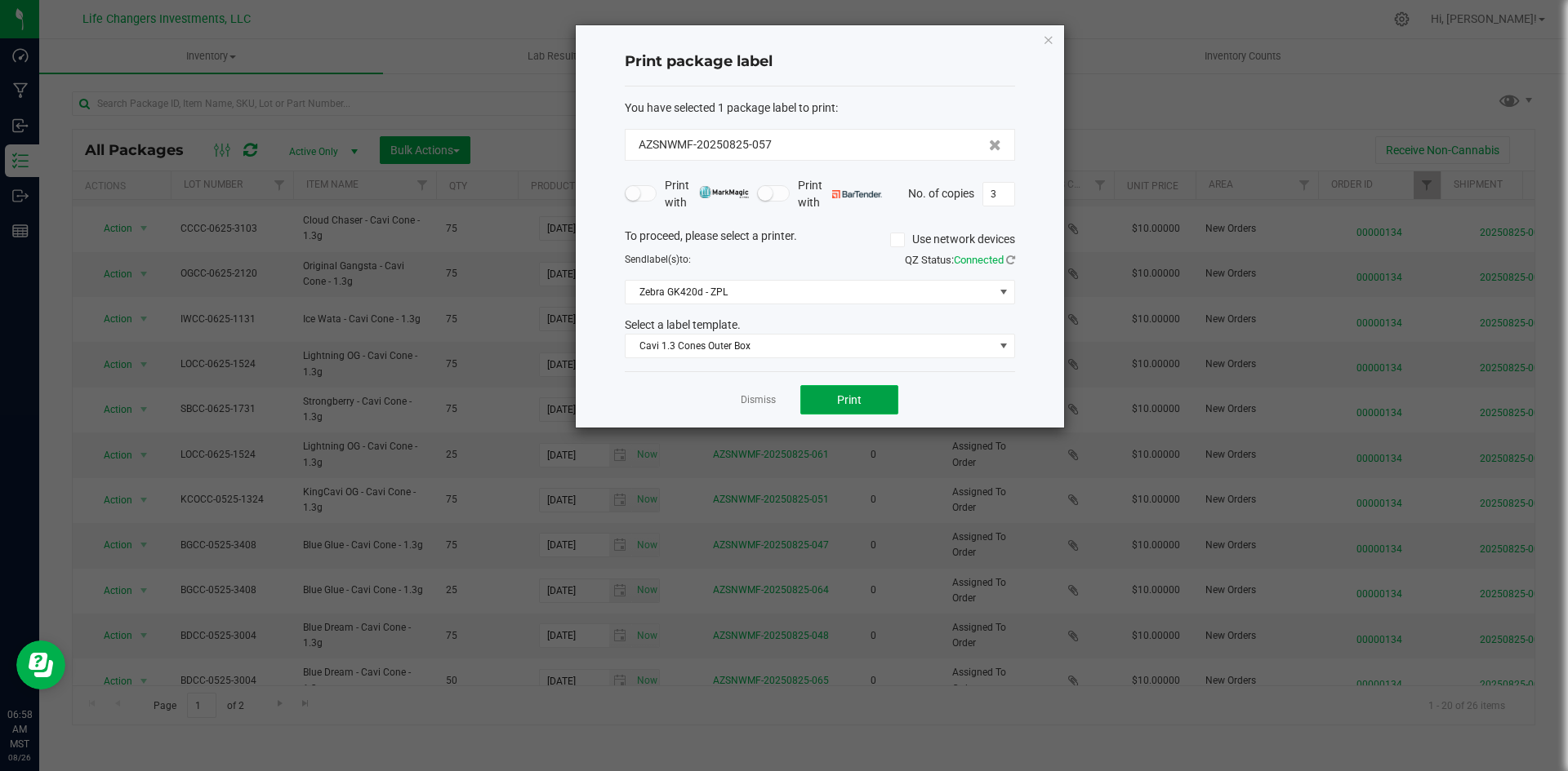
click at [860, 396] on span "Print" at bounding box center [849, 399] width 24 height 13
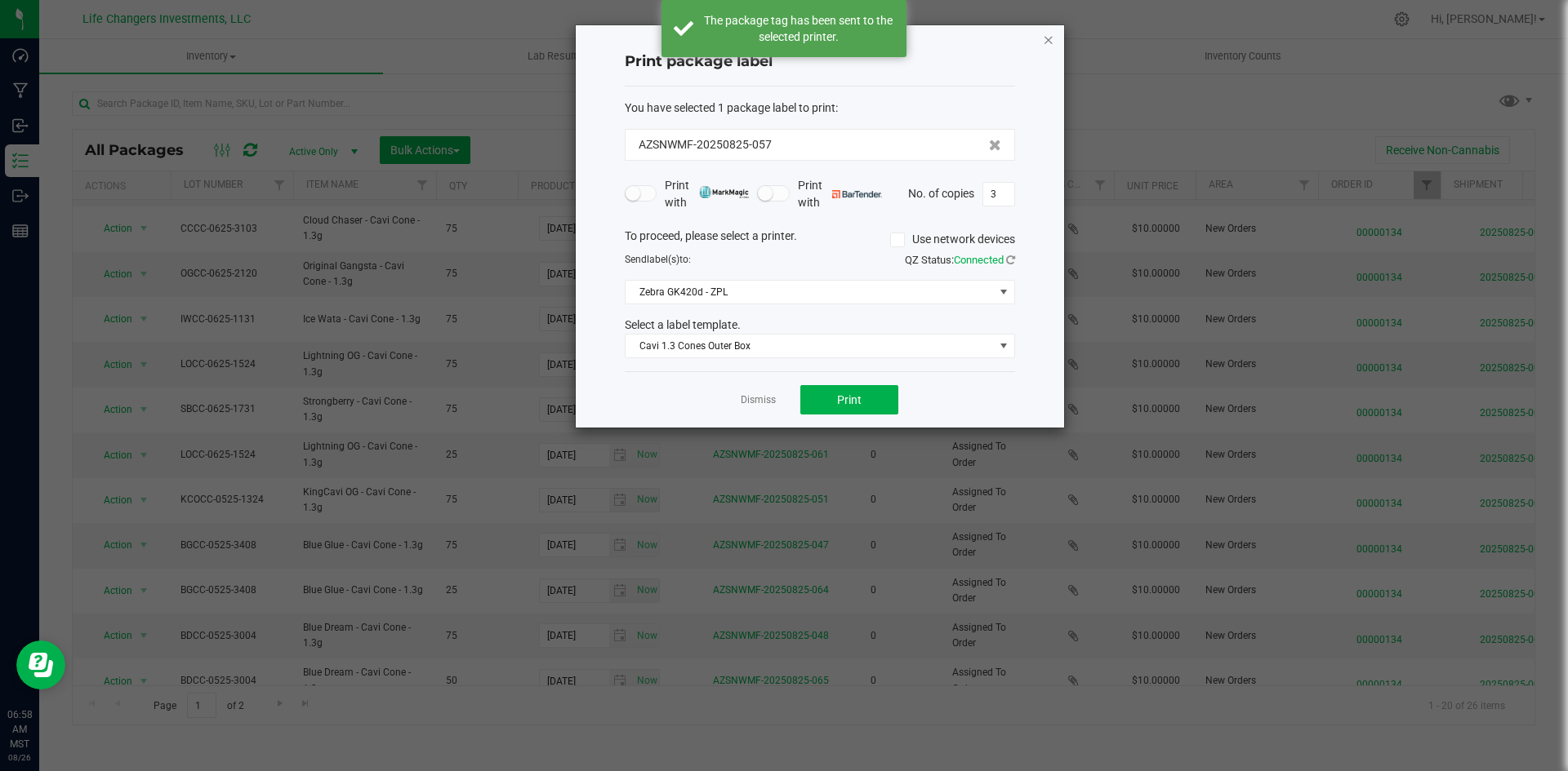
click at [1048, 41] on icon "button" at bounding box center [1048, 39] width 11 height 20
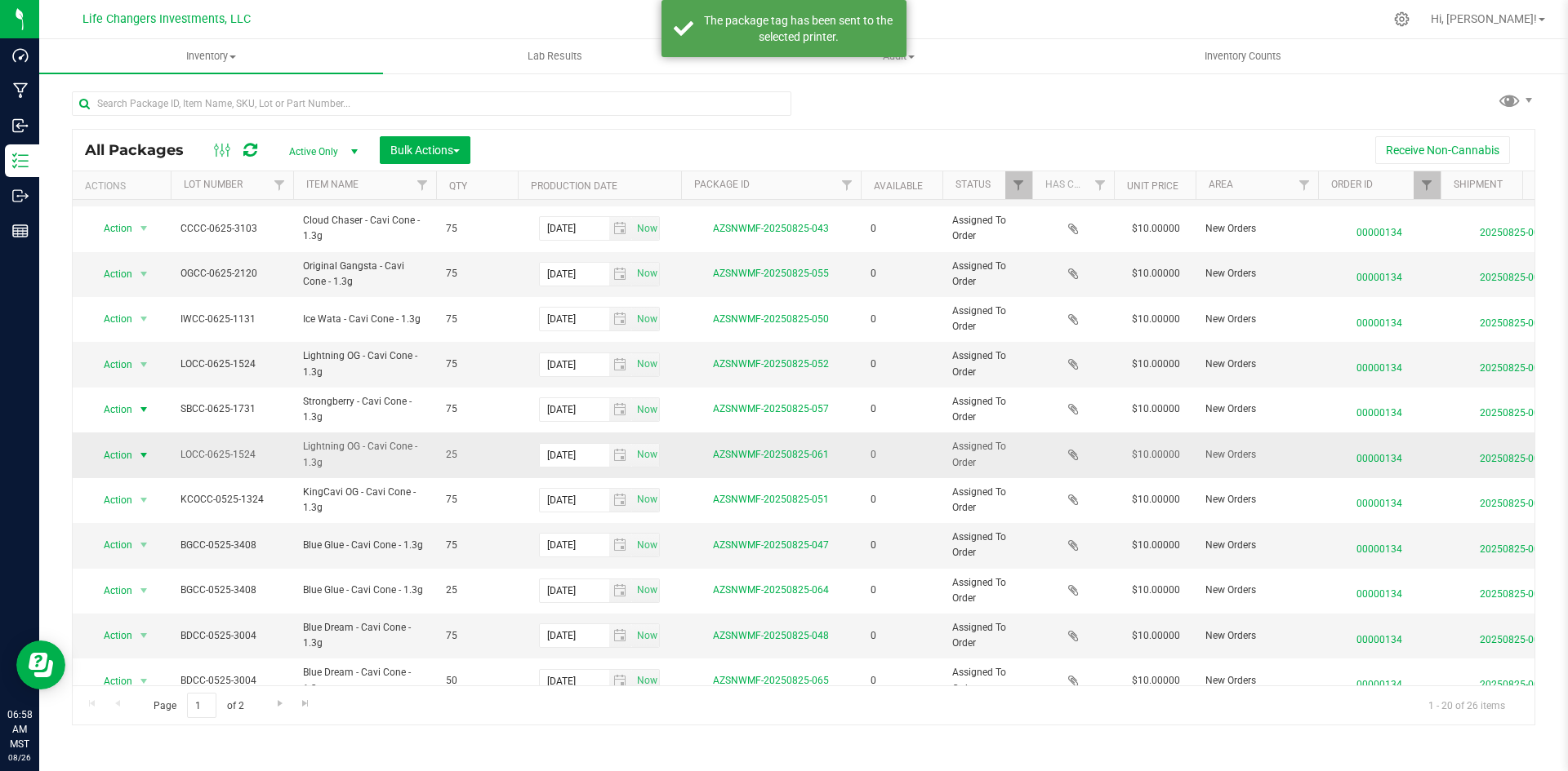
click at [134, 456] on span "select" at bounding box center [144, 455] width 21 height 22
click at [164, 549] on li "Print package label" at bounding box center [142, 555] width 105 height 24
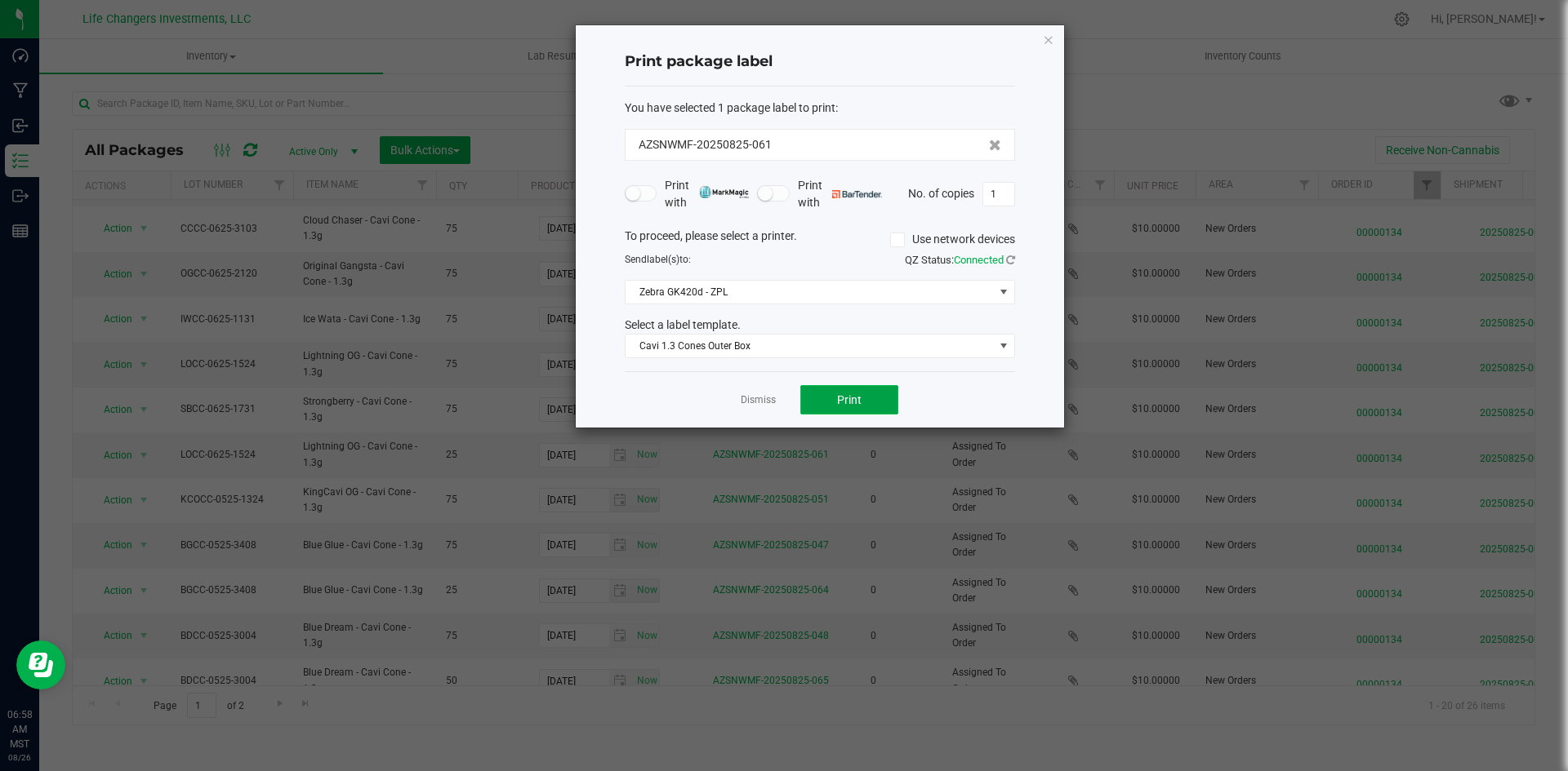
click at [838, 402] on span "Print" at bounding box center [849, 399] width 24 height 13
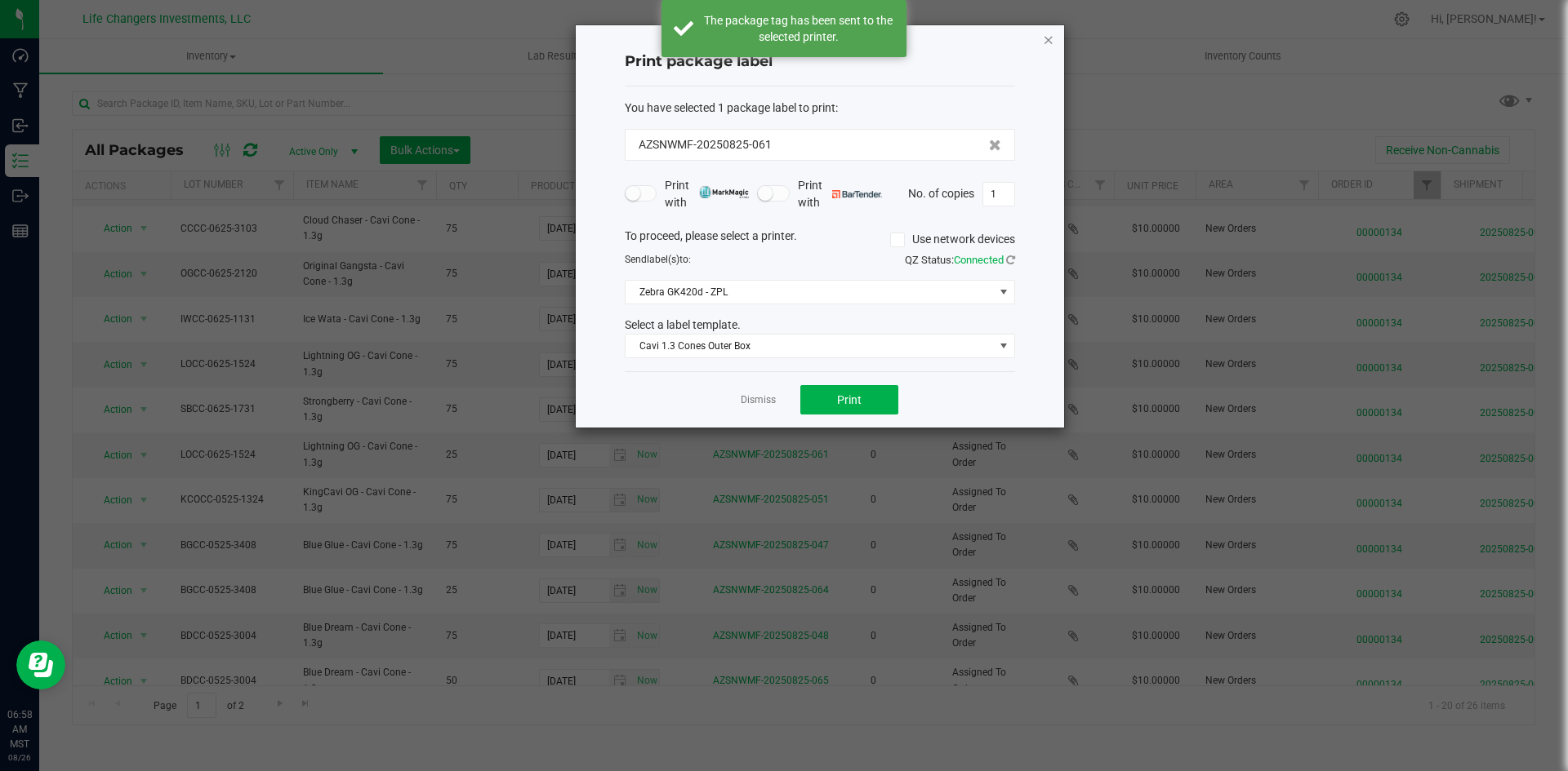
click at [1048, 40] on icon "button" at bounding box center [1048, 39] width 11 height 20
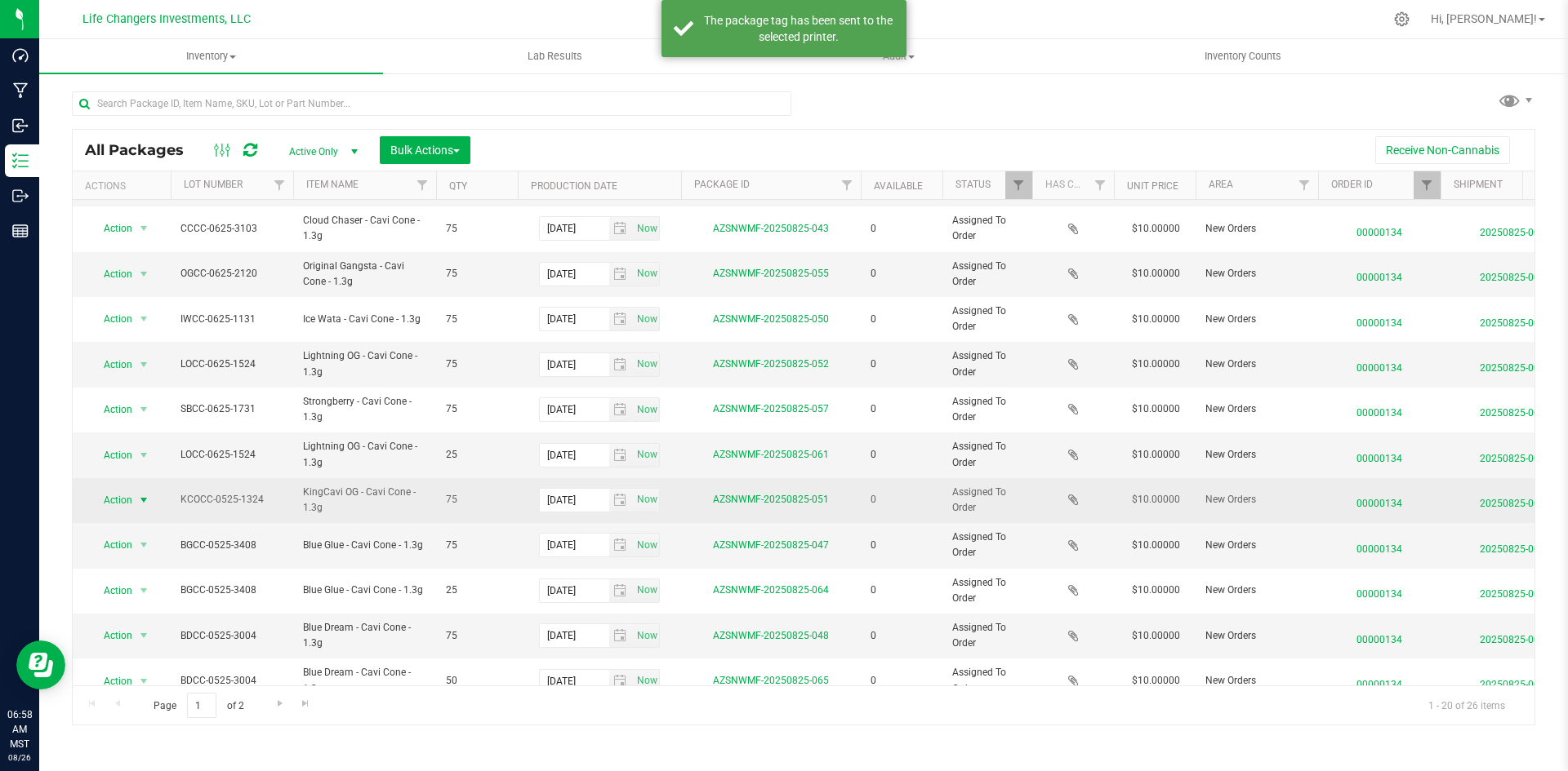
click at [113, 506] on span "Action" at bounding box center [110, 500] width 44 height 22
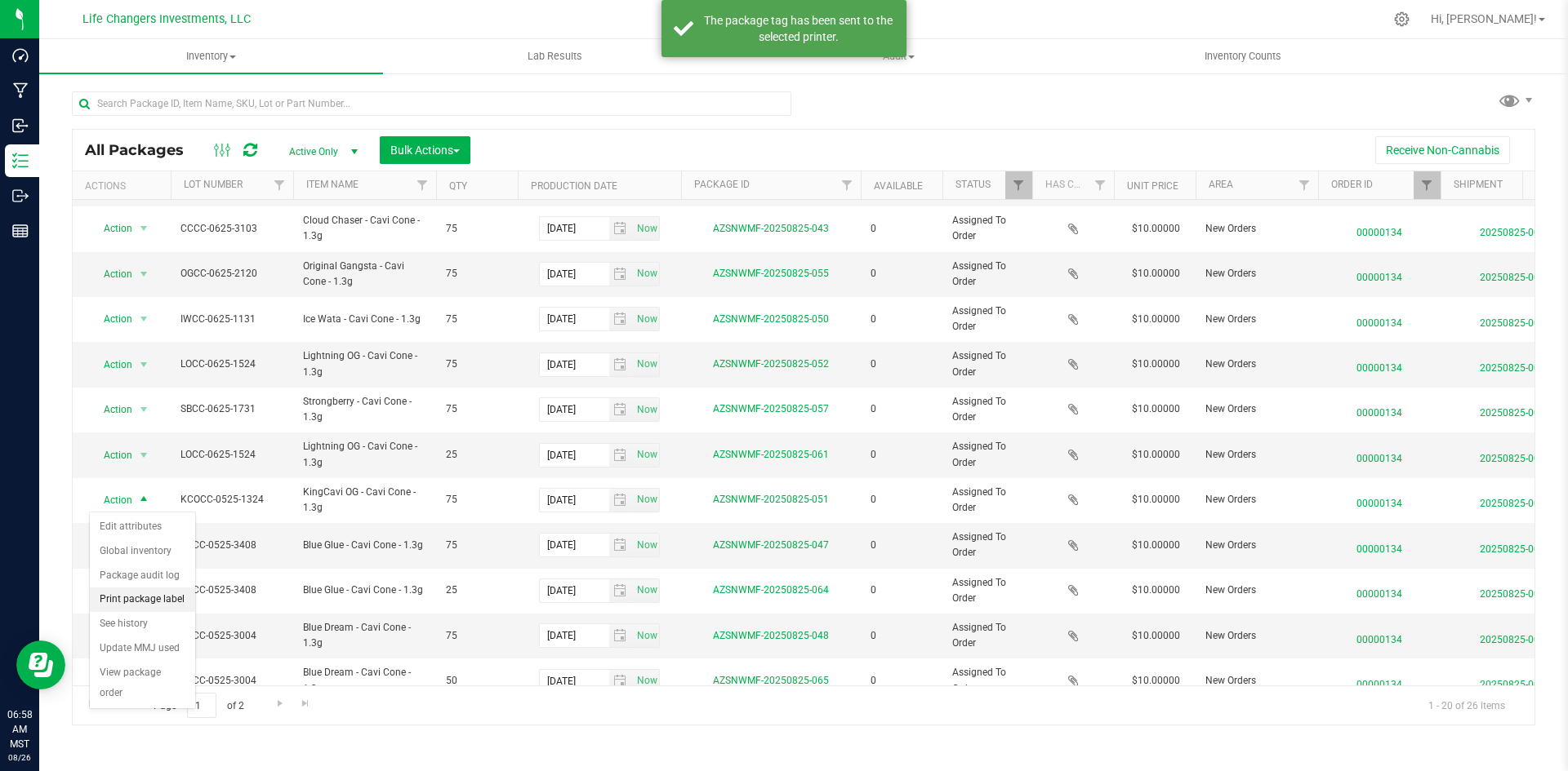
click at [167, 592] on li "Print package label" at bounding box center [142, 599] width 105 height 24
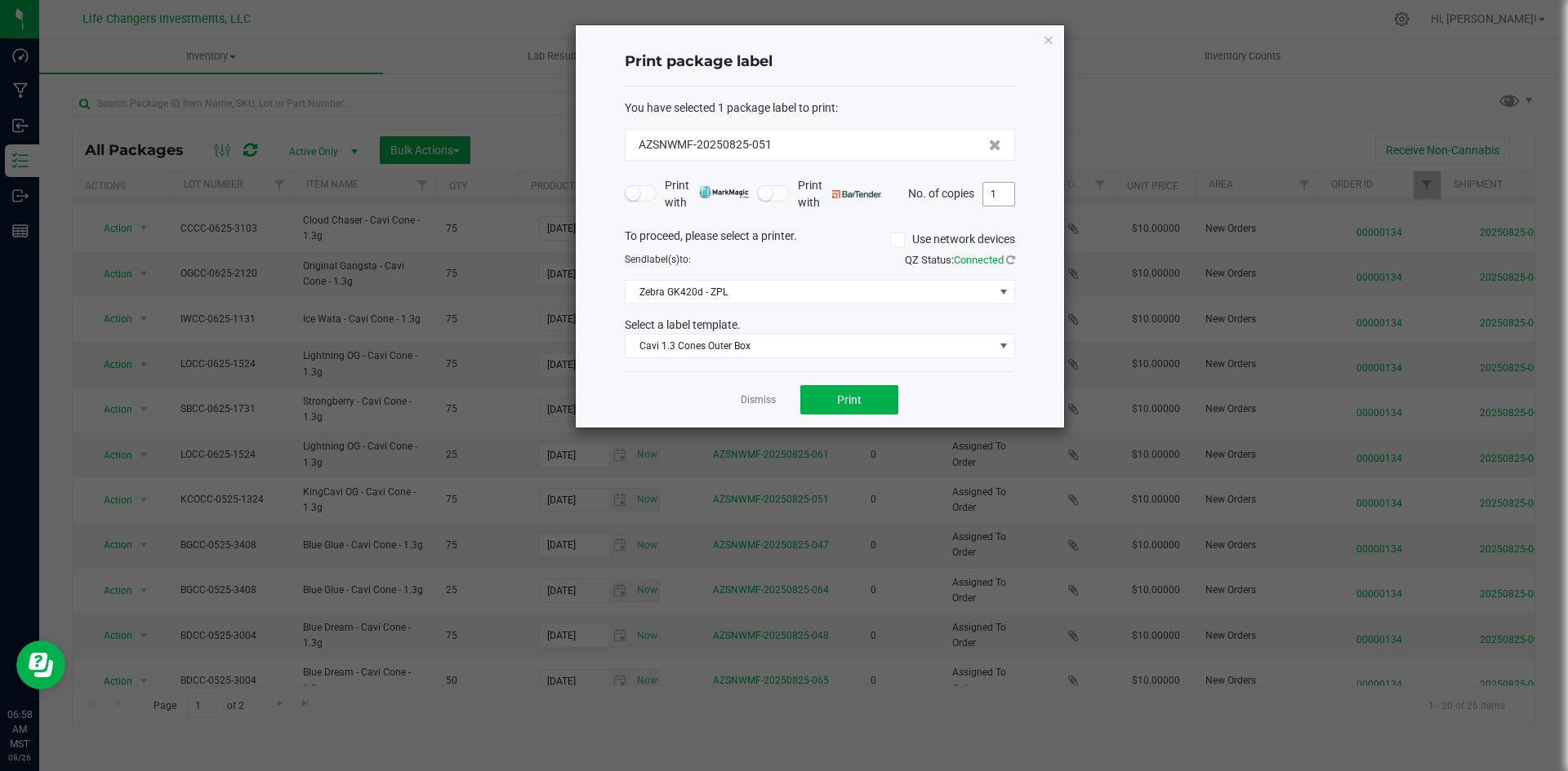
click at [993, 191] on input "1" at bounding box center [998, 194] width 31 height 22
type input "3"
click at [867, 405] on button "Print" at bounding box center [849, 400] width 98 height 29
click at [1047, 38] on icon "button" at bounding box center [1048, 39] width 11 height 20
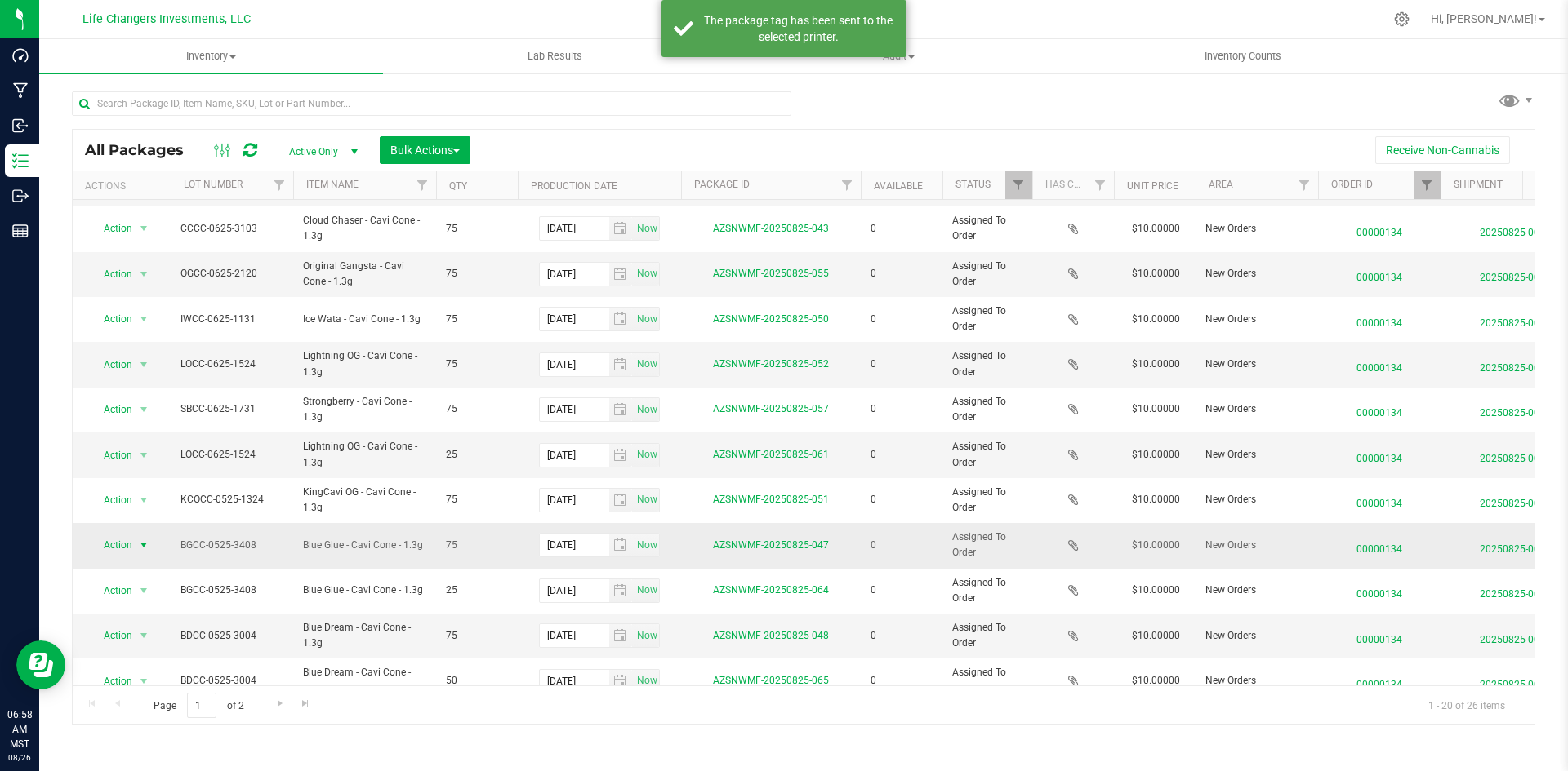
click at [100, 547] on span "Action" at bounding box center [110, 545] width 44 height 22
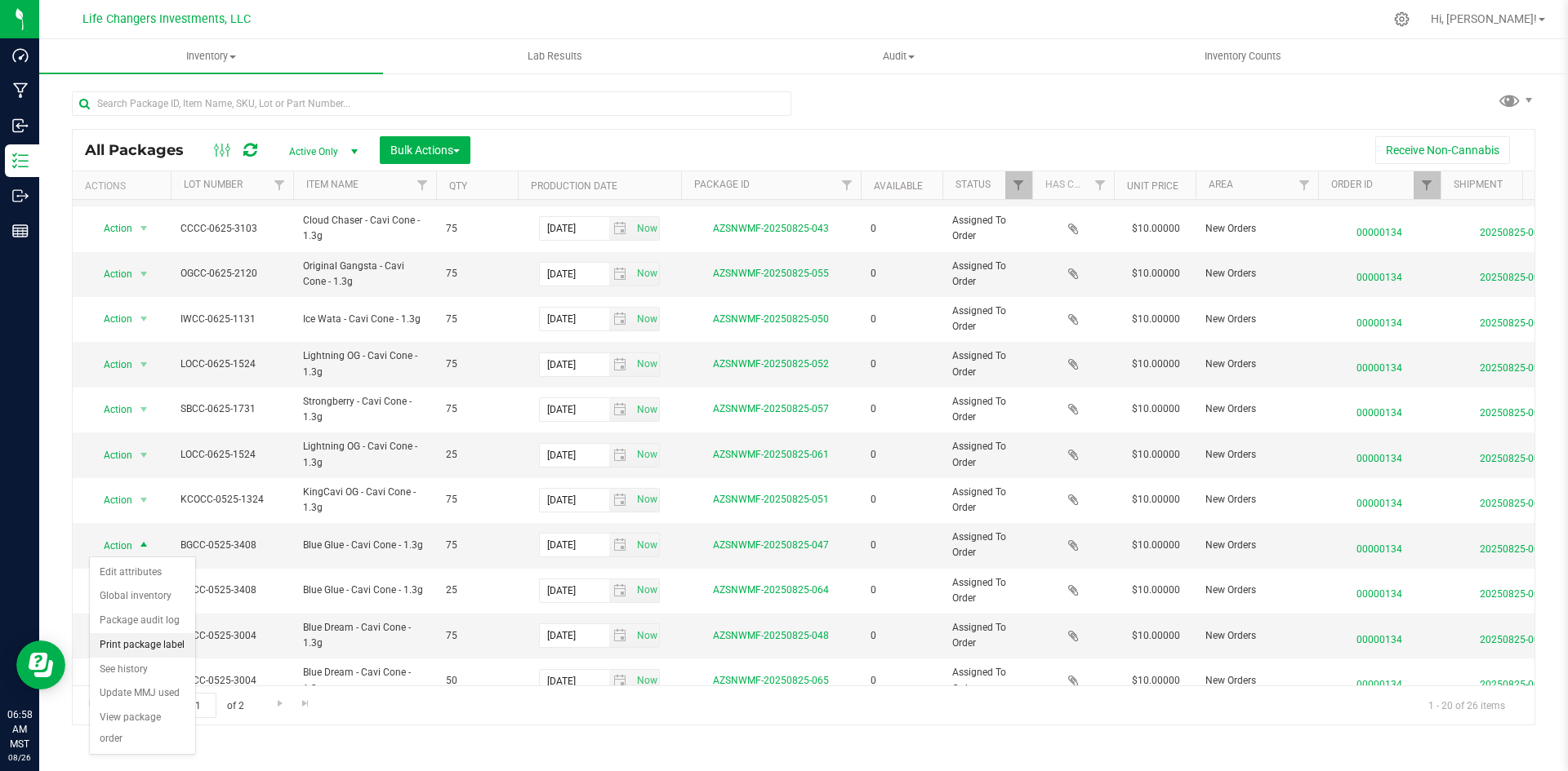
drag, startPoint x: 162, startPoint y: 641, endPoint x: 193, endPoint y: 614, distance: 41.1
click at [161, 641] on li "Print package label" at bounding box center [142, 645] width 105 height 24
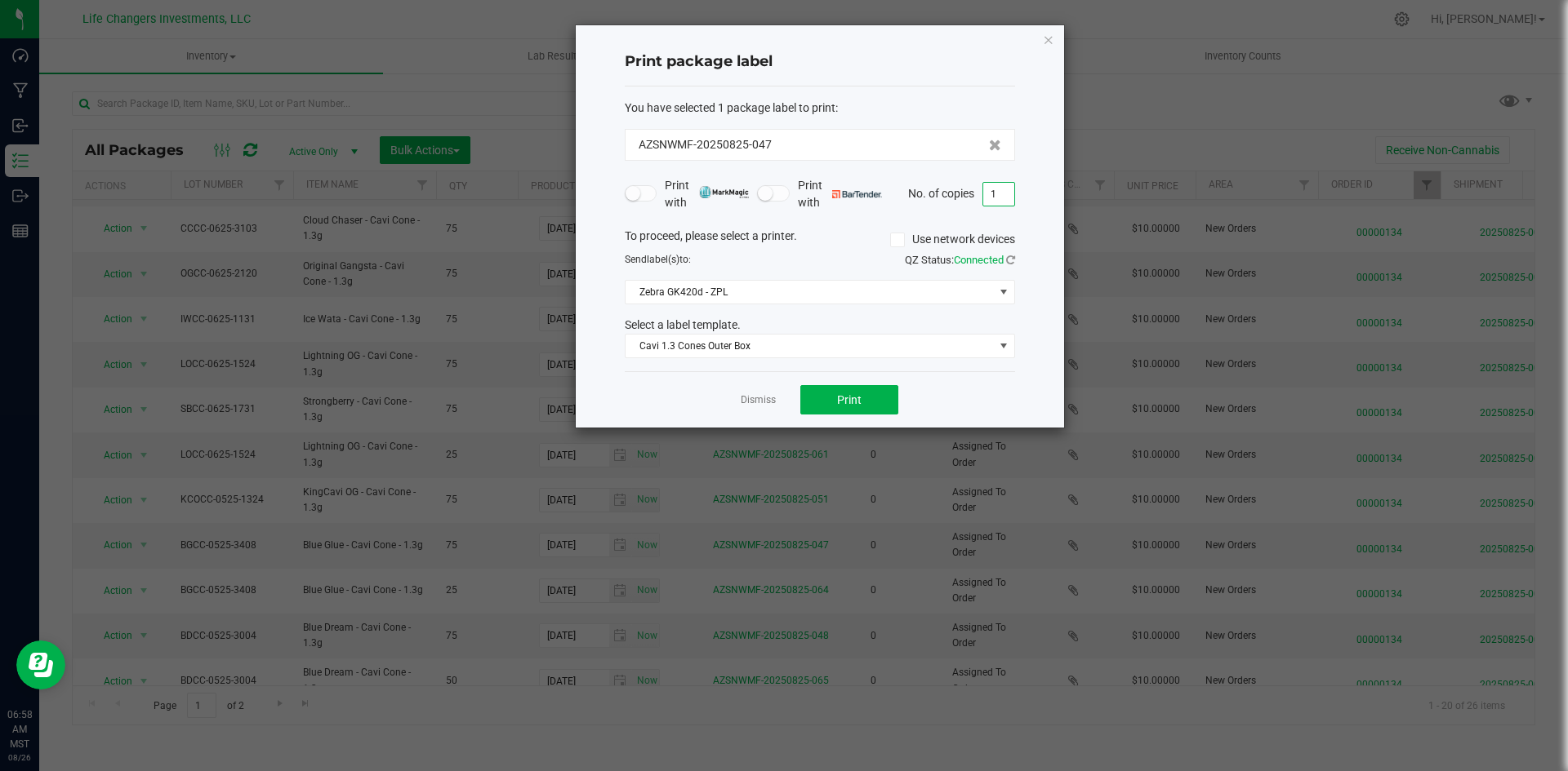
click at [996, 198] on input "1" at bounding box center [998, 194] width 31 height 22
type input "3"
click at [843, 394] on span "Print" at bounding box center [849, 399] width 24 height 13
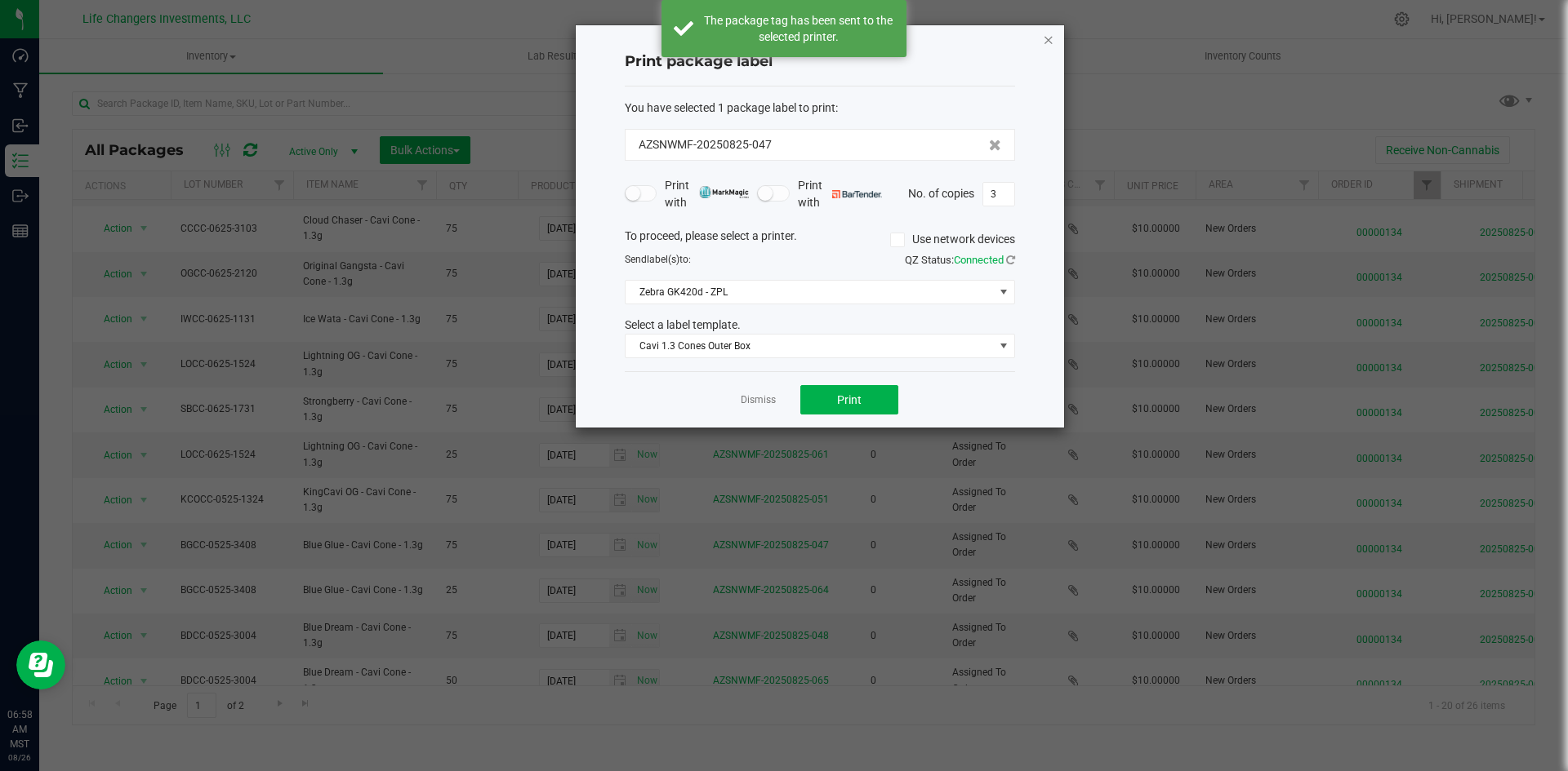
click at [1051, 43] on icon "button" at bounding box center [1048, 39] width 11 height 20
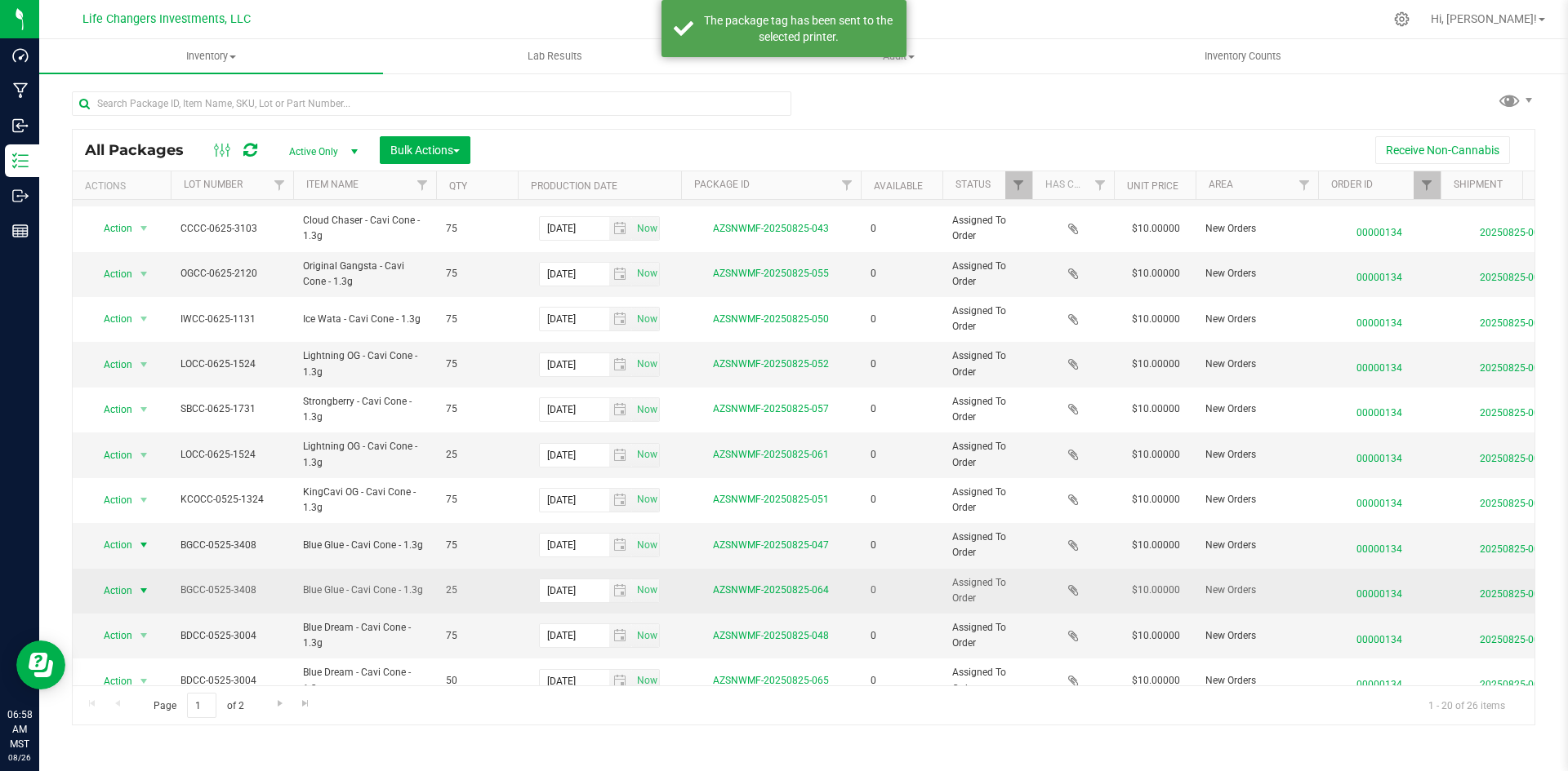
click at [120, 586] on span "Action" at bounding box center [110, 591] width 44 height 22
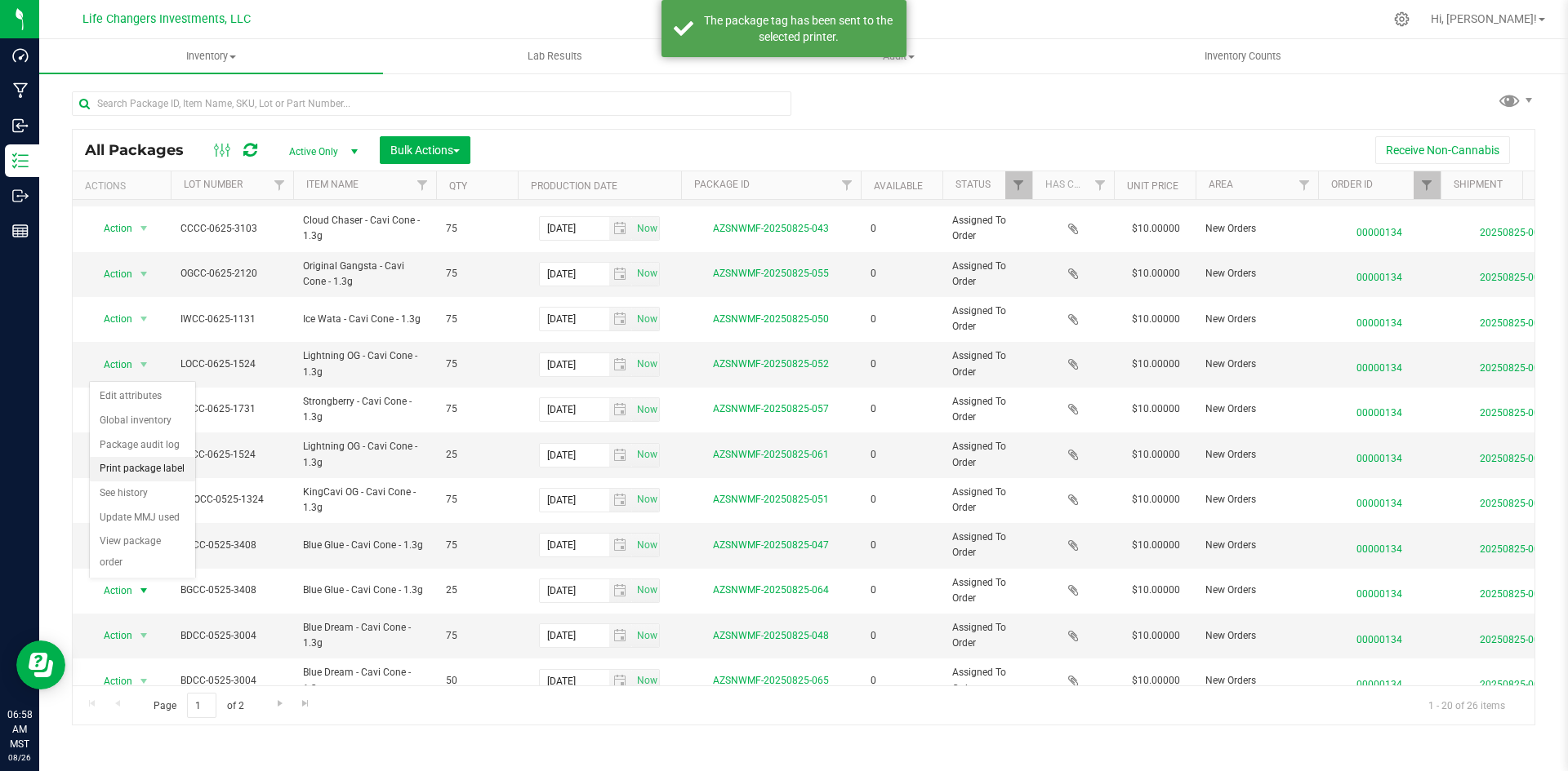
click at [154, 467] on li "Print package label" at bounding box center [142, 469] width 105 height 24
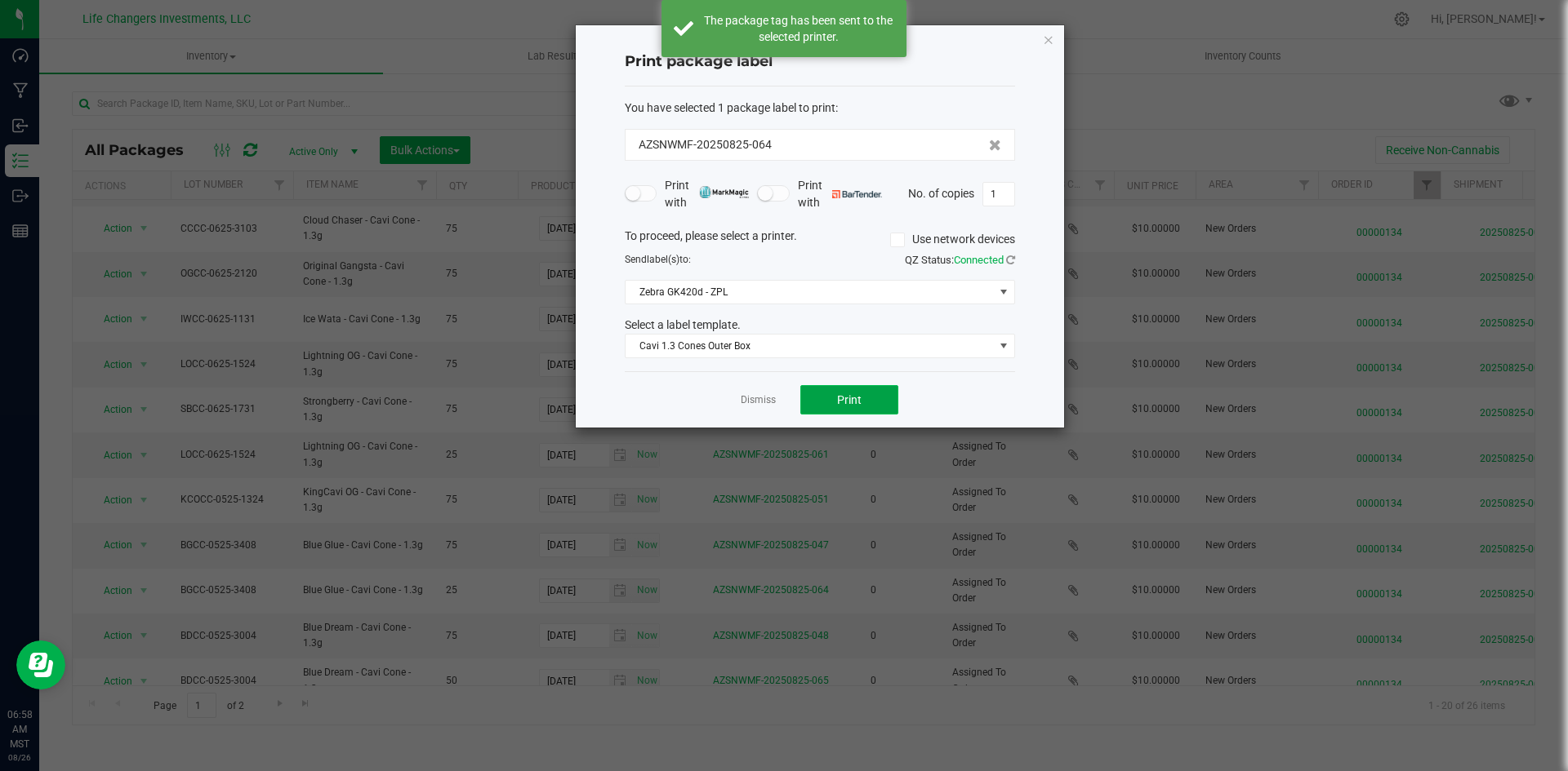
click at [878, 402] on button "Print" at bounding box center [849, 400] width 98 height 29
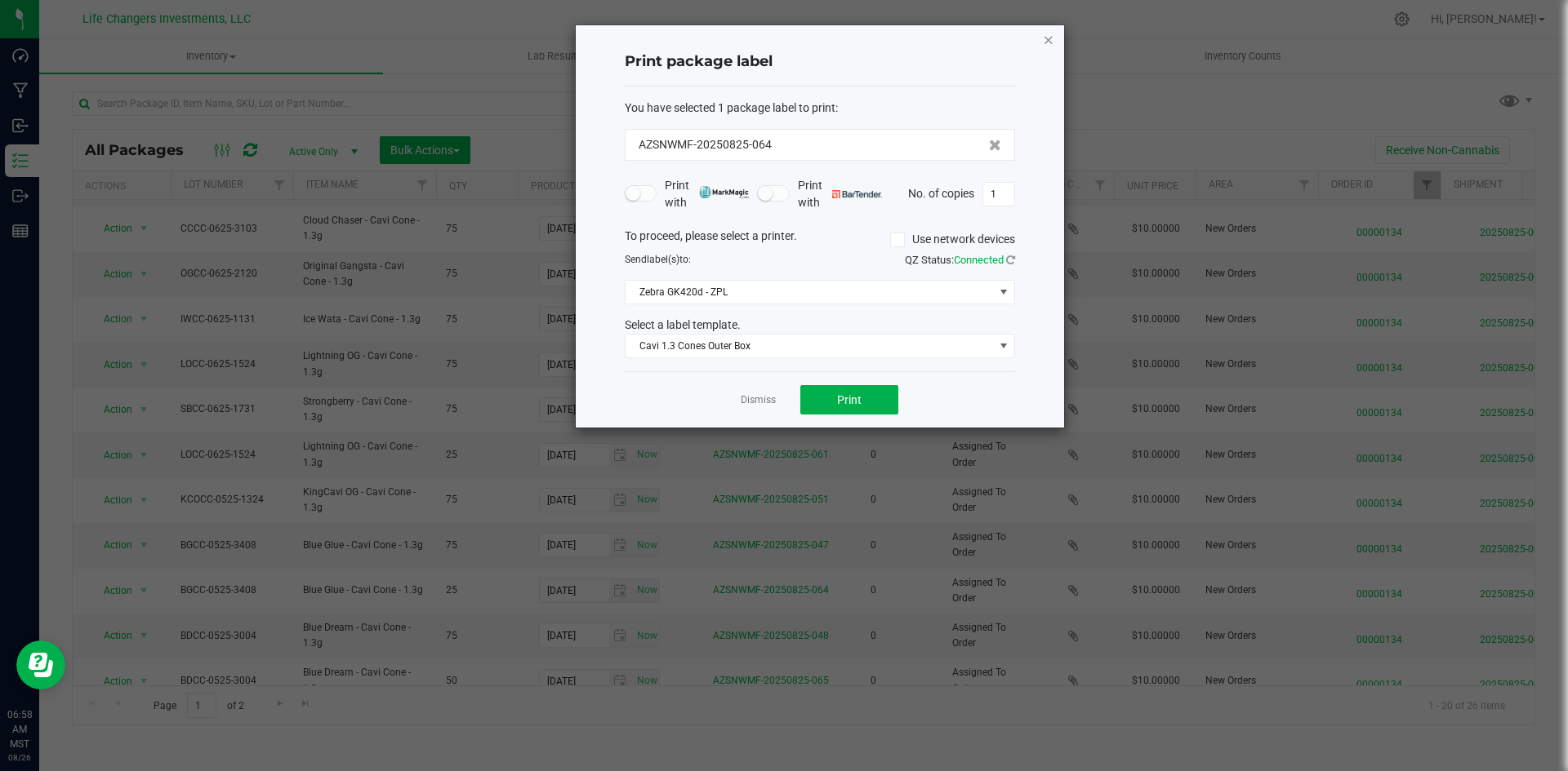
click at [1047, 41] on icon "button" at bounding box center [1048, 39] width 11 height 20
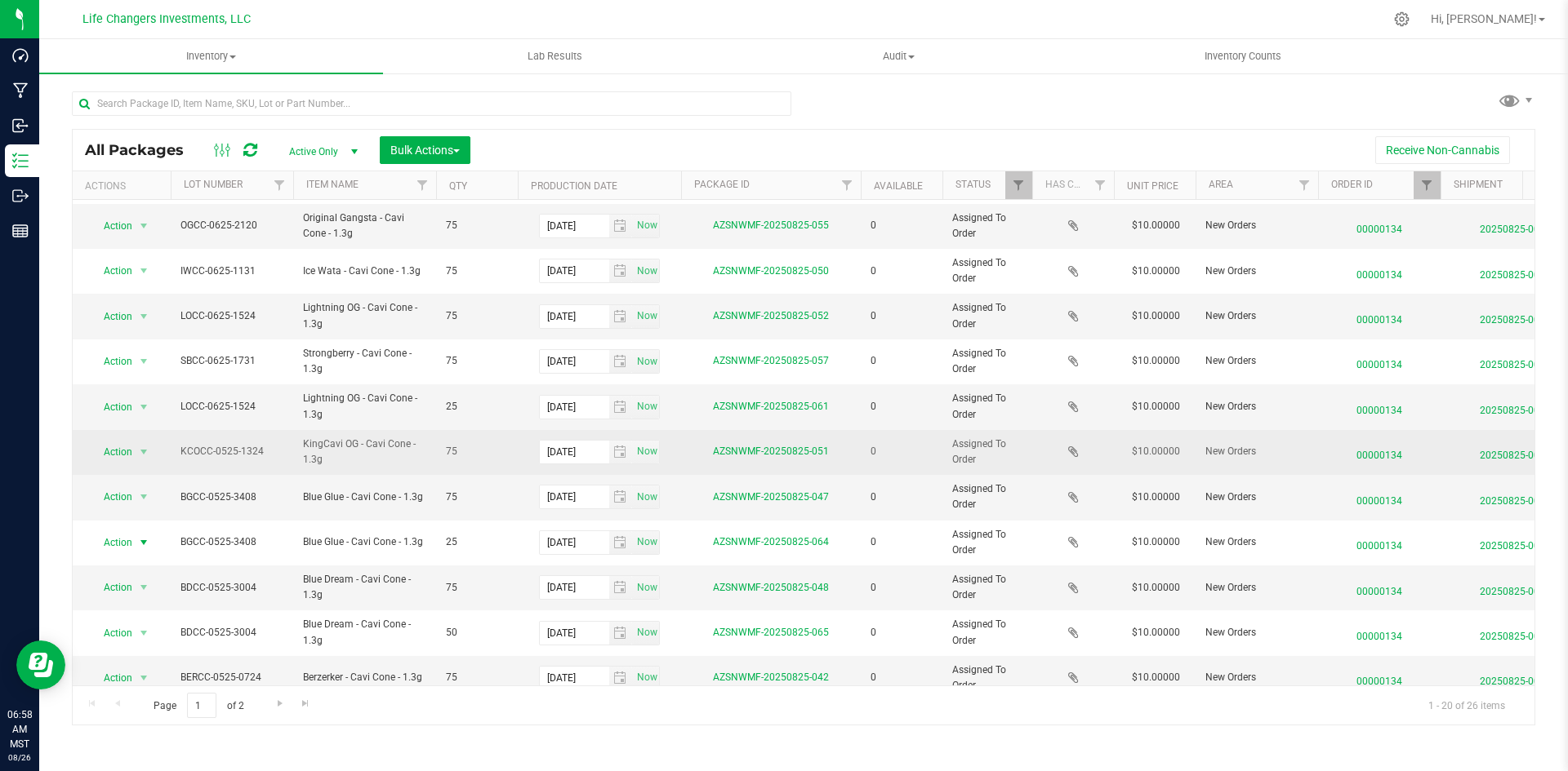
scroll to position [430, 0]
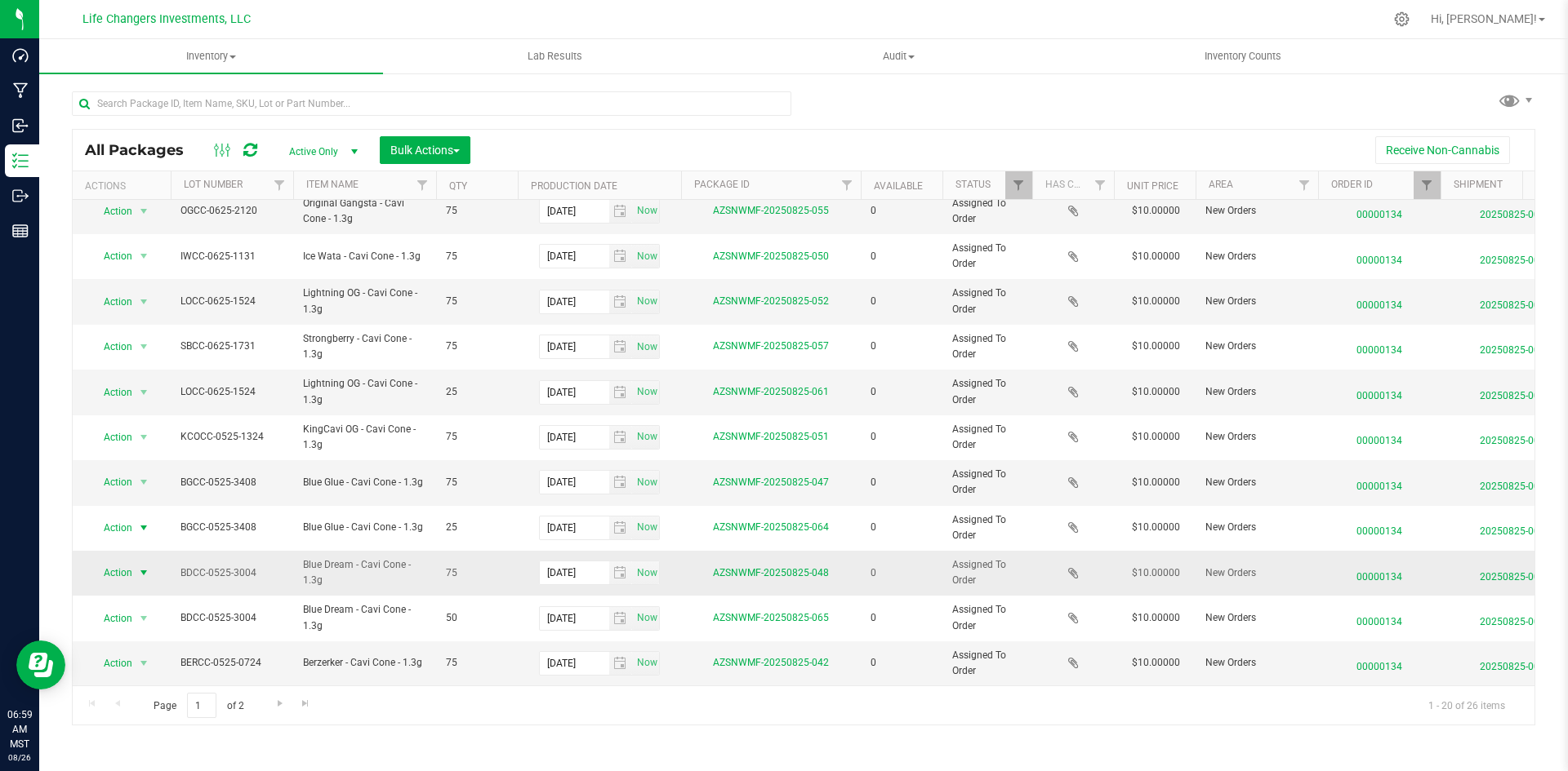
click at [129, 569] on span "Action" at bounding box center [110, 573] width 44 height 22
click at [136, 660] on li "Print package label" at bounding box center [142, 661] width 105 height 24
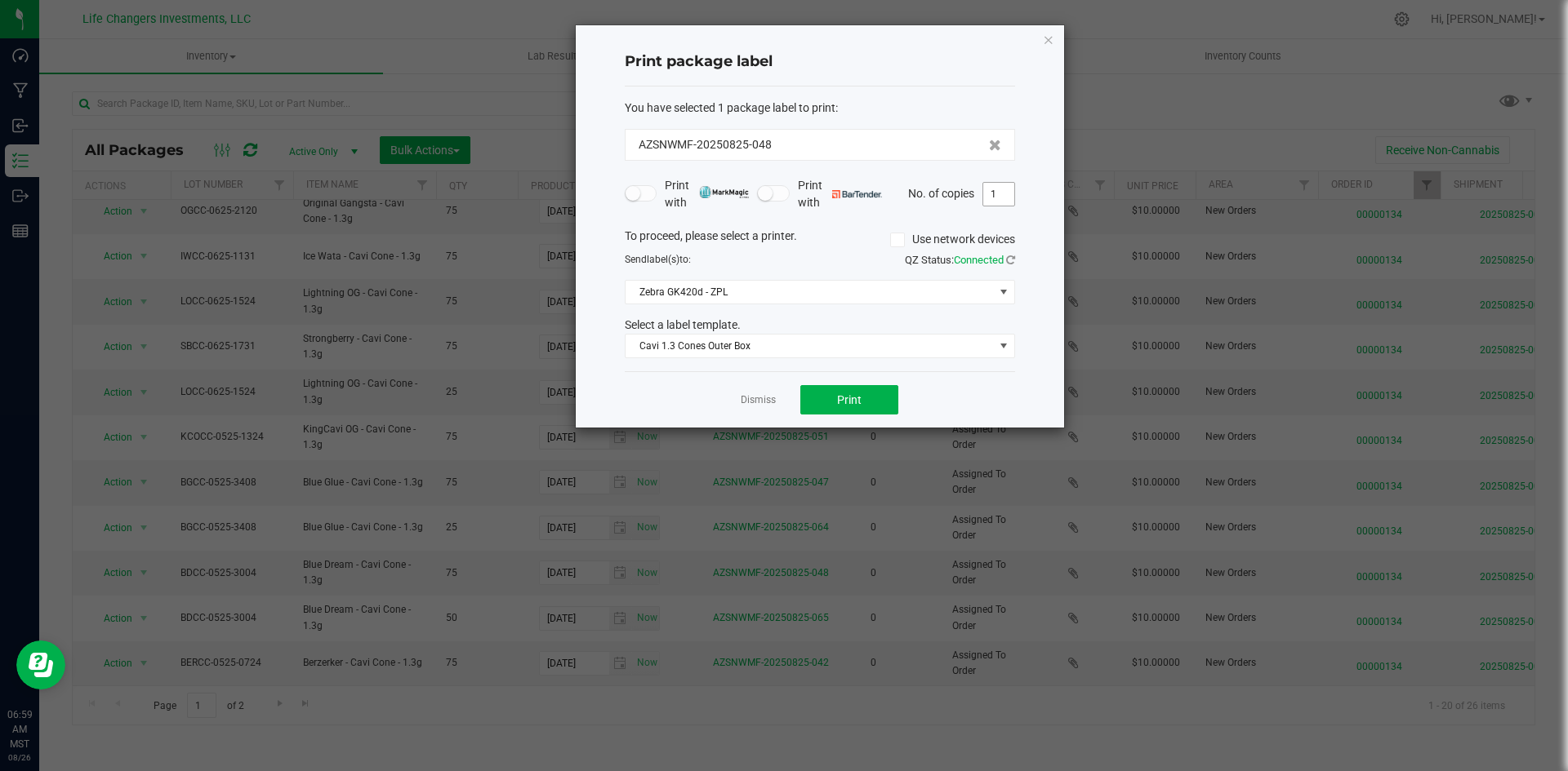
click at [998, 190] on input "1" at bounding box center [998, 194] width 31 height 22
type input "3"
click at [869, 404] on button "Print" at bounding box center [849, 400] width 98 height 29
click at [1042, 44] on icon "button" at bounding box center [1048, 39] width 11 height 20
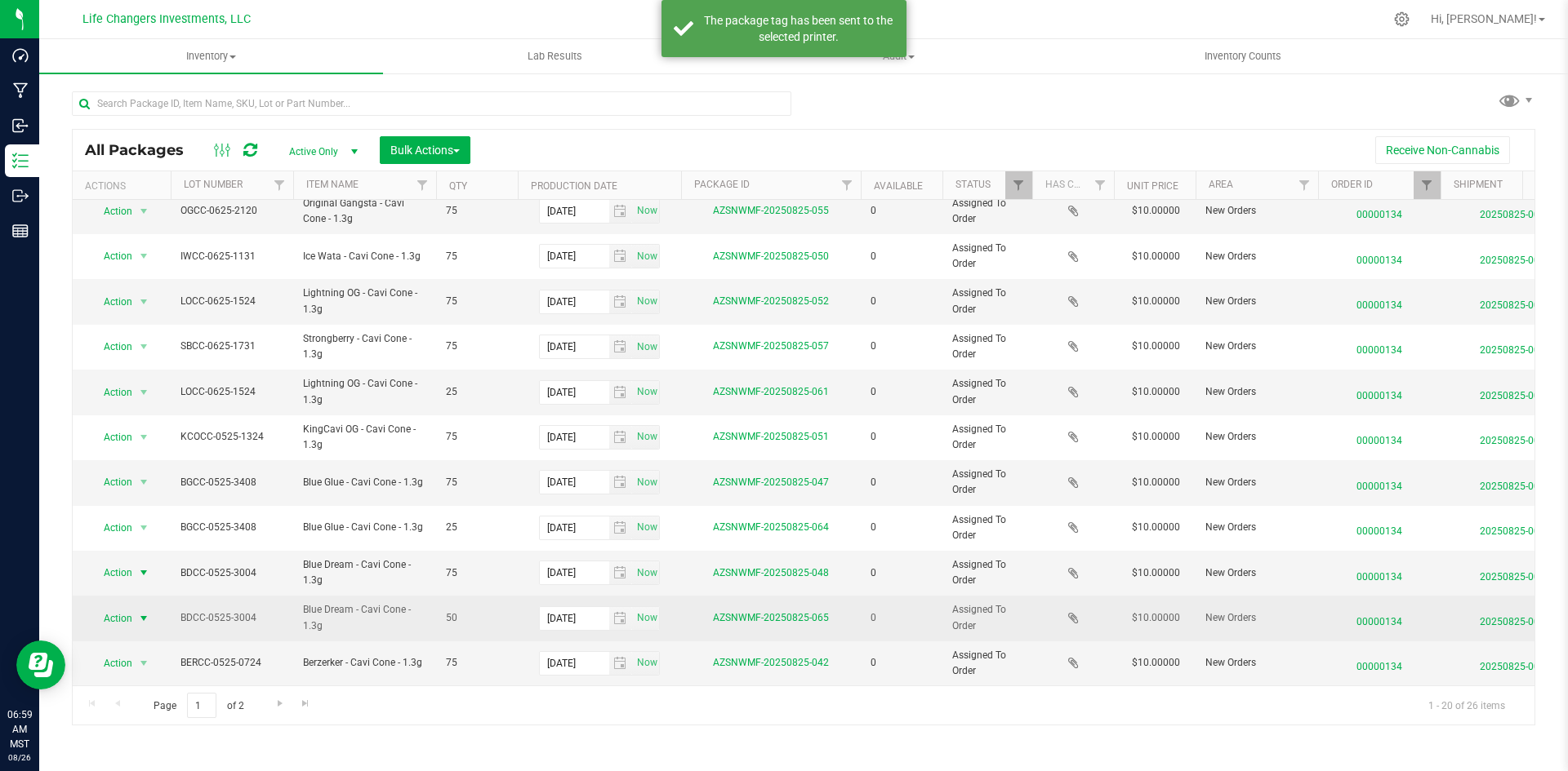
click at [109, 607] on span "Action" at bounding box center [110, 618] width 44 height 22
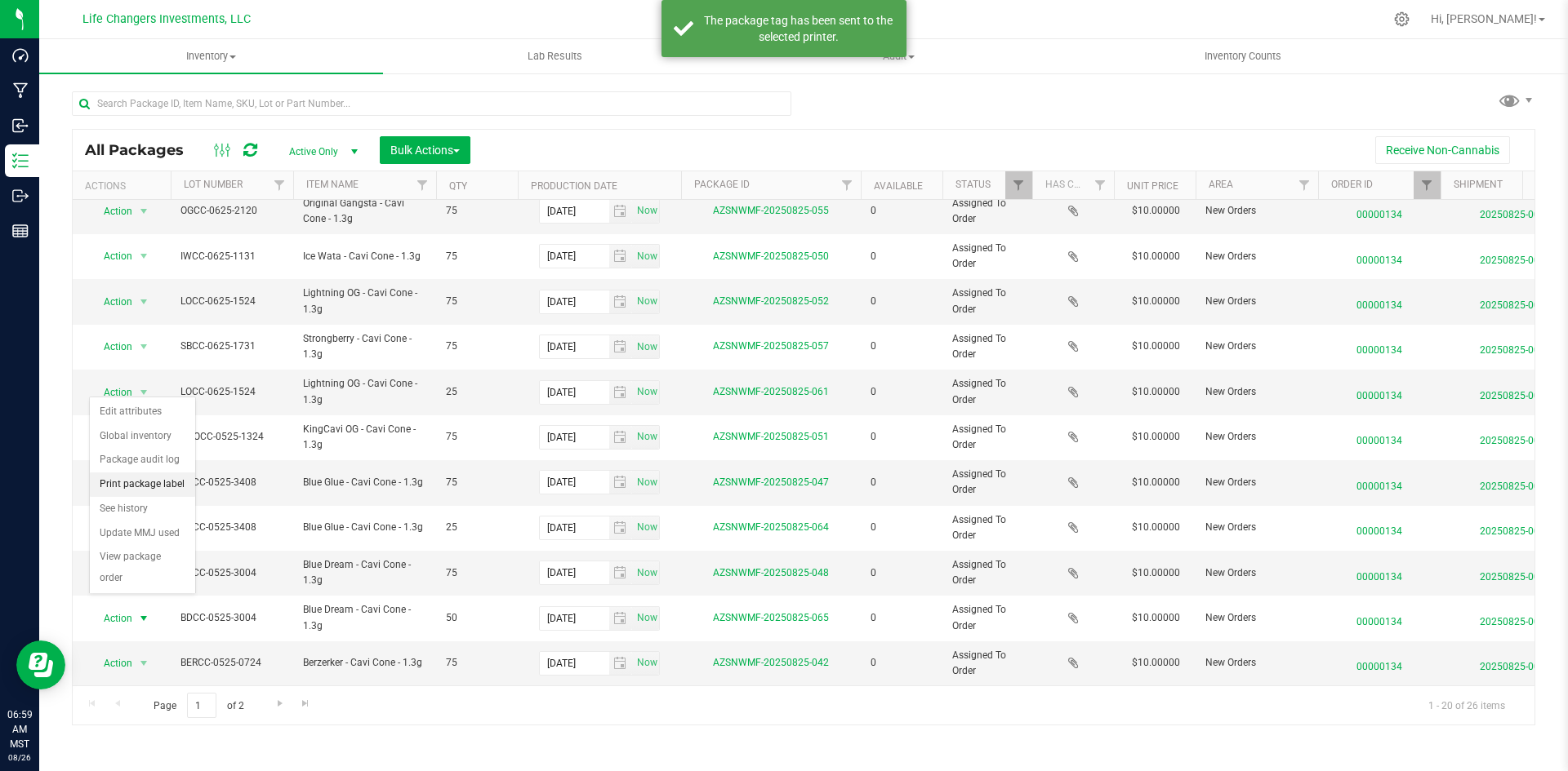
click at [161, 478] on li "Print package label" at bounding box center [142, 485] width 105 height 24
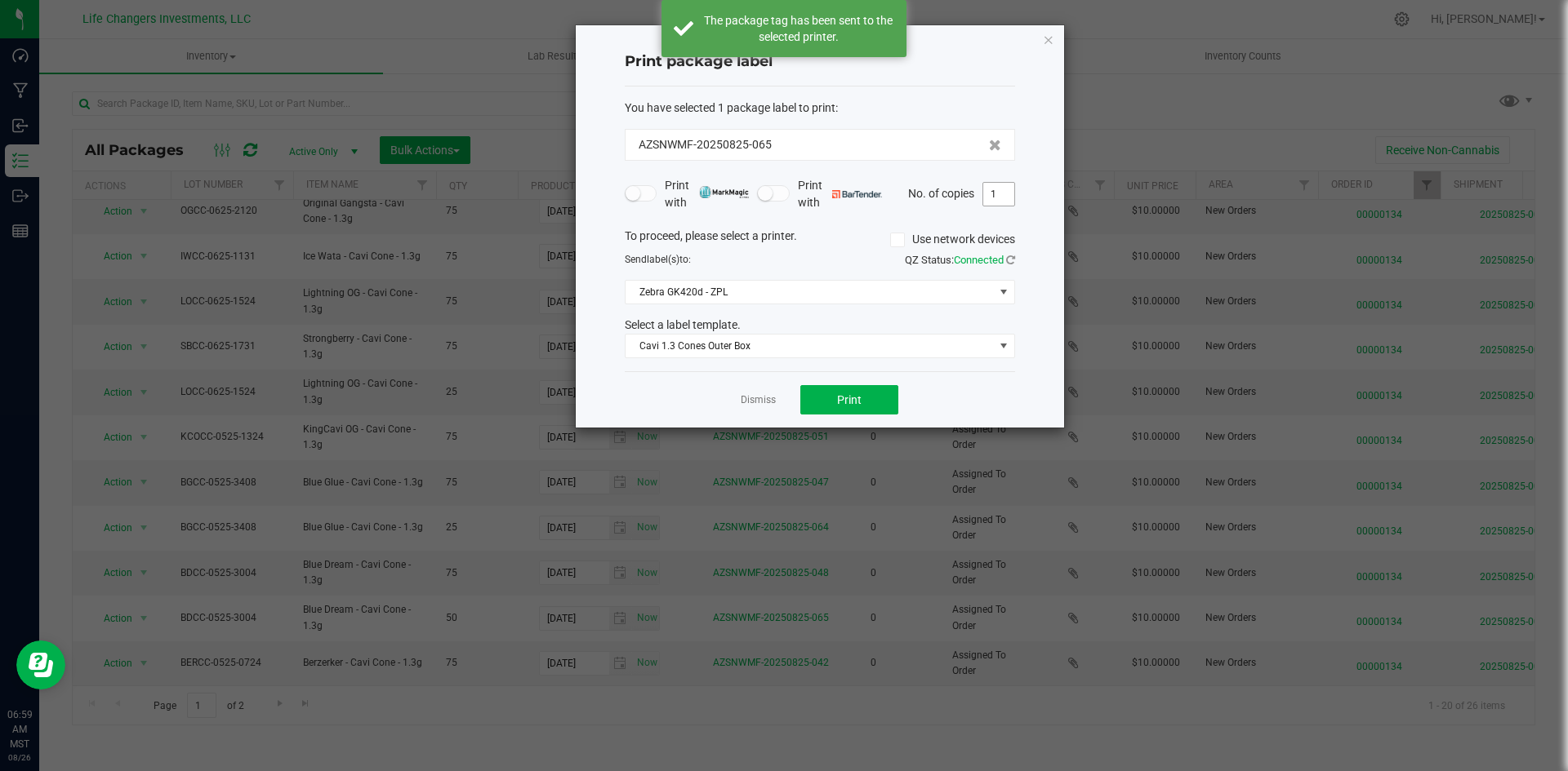
click at [1003, 194] on input "1" at bounding box center [998, 194] width 31 height 22
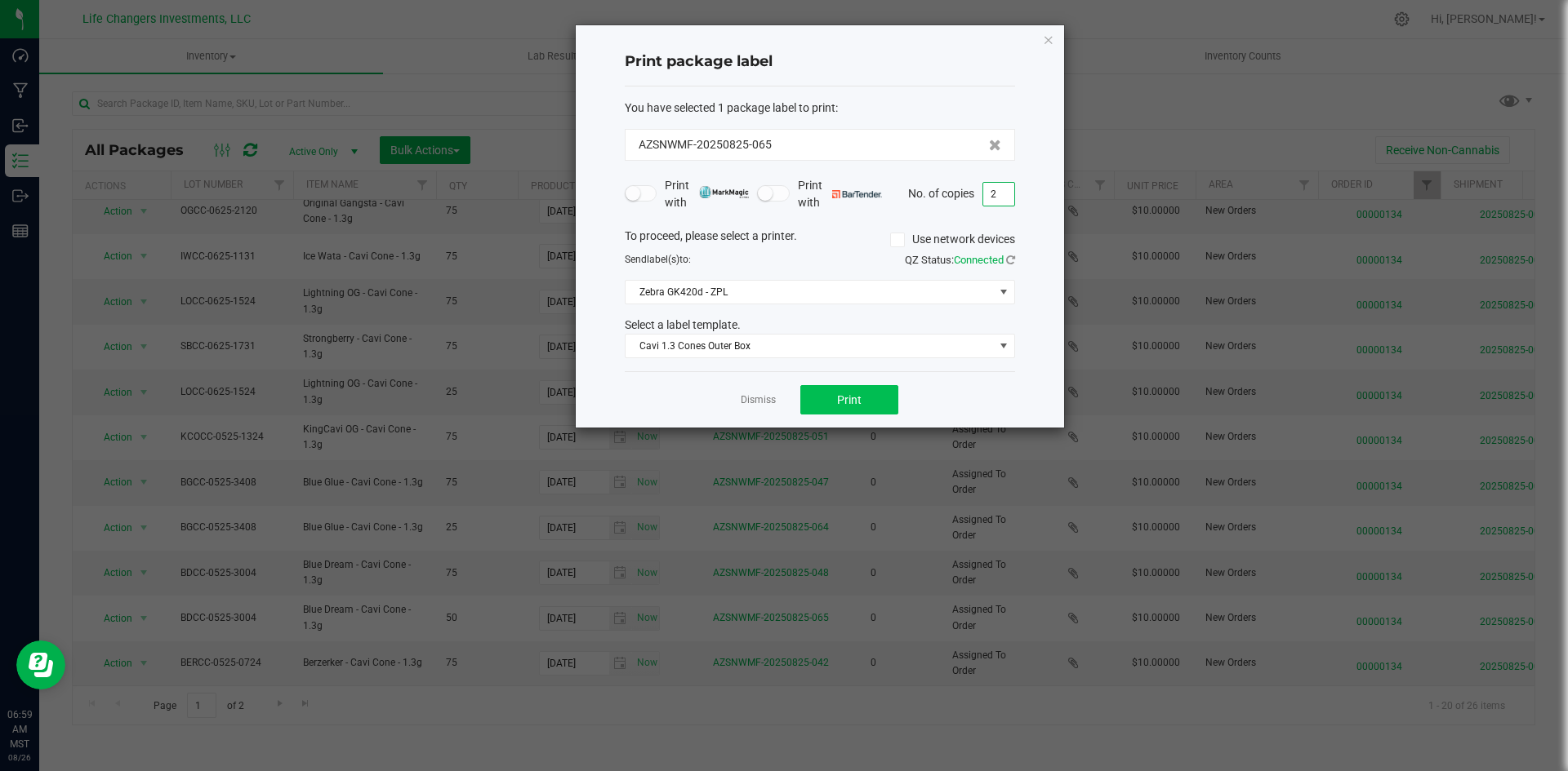
type input "2"
click at [891, 400] on button "Print" at bounding box center [849, 400] width 98 height 29
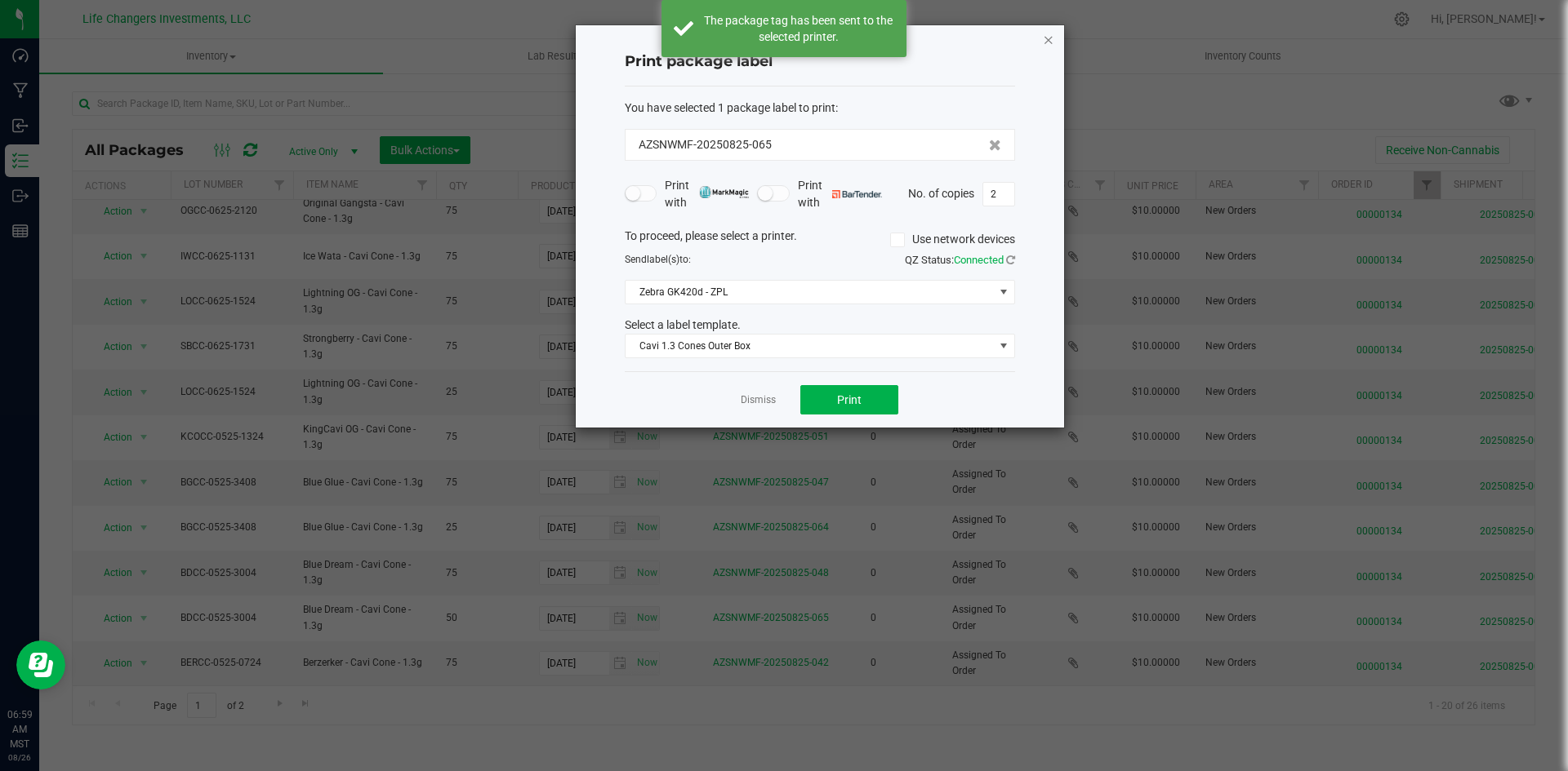
click at [1048, 41] on icon "button" at bounding box center [1048, 39] width 11 height 20
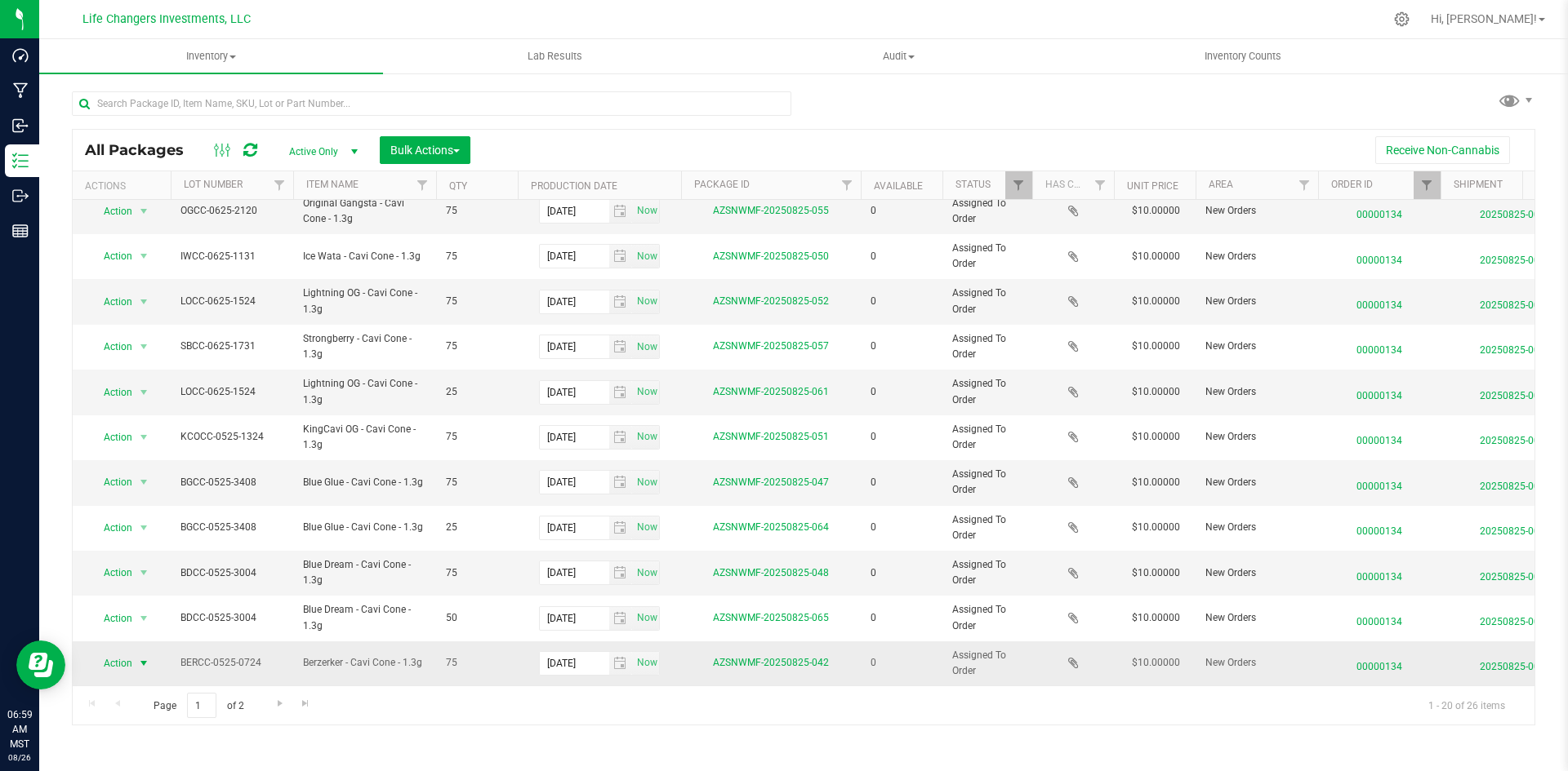
click at [134, 654] on span "select" at bounding box center [144, 663] width 21 height 22
click at [160, 518] on li "Print package label" at bounding box center [142, 530] width 105 height 24
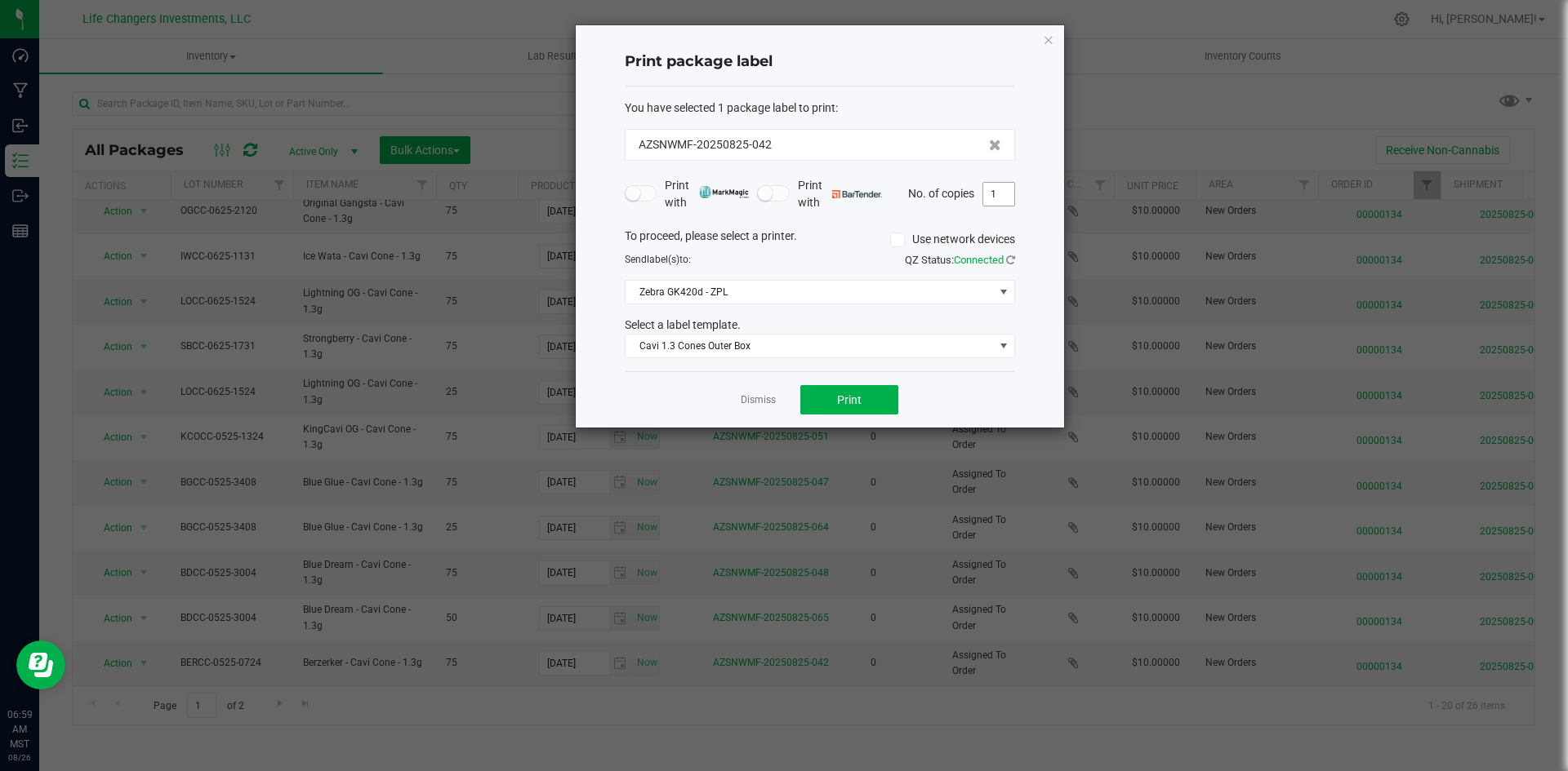
click at [994, 194] on input "1" at bounding box center [998, 194] width 31 height 22
type input "3"
click at [864, 394] on button "Print" at bounding box center [849, 400] width 98 height 29
click at [1050, 34] on icon "button" at bounding box center [1048, 39] width 11 height 20
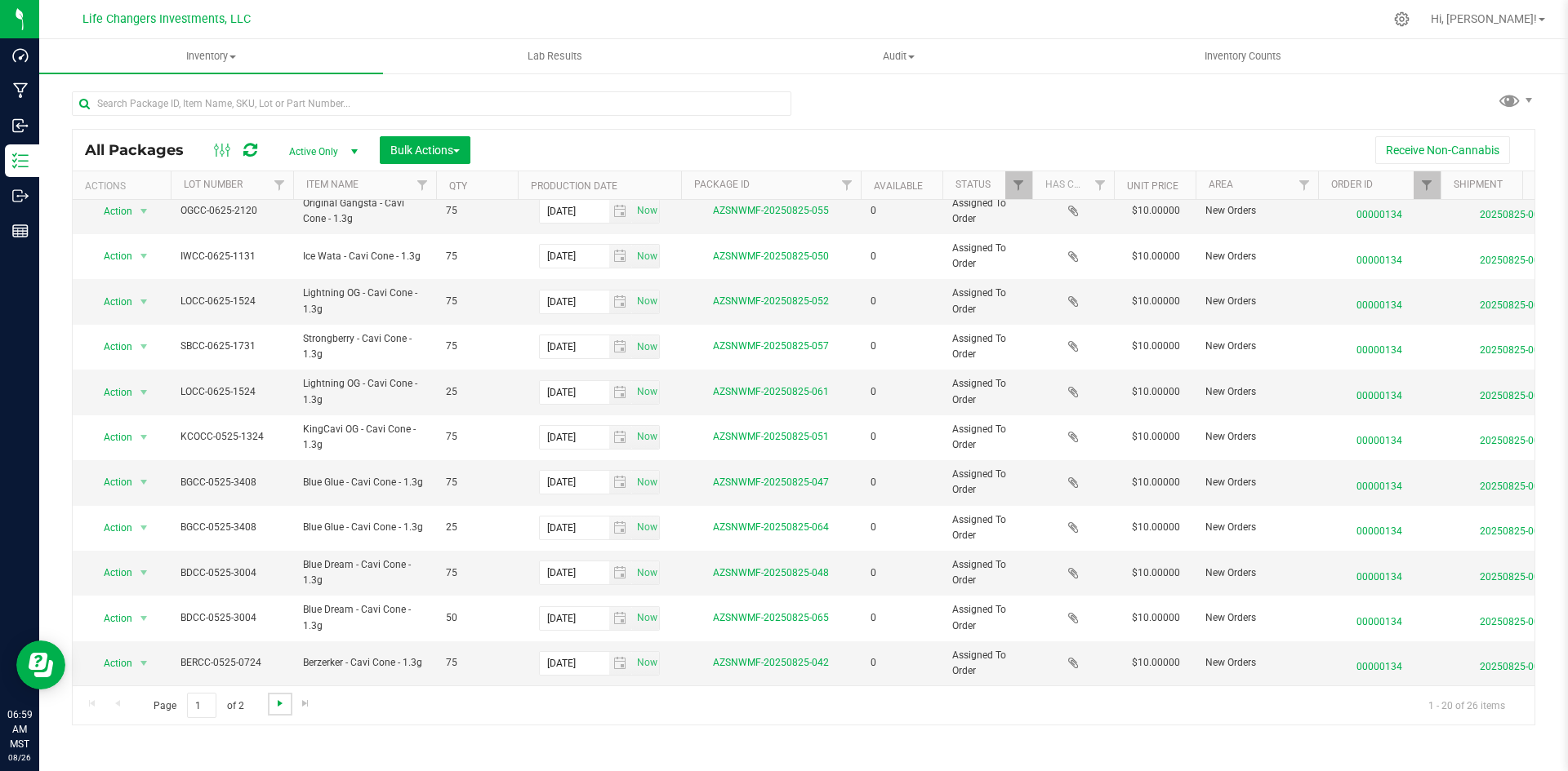
click at [279, 705] on span "Go to the next page" at bounding box center [280, 703] width 13 height 13
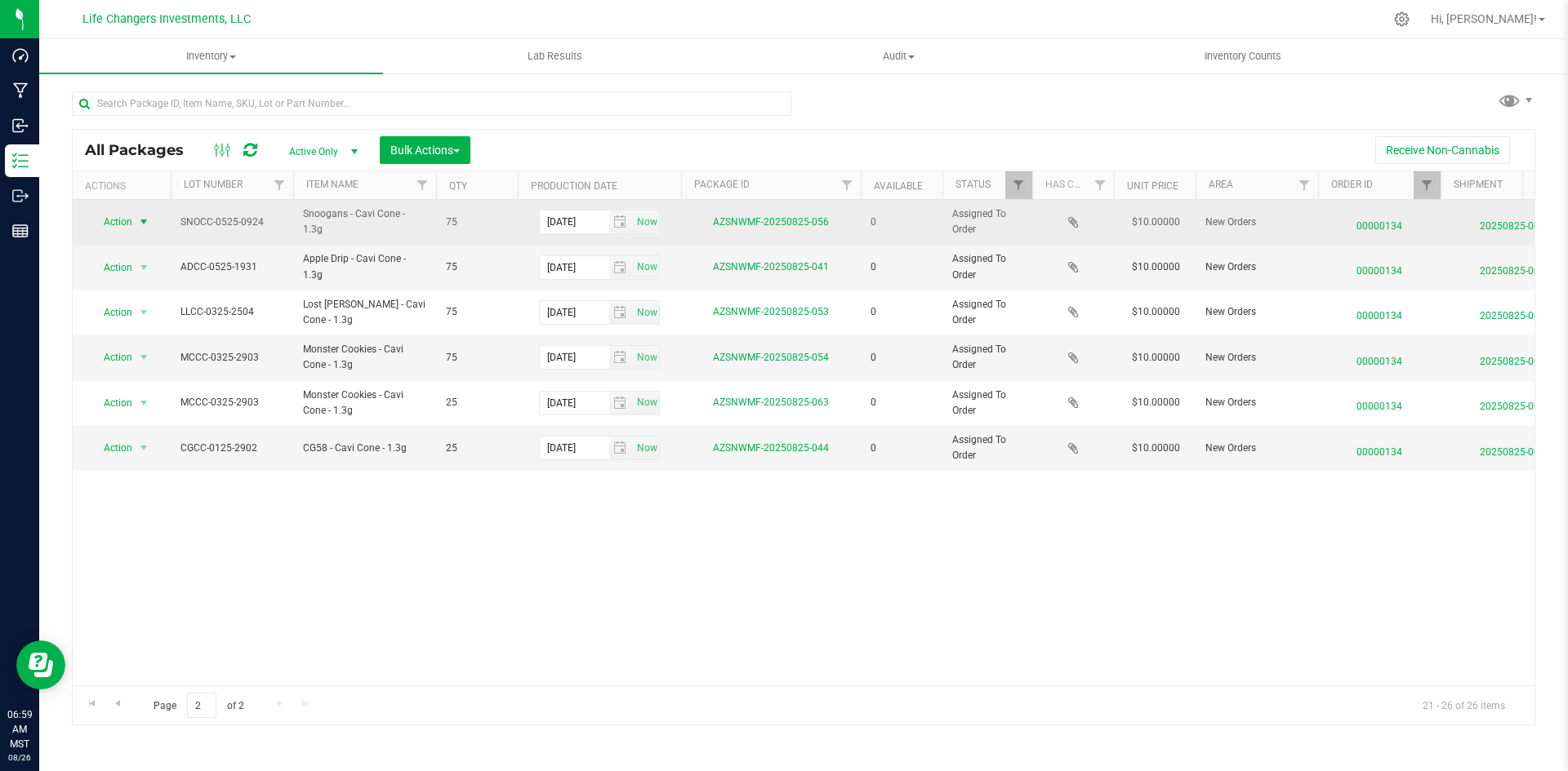
click at [125, 220] on span "Action" at bounding box center [110, 222] width 44 height 22
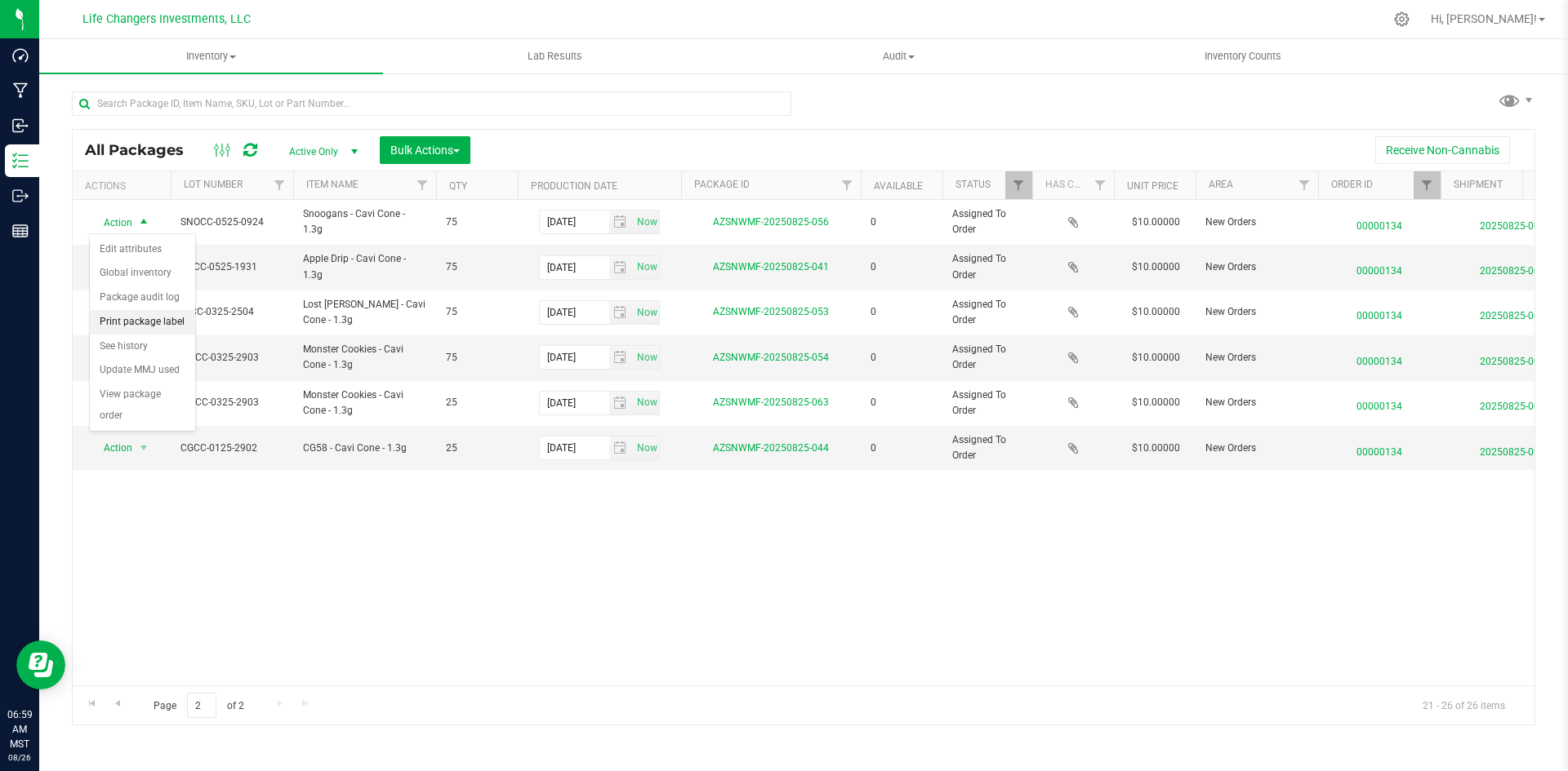
click at [167, 312] on li "Print package label" at bounding box center [142, 323] width 105 height 24
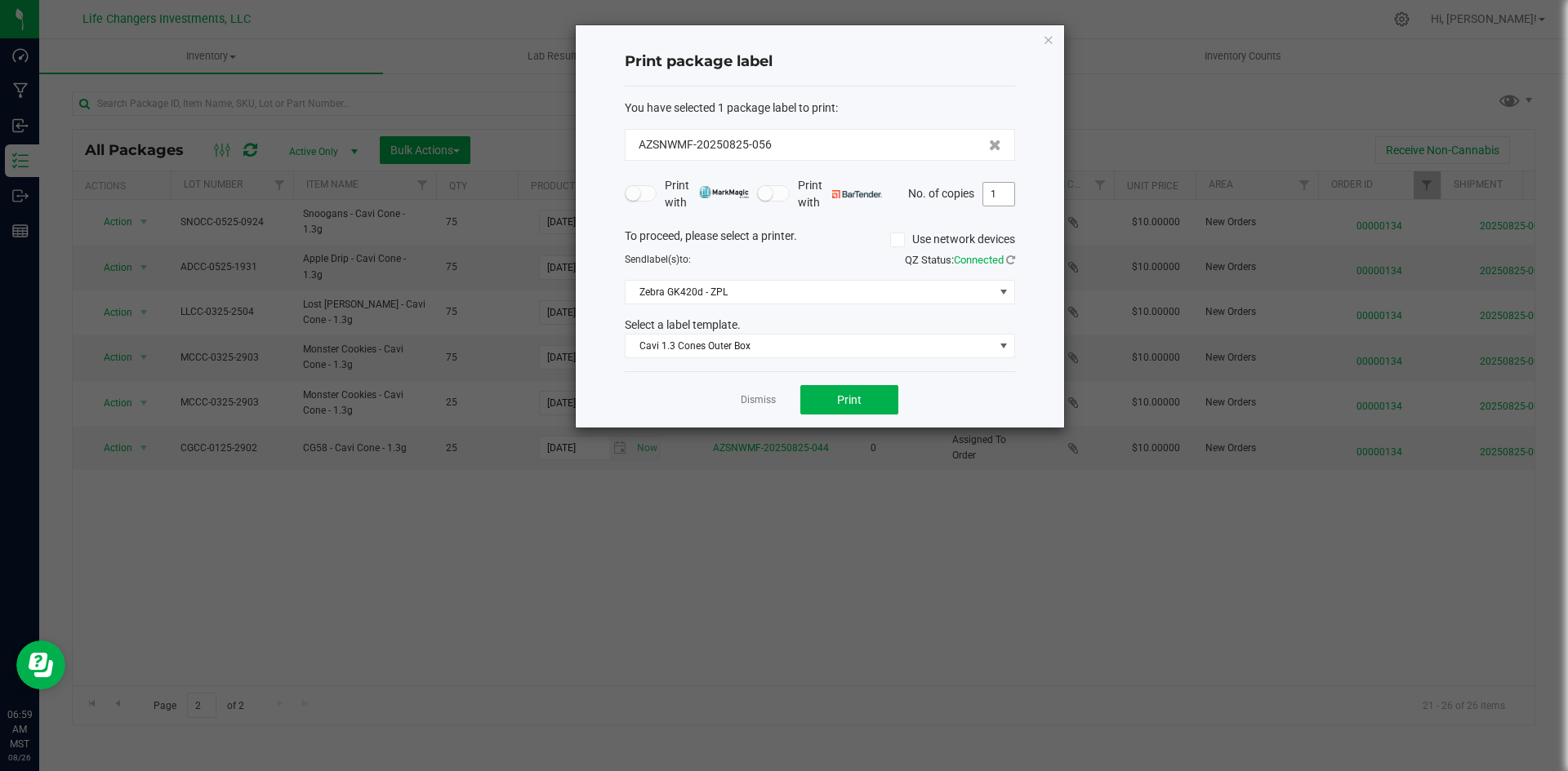
click at [993, 191] on input "1" at bounding box center [998, 194] width 31 height 22
type input "3"
click at [873, 399] on button "Print" at bounding box center [849, 400] width 98 height 29
click at [1048, 39] on icon "button" at bounding box center [1048, 39] width 11 height 20
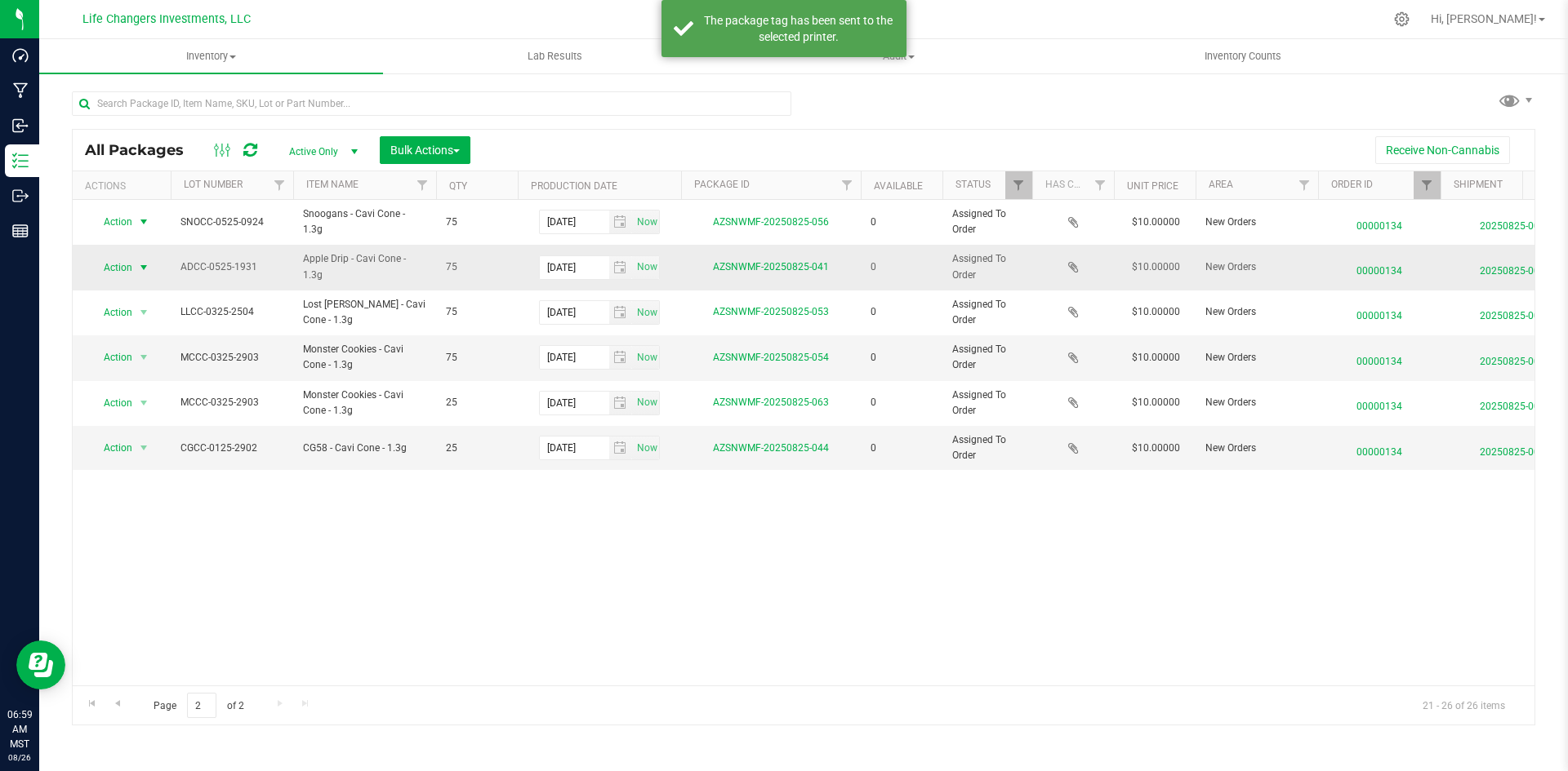
click at [139, 272] on span "select" at bounding box center [143, 267] width 13 height 13
click at [171, 367] on li "Print package label" at bounding box center [142, 367] width 105 height 24
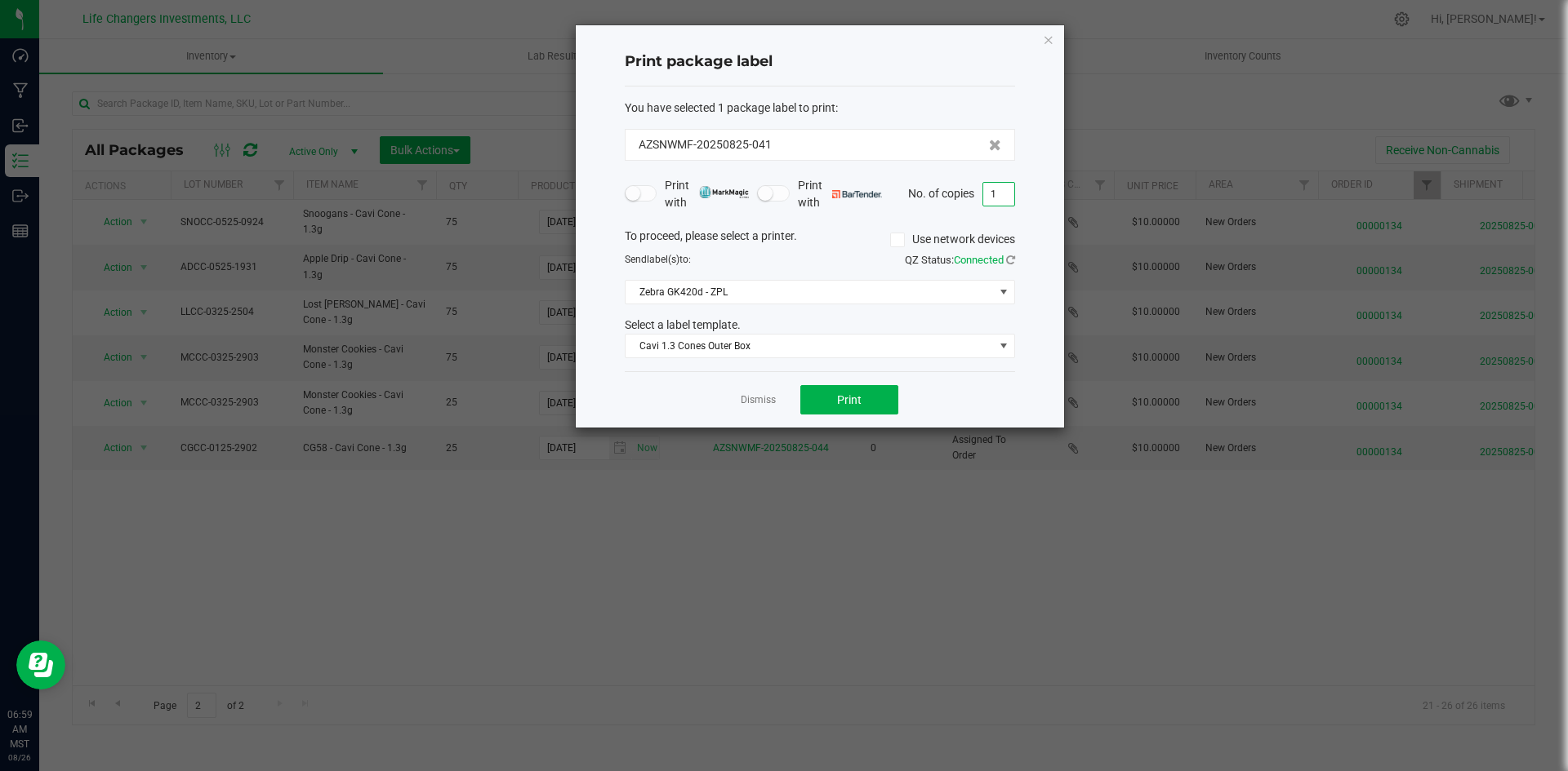
click at [1004, 189] on input "1" at bounding box center [998, 194] width 31 height 22
type input "3"
click at [872, 399] on button "Print" at bounding box center [849, 400] width 98 height 29
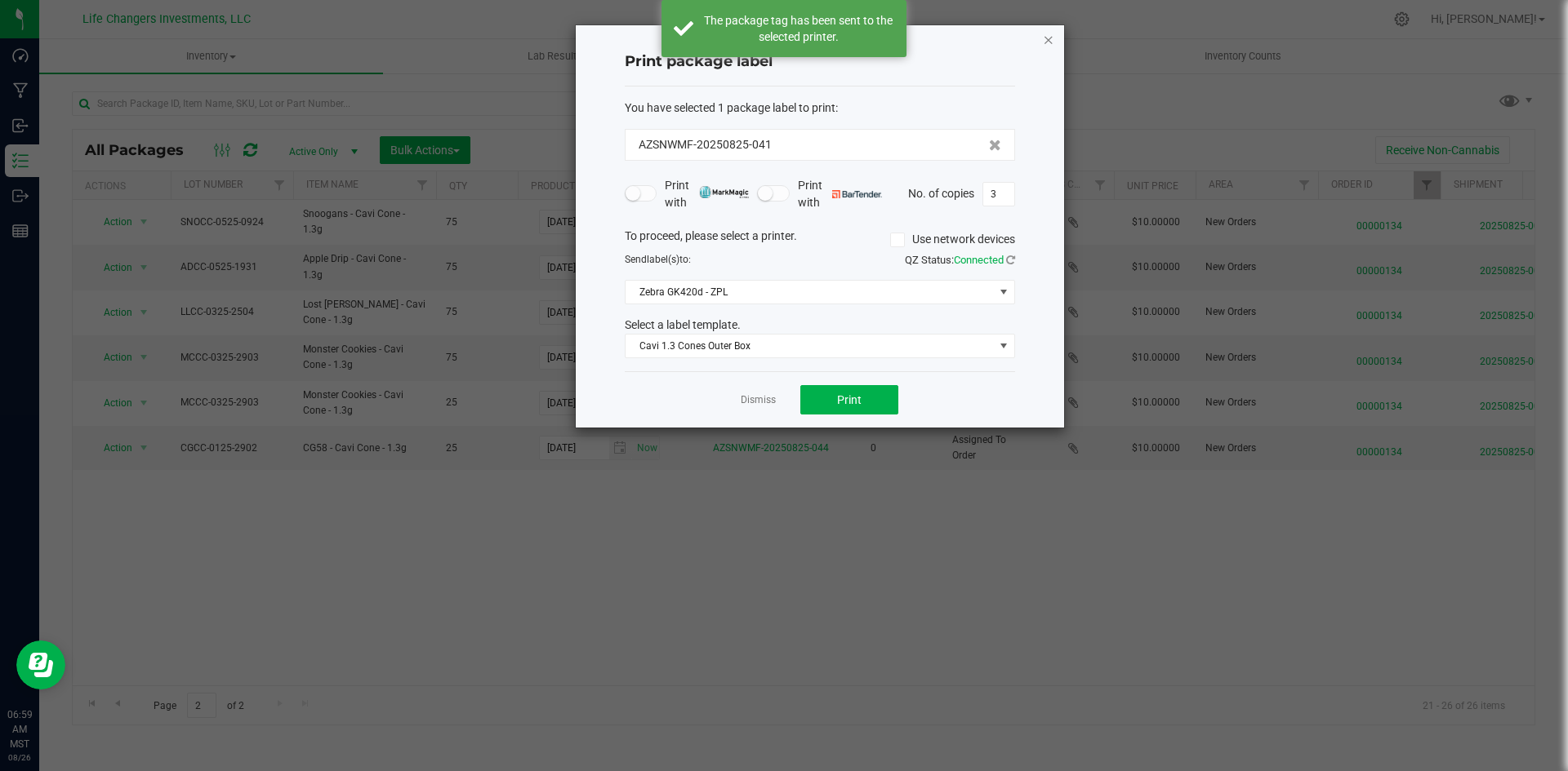
click at [1052, 40] on icon "button" at bounding box center [1048, 39] width 11 height 20
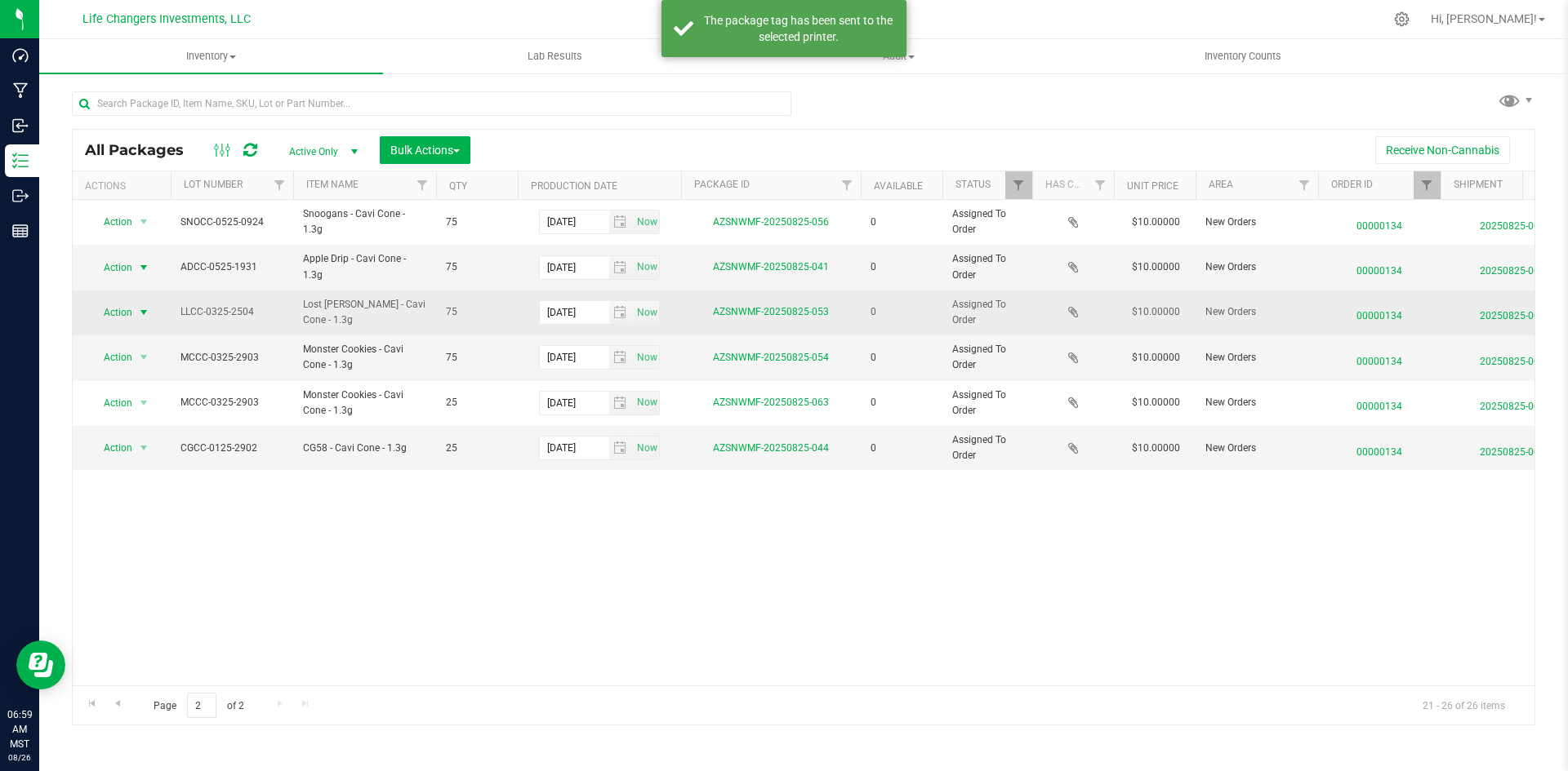
click at [127, 312] on span "Action" at bounding box center [110, 312] width 44 height 22
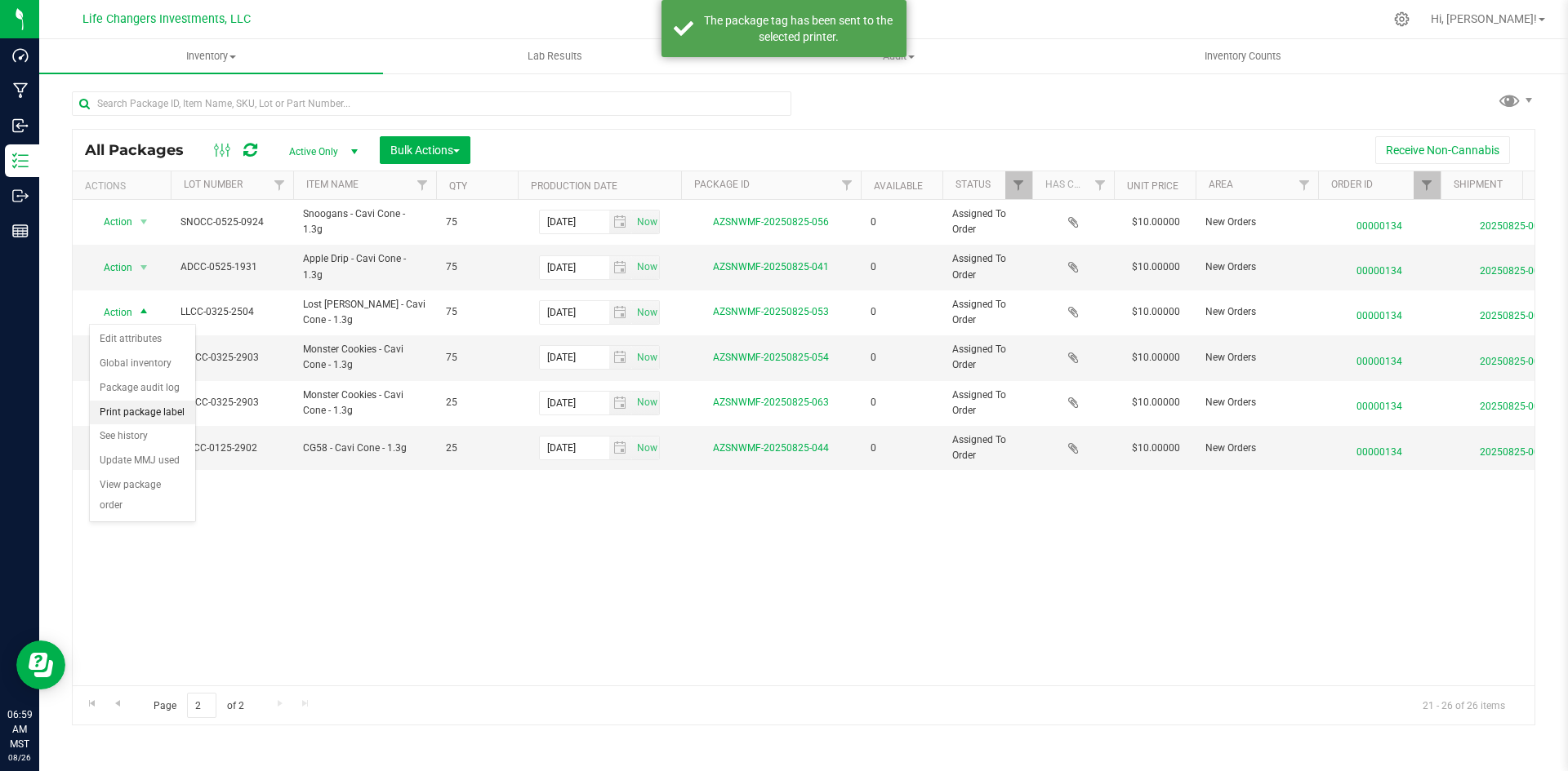
drag, startPoint x: 146, startPoint y: 410, endPoint x: 192, endPoint y: 402, distance: 46.7
click at [148, 410] on li "Print package label" at bounding box center [142, 413] width 105 height 24
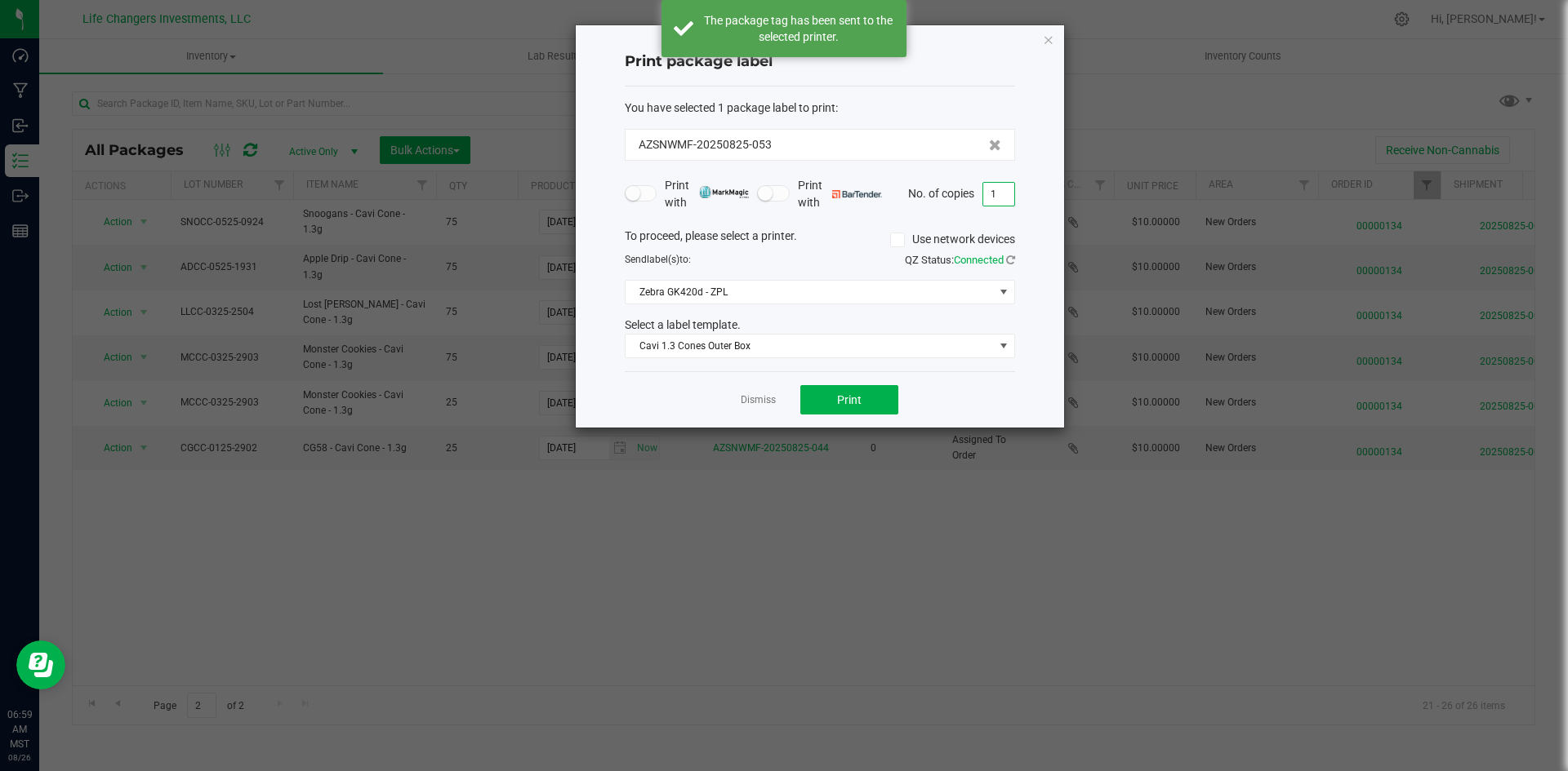
click at [996, 194] on input "1" at bounding box center [998, 194] width 31 height 22
type input "3"
click at [853, 398] on span "Print" at bounding box center [849, 399] width 24 height 13
click at [1047, 36] on div at bounding box center [820, 226] width 488 height 402
click at [1047, 40] on icon "button" at bounding box center [1048, 39] width 11 height 20
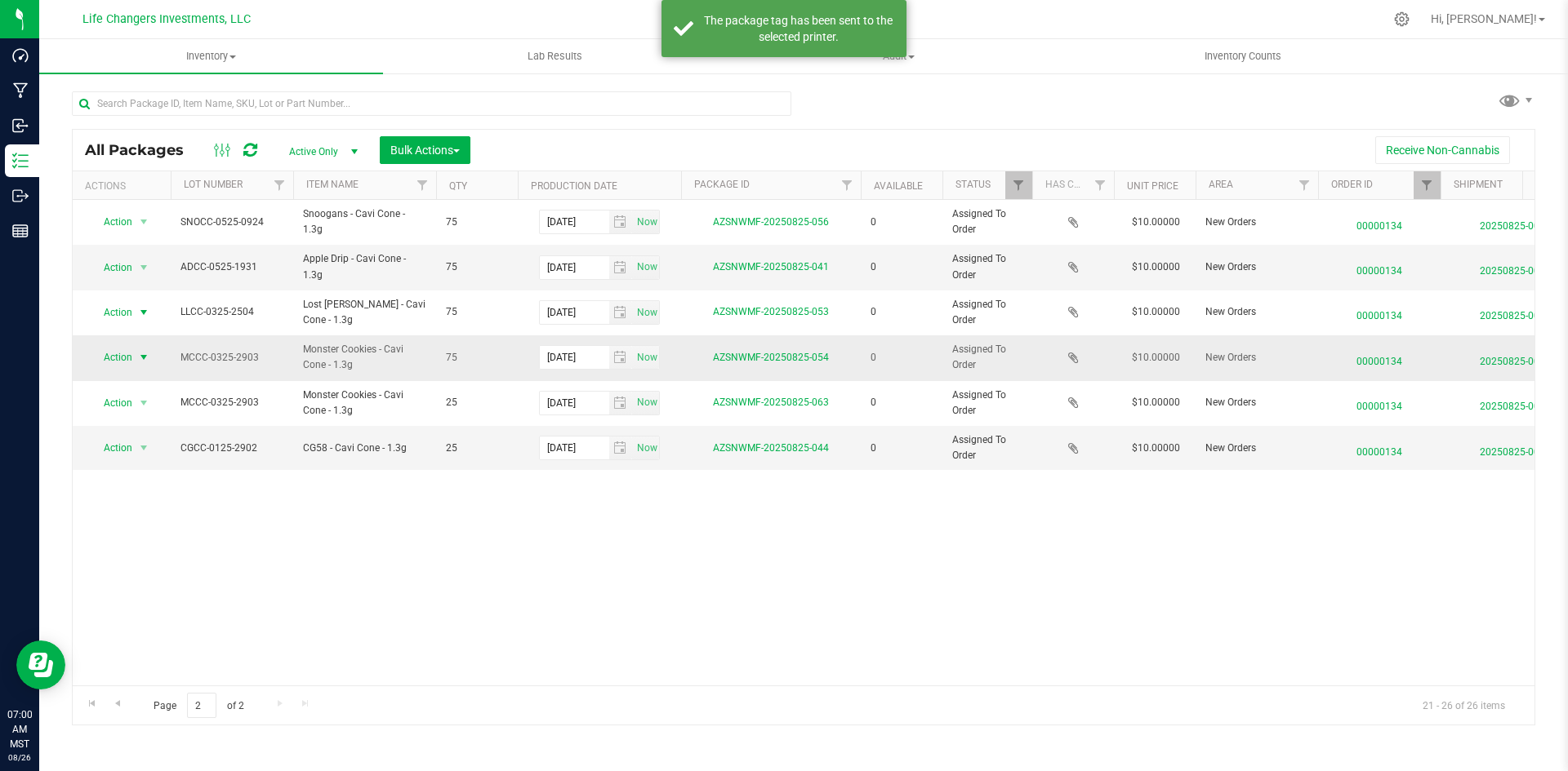
click at [135, 361] on span "select" at bounding box center [144, 357] width 21 height 22
click at [141, 462] on li "Print package label" at bounding box center [142, 458] width 105 height 24
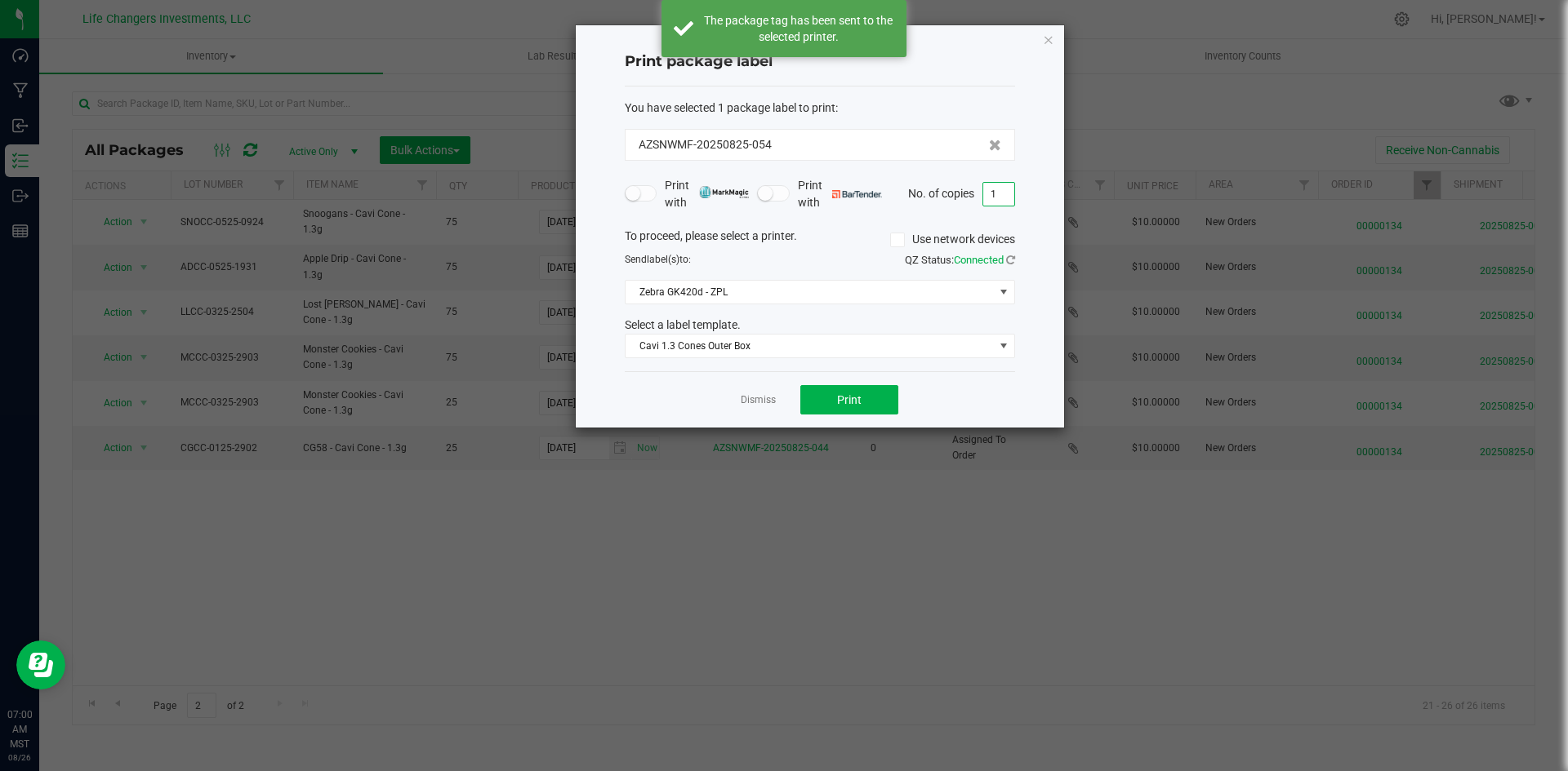
click at [1004, 188] on input "1" at bounding box center [998, 194] width 31 height 22
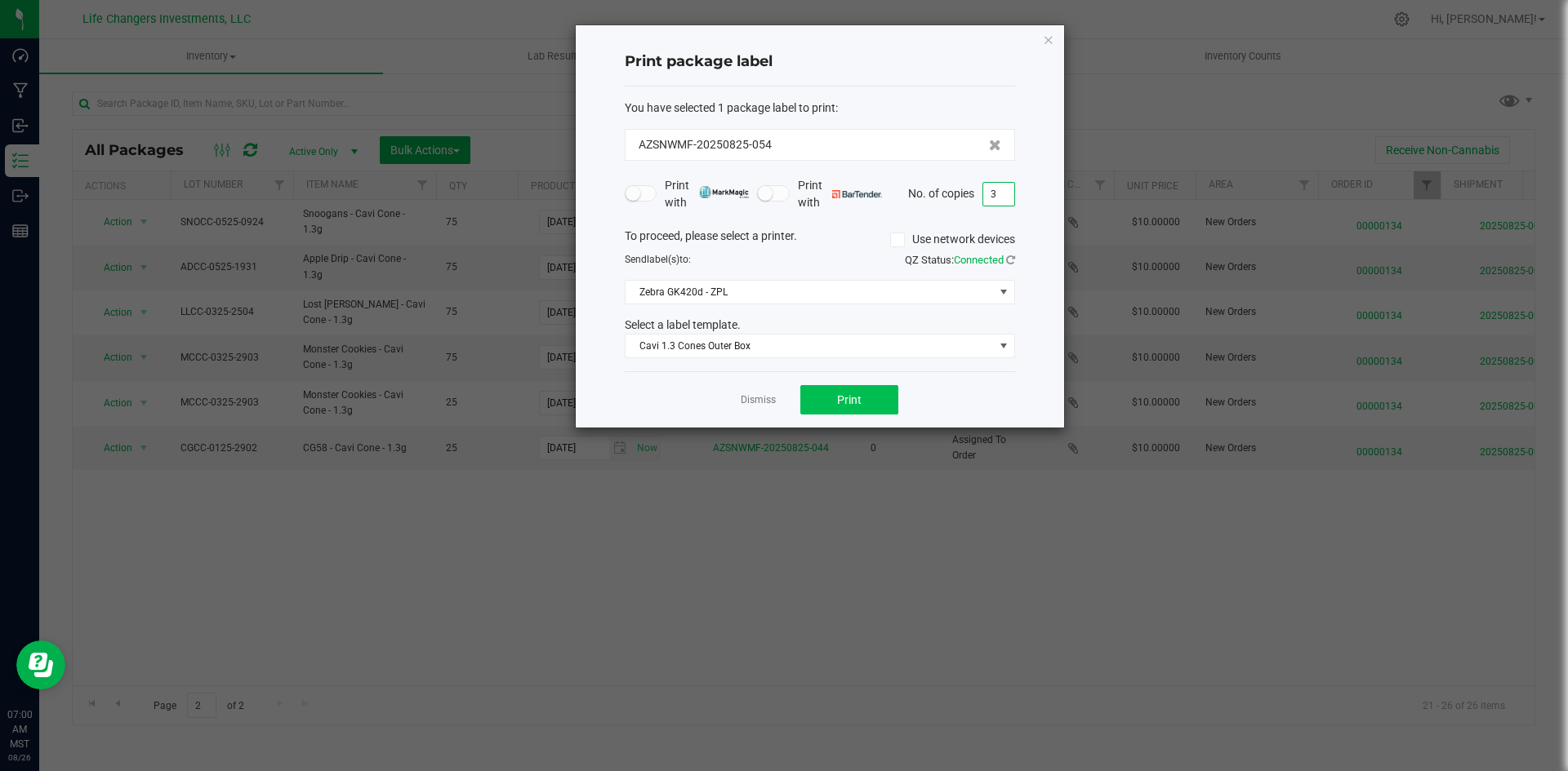
type input "3"
click at [887, 400] on button "Print" at bounding box center [849, 400] width 98 height 29
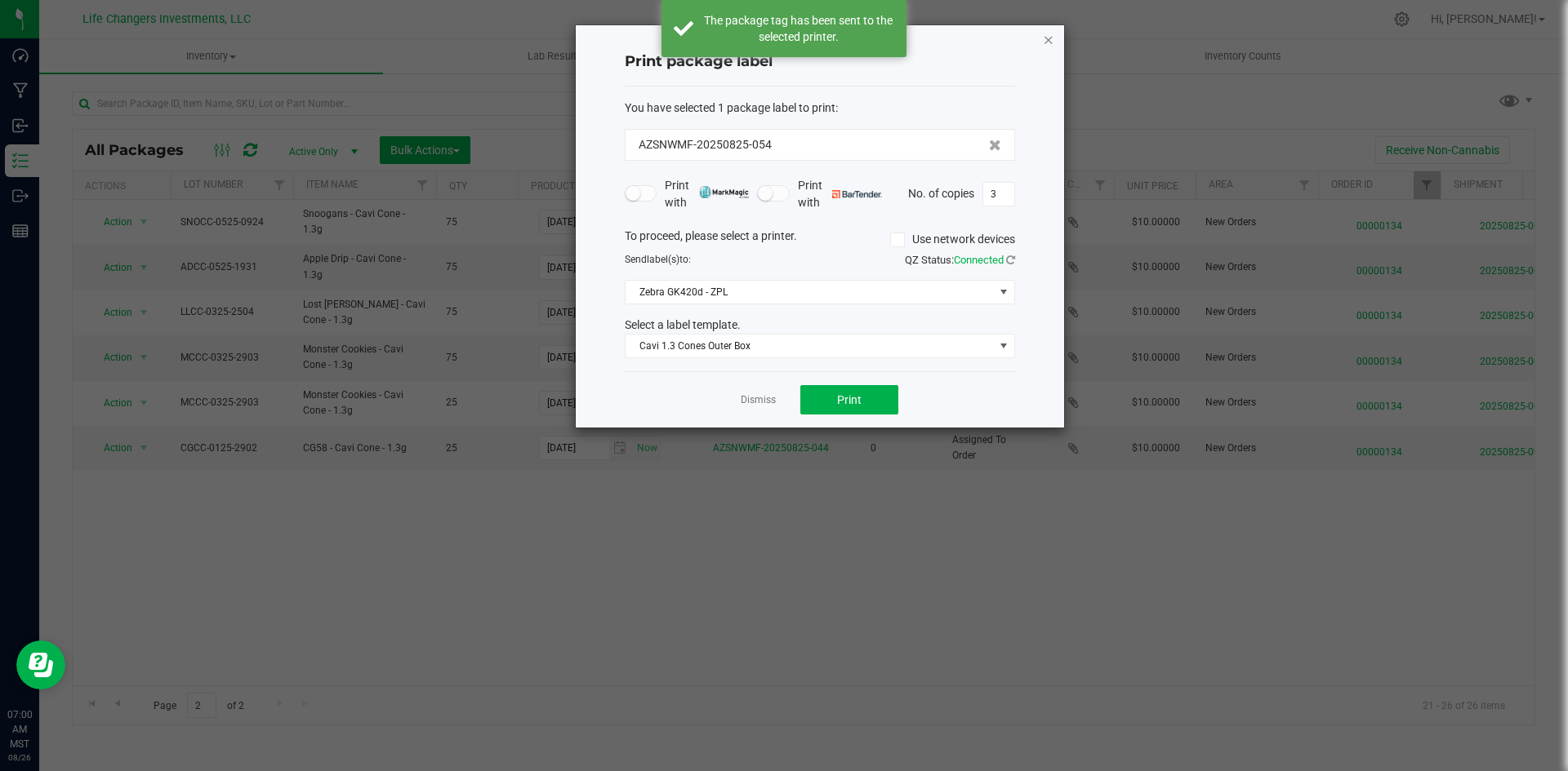
click at [1043, 43] on icon "button" at bounding box center [1048, 39] width 11 height 20
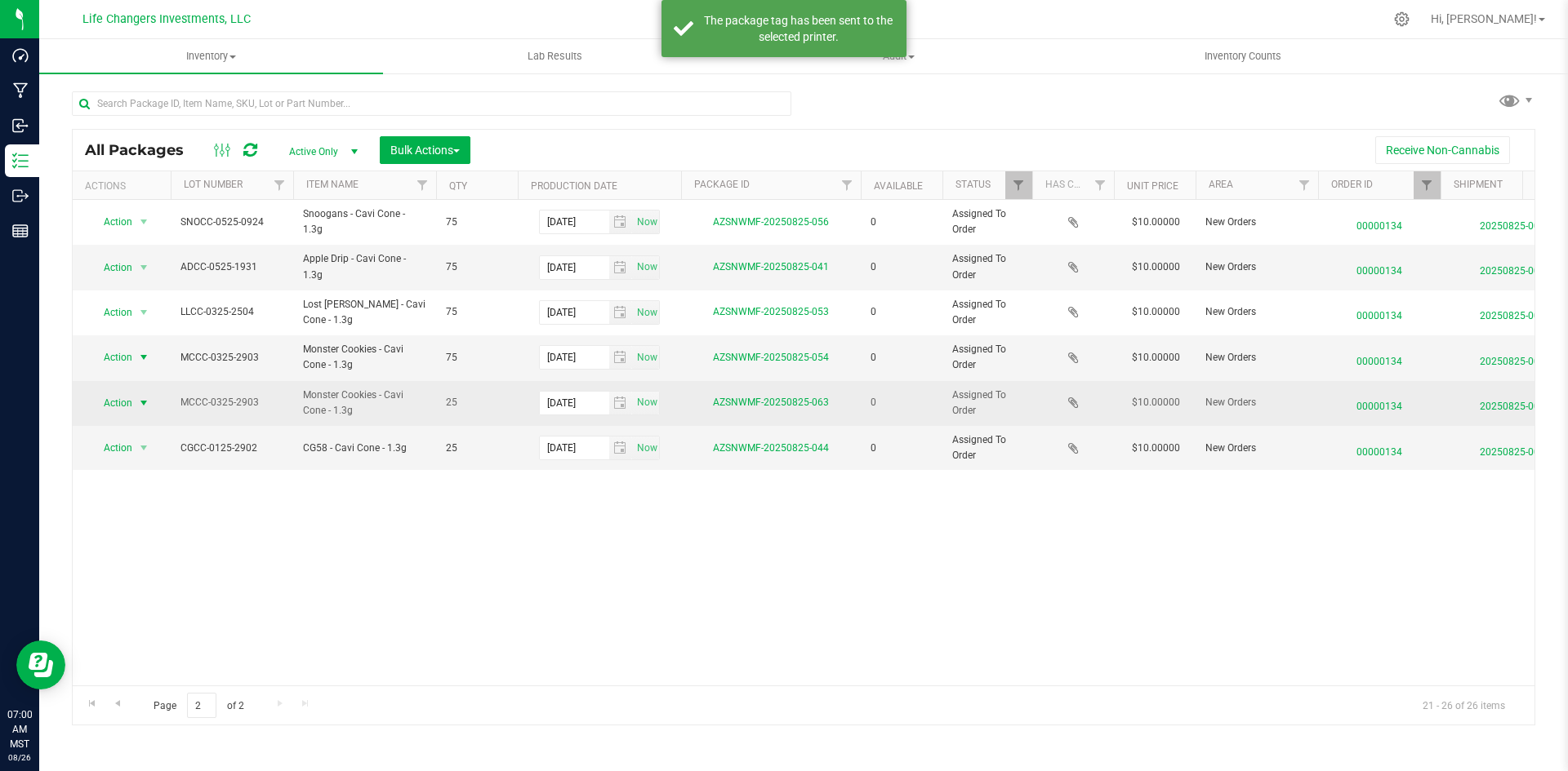
click at [129, 407] on span "Action" at bounding box center [110, 403] width 44 height 22
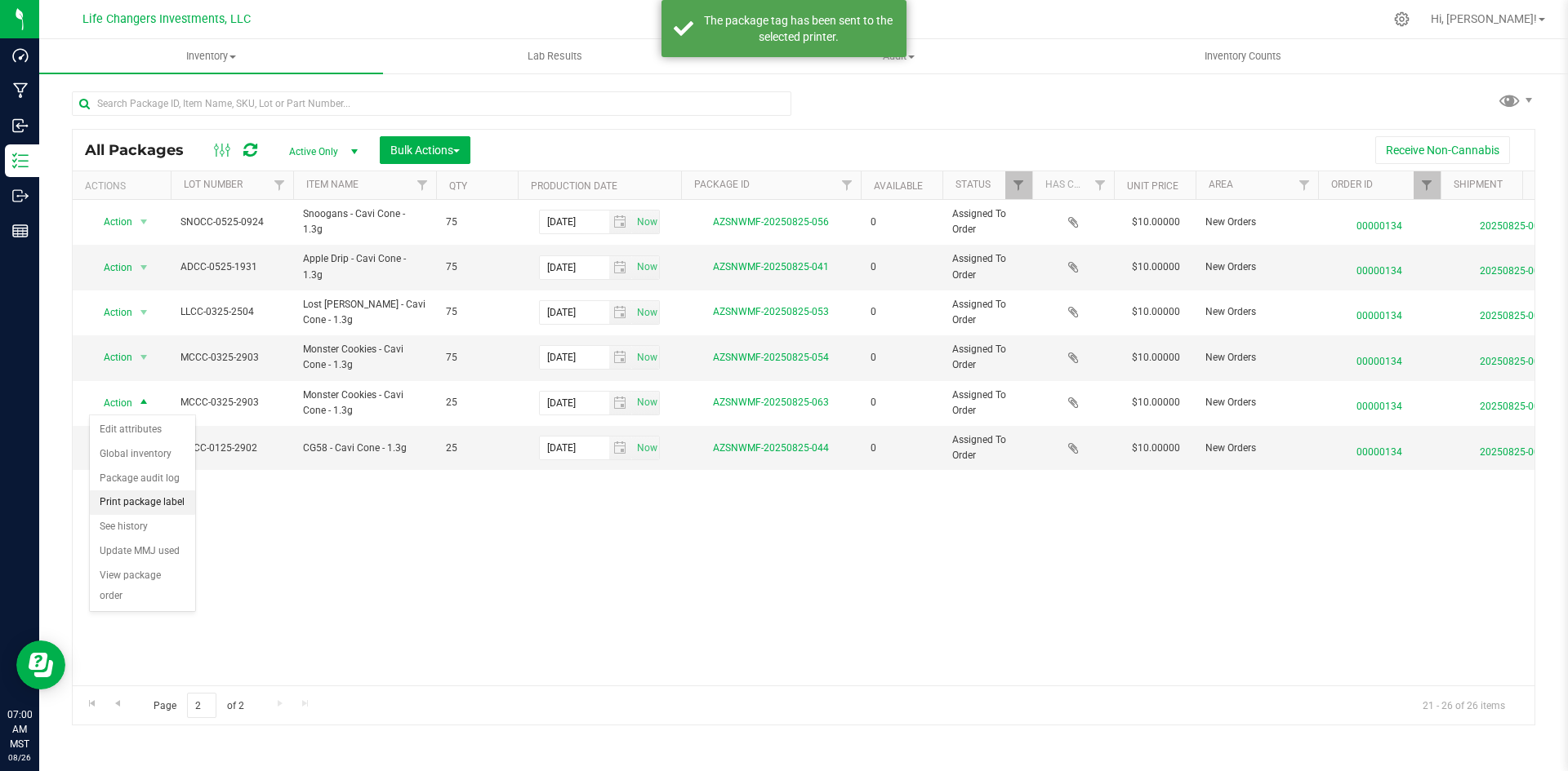
click at [148, 510] on li "Print package label" at bounding box center [142, 503] width 105 height 24
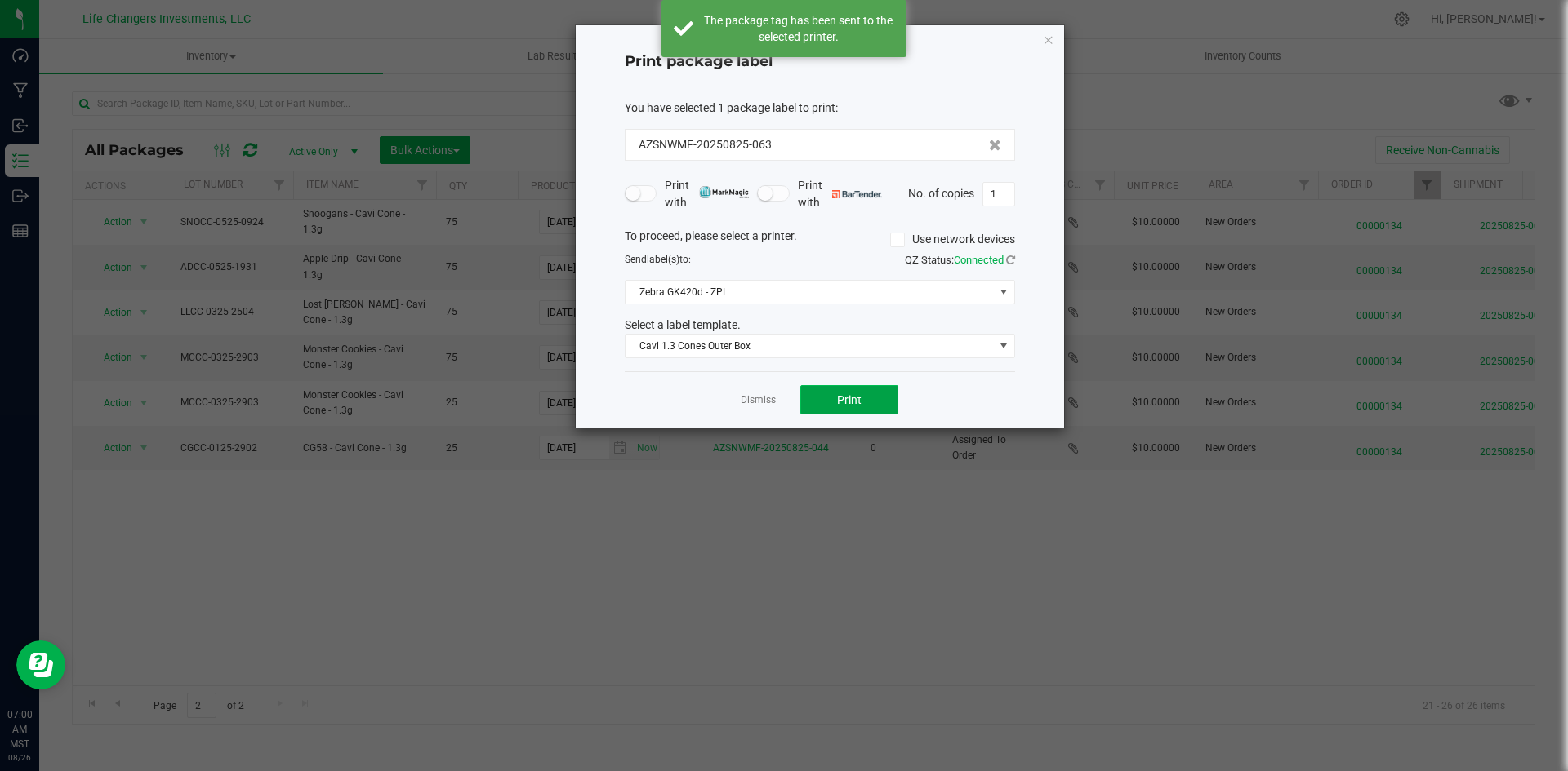
click at [827, 404] on button "Print" at bounding box center [849, 400] width 98 height 29
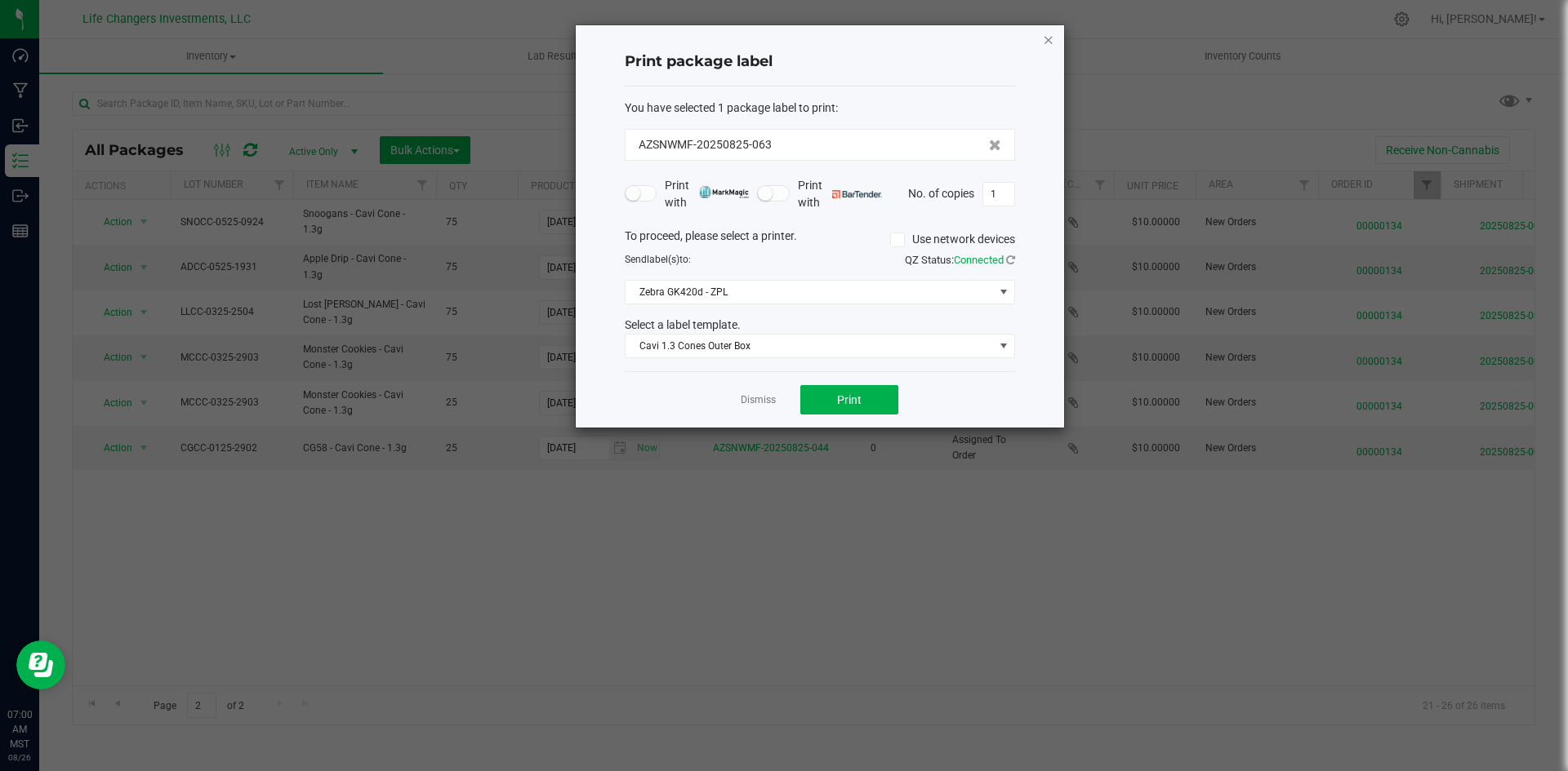
click at [1053, 35] on icon "button" at bounding box center [1048, 39] width 11 height 20
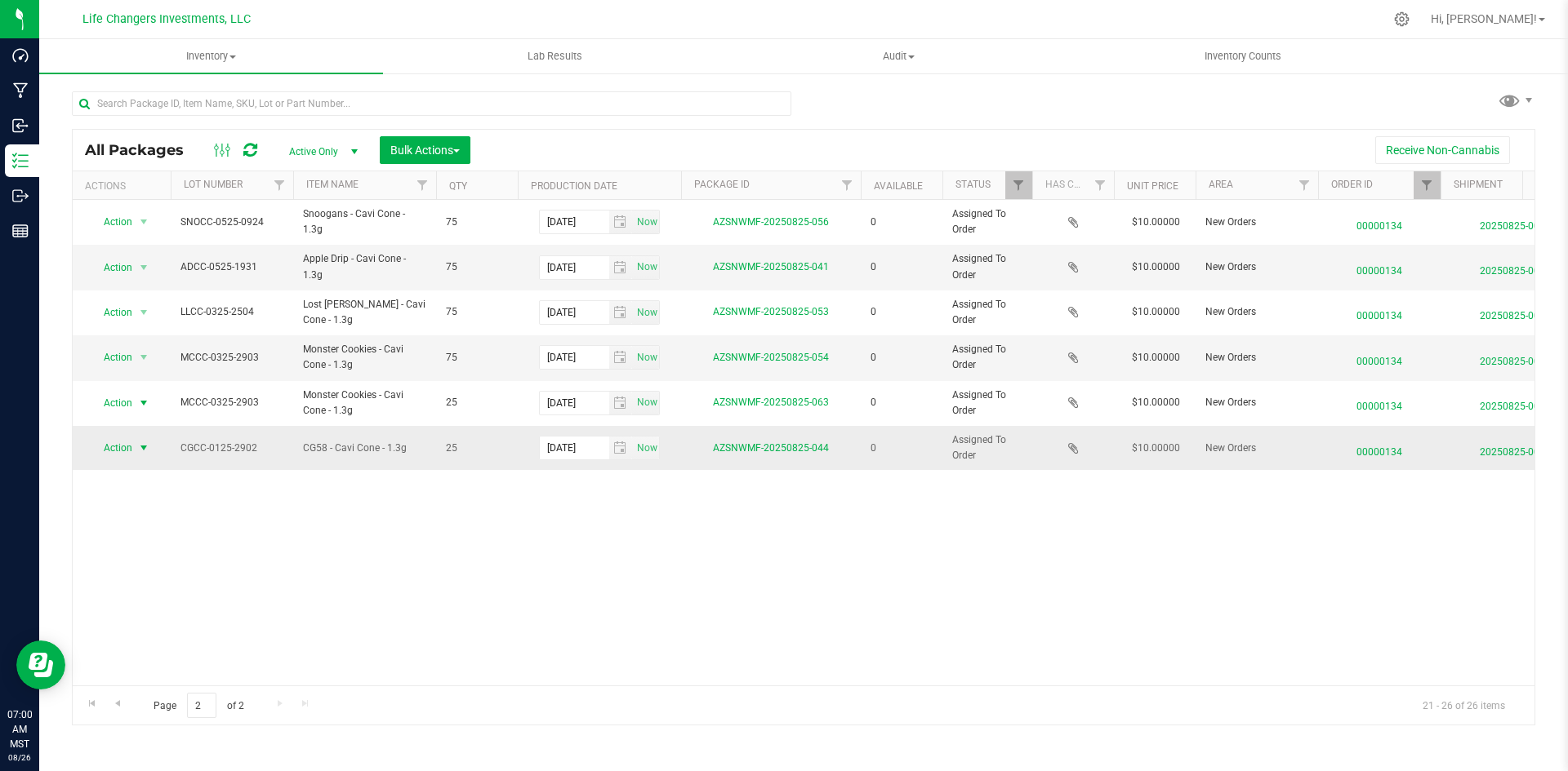
click at [127, 447] on span "Action" at bounding box center [110, 448] width 44 height 22
drag, startPoint x: 173, startPoint y: 548, endPoint x: 193, endPoint y: 538, distance: 22.4
click at [177, 546] on li "Print package label" at bounding box center [142, 548] width 105 height 24
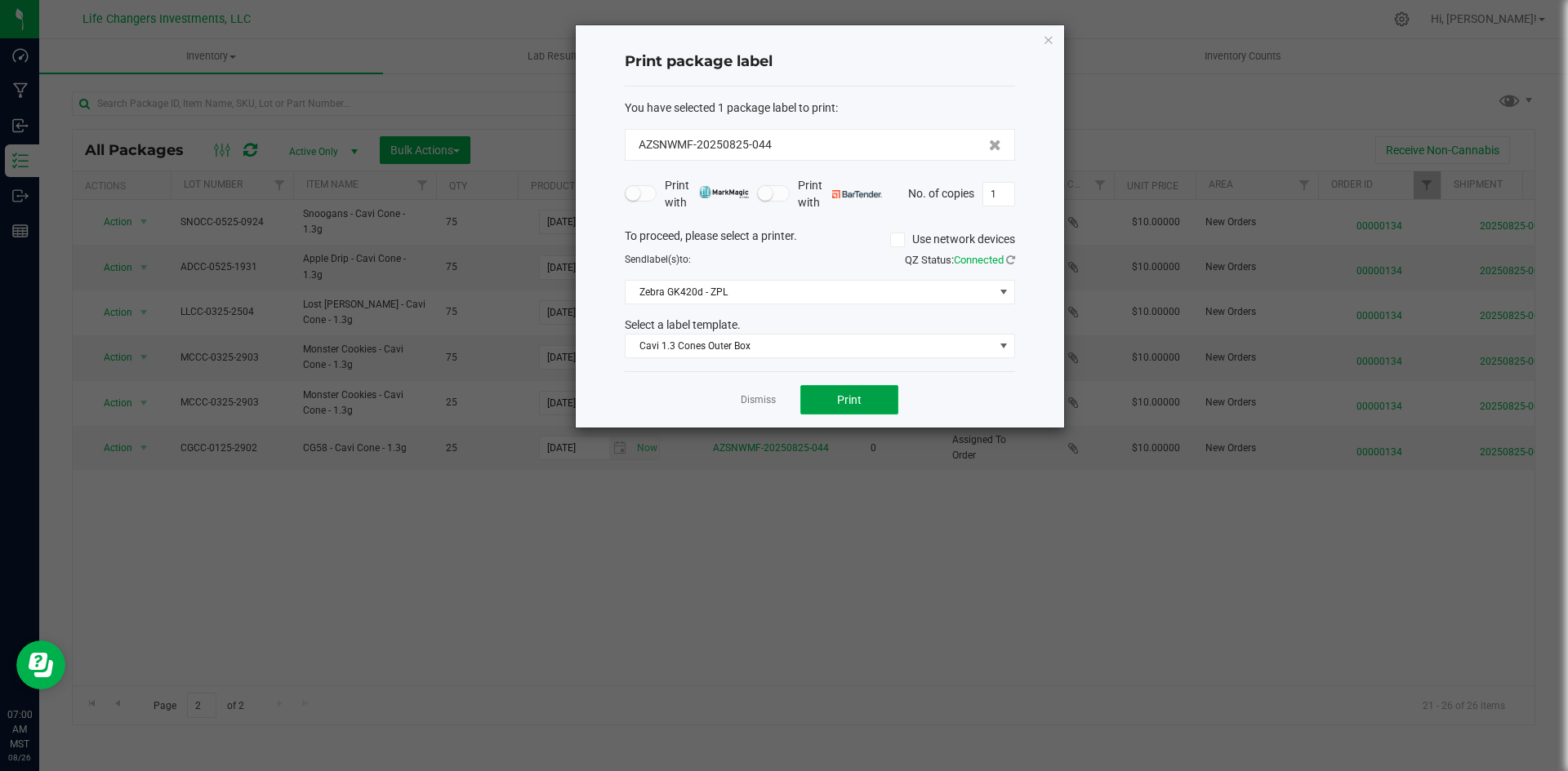
click at [872, 409] on button "Print" at bounding box center [849, 400] width 98 height 29
click at [1046, 38] on icon "button" at bounding box center [1048, 39] width 11 height 20
